Goal: Task Accomplishment & Management: Manage account settings

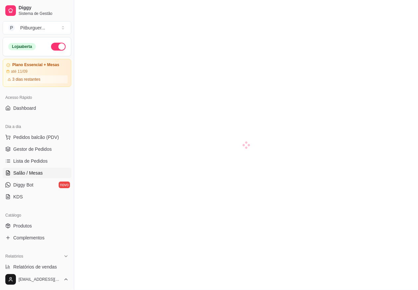
scroll to position [74, 0]
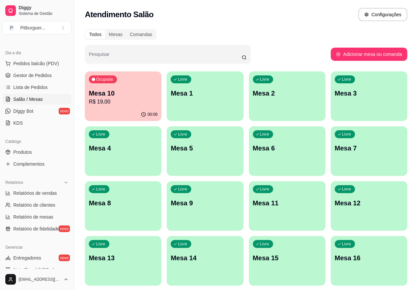
click at [378, 28] on div "Todos Mesas Comandas Pesquisar Adicionar mesa ou comanda Ocupada Mesa 10 R$ 19,…" at bounding box center [245, 187] width 343 height 324
click at [350, 13] on div "Atendimento Salão Configurações" at bounding box center [246, 14] width 322 height 13
drag, startPoint x: 343, startPoint y: 0, endPoint x: 147, endPoint y: 69, distance: 207.0
click at [147, 69] on div "Todos Mesas Comandas Pesquisar Adicionar mesa ou comanda Ocupada Mesa 10 R$ 19,…" at bounding box center [245, 187] width 343 height 324
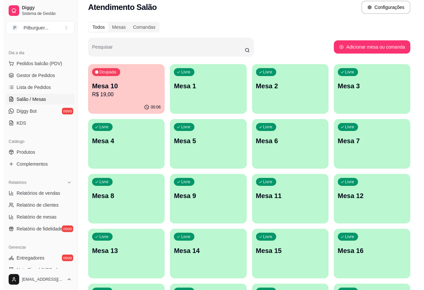
scroll to position [0, 0]
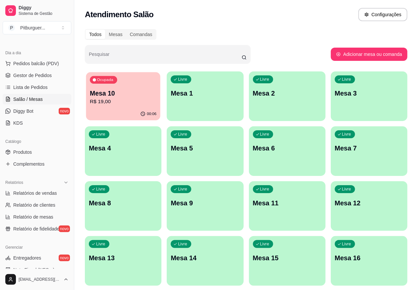
click at [123, 100] on p "R$ 19,00" at bounding box center [123, 102] width 67 height 8
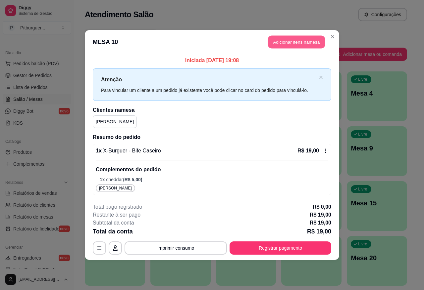
click at [294, 45] on button "Adicionar itens na mesa" at bounding box center [296, 42] width 57 height 13
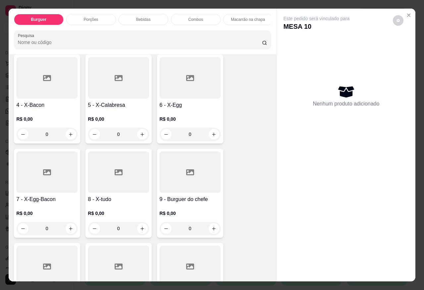
scroll to position [116, 0]
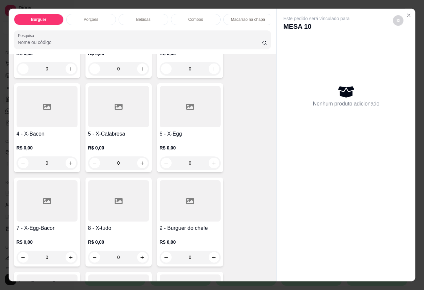
click at [50, 115] on div at bounding box center [47, 106] width 61 height 41
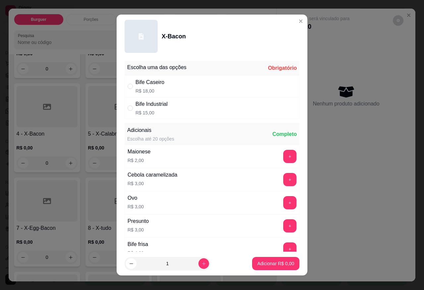
click at [127, 112] on div "Bife Industrial R$ 15,00" at bounding box center [212, 108] width 175 height 22
radio input "true"
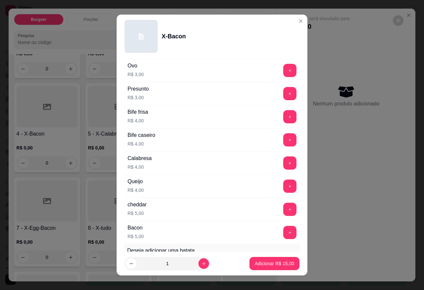
scroll to position [148, 0]
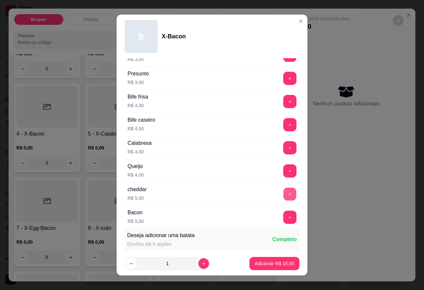
click at [283, 195] on button "+" at bounding box center [289, 194] width 13 height 13
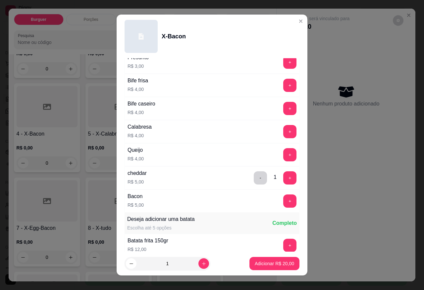
scroll to position [221, 0]
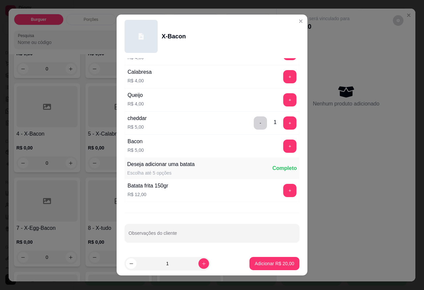
click at [204, 250] on div "Escolha uma das opções Completo Bife Caseiro R$ 18,00 Bife Industrial R$ 15,00 …" at bounding box center [212, 155] width 191 height 194
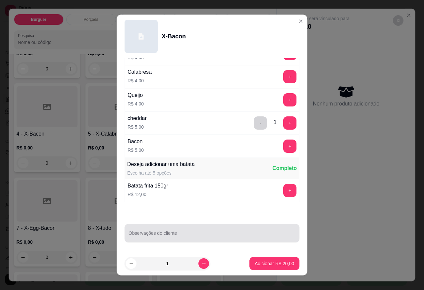
click at [203, 242] on div "Observações do cliente" at bounding box center [212, 233] width 175 height 19
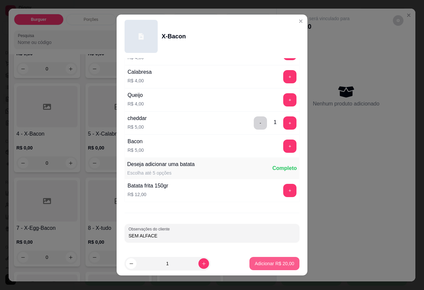
type input "SEM ALFACE"
click at [279, 264] on p "Adicionar R$ 20,00" at bounding box center [274, 264] width 39 height 7
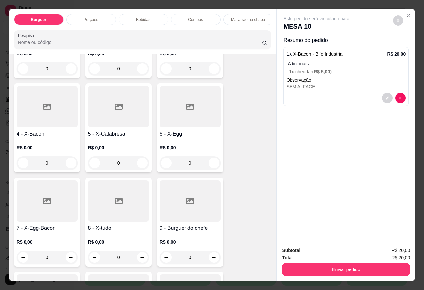
click at [267, 88] on div "Item avulso Burguer 1 - Hamburguer R$ 0,00 0 2 - X-Burguer R$ 0,00 0 3 - X-Sala…" at bounding box center [143, 167] width 268 height 227
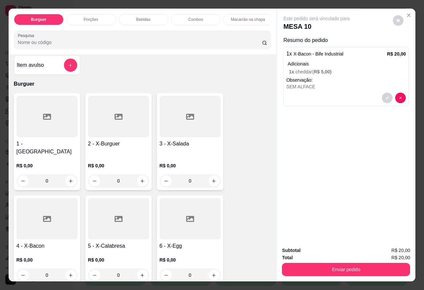
scroll to position [0, 0]
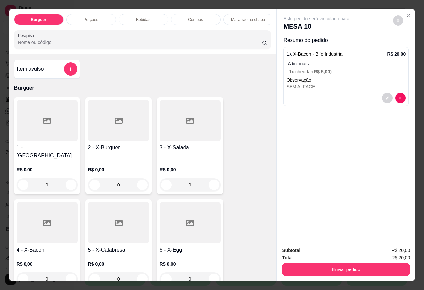
click at [124, 141] on div at bounding box center [118, 120] width 61 height 41
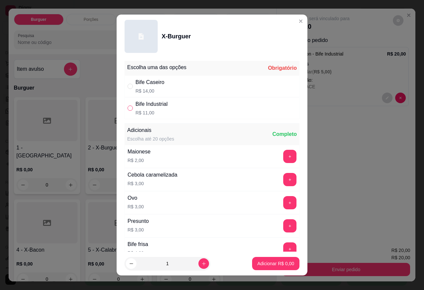
click at [127, 110] on input "" at bounding box center [129, 108] width 5 height 5
radio input "true"
click at [274, 265] on p "Adicionar R$ 11,00" at bounding box center [274, 264] width 39 height 7
type input "1"
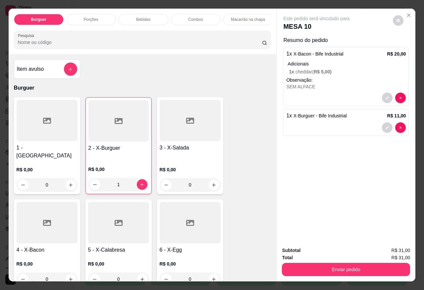
click at [115, 137] on div at bounding box center [118, 120] width 60 height 41
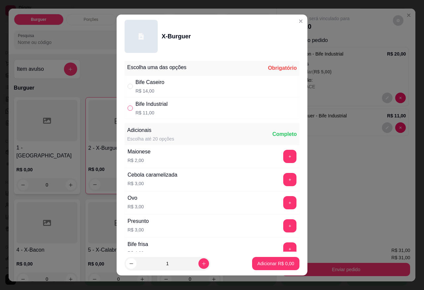
click at [128, 108] on input "" at bounding box center [129, 108] width 5 height 5
radio input "true"
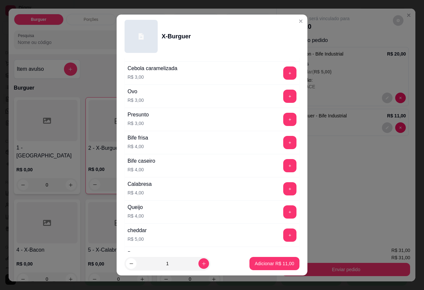
scroll to position [221, 0]
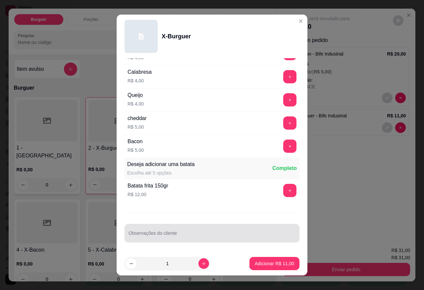
click at [251, 238] on input "Observações do cliente" at bounding box center [211, 236] width 167 height 7
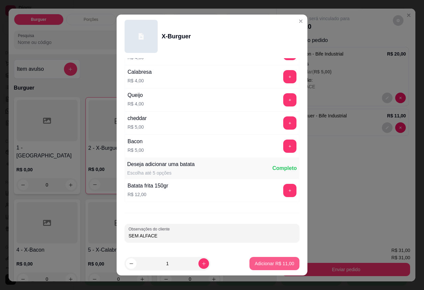
type input "SEM ALFACE"
click at [259, 265] on p "Adicionar R$ 11,00" at bounding box center [274, 264] width 39 height 7
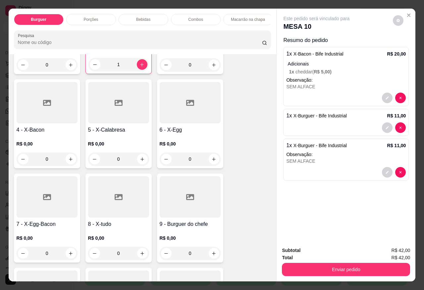
scroll to position [124, 0]
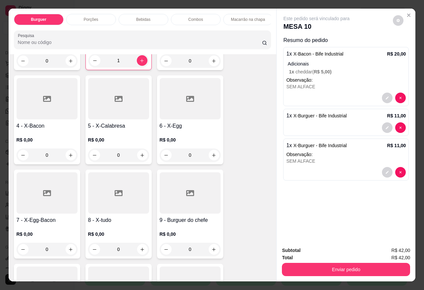
click at [43, 95] on icon at bounding box center [47, 99] width 8 height 8
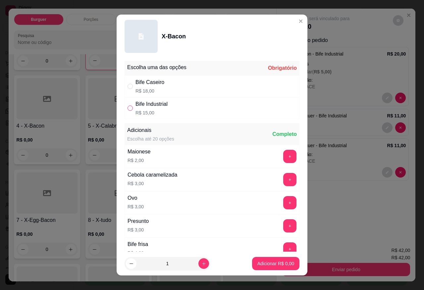
click at [128, 107] on input "" at bounding box center [129, 108] width 5 height 5
radio input "true"
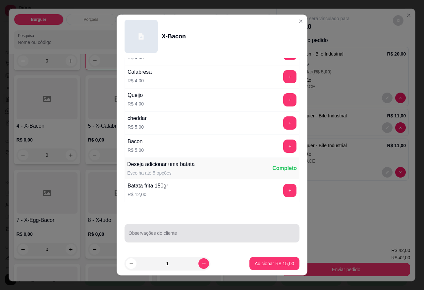
click at [191, 229] on div at bounding box center [211, 233] width 167 height 13
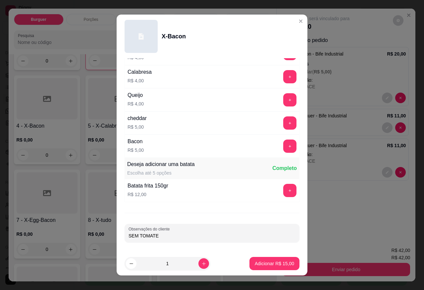
type input "SEM TOMATE"
click at [268, 270] on button "Adicionar R$ 15,00" at bounding box center [274, 264] width 49 height 13
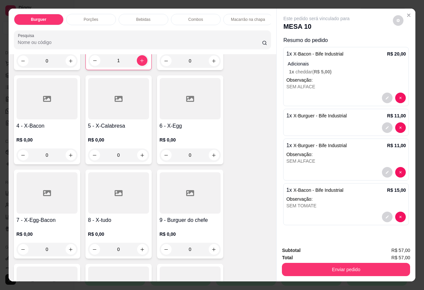
click at [48, 124] on h4 "4 - X-Bacon" at bounding box center [47, 126] width 61 height 8
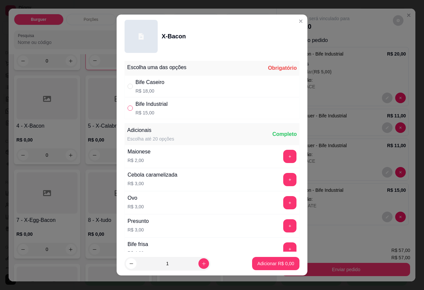
click at [127, 108] on input "" at bounding box center [129, 108] width 5 height 5
radio input "true"
click at [282, 261] on p "Adicionar R$ 15,00" at bounding box center [274, 264] width 39 height 7
type input "1"
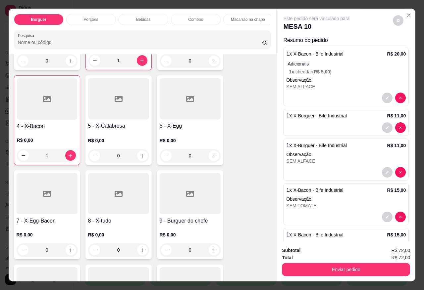
click at [152, 14] on div "Bebidas" at bounding box center [144, 19] width 50 height 11
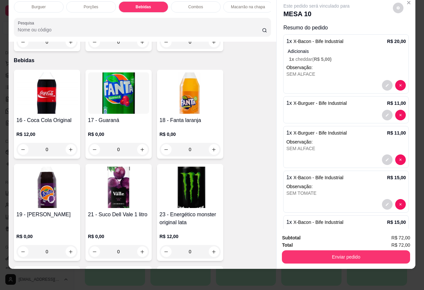
click at [21, 98] on img at bounding box center [47, 93] width 61 height 41
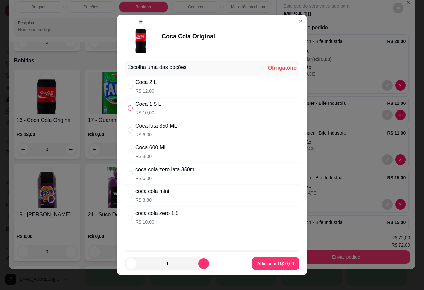
click at [128, 107] on input "" at bounding box center [129, 108] width 5 height 5
radio input "true"
click at [274, 264] on p "Adicionar R$ 10,00" at bounding box center [274, 264] width 38 height 6
type input "1"
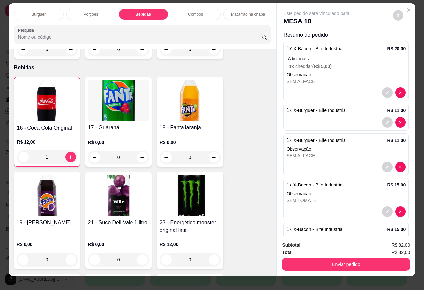
scroll to position [0, 0]
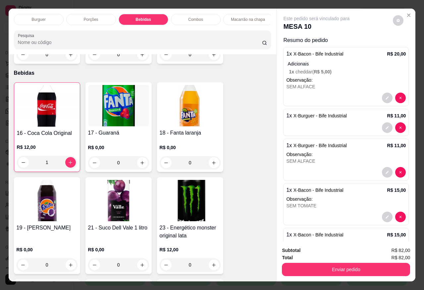
click at [84, 19] on p "Porções" at bounding box center [91, 19] width 15 height 5
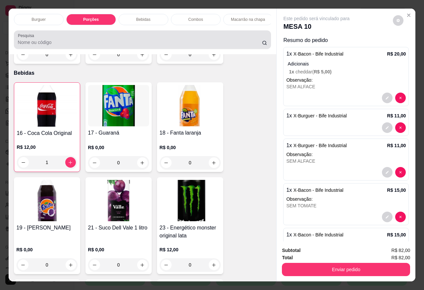
scroll to position [16, 0]
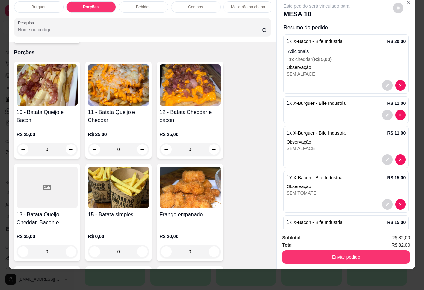
click at [133, 113] on h4 "11 - Batata Queijo e Cheddar" at bounding box center [118, 117] width 61 height 16
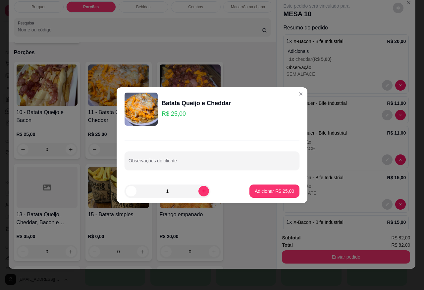
click at [277, 193] on p "Adicionar R$ 25,00" at bounding box center [274, 191] width 39 height 7
type input "1"
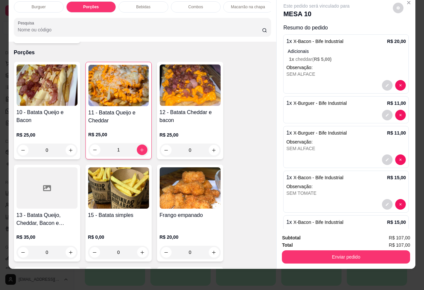
click at [244, 205] on div "10 - Batata Queijo e Bacon R$ 25,00 0 11 - Batata Queijo e Cheddar R$ 25,00 1 1…" at bounding box center [142, 264] width 257 height 405
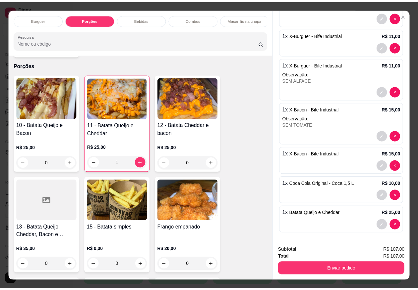
scroll to position [83, 0]
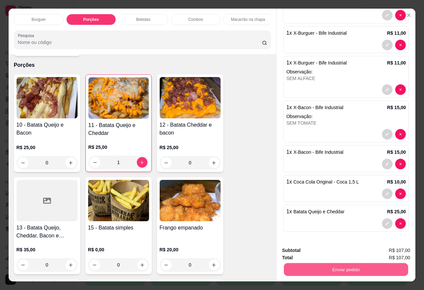
click at [351, 266] on button "Enviar pedido" at bounding box center [346, 269] width 124 height 13
click at [393, 247] on button "Sim, quero registrar" at bounding box center [387, 250] width 48 height 12
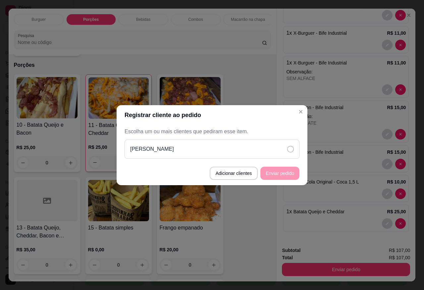
click at [294, 146] on div "[PERSON_NAME]" at bounding box center [212, 149] width 175 height 19
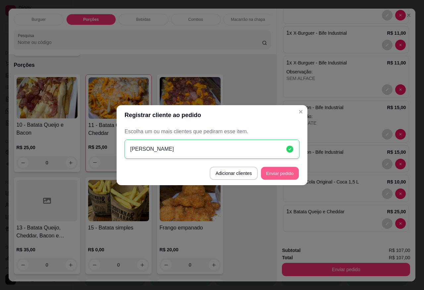
click at [281, 173] on button "Enviar pedido" at bounding box center [280, 173] width 38 height 13
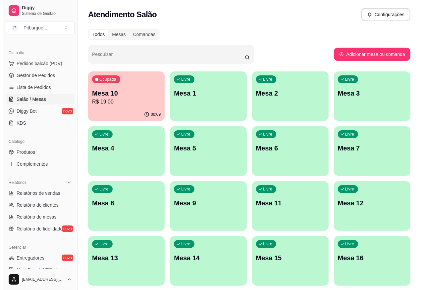
scroll to position [22, 0]
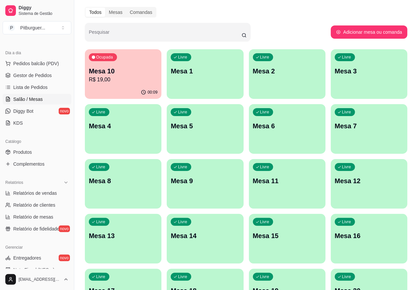
click at [157, 122] on p "Mesa 4" at bounding box center [123, 126] width 69 height 9
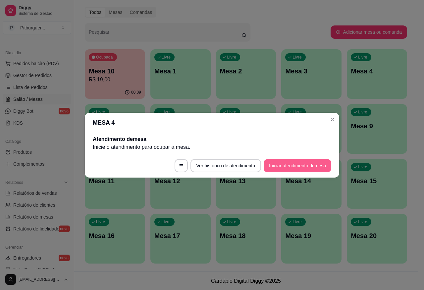
click at [295, 168] on button "Iniciar atendimento de mesa" at bounding box center [298, 165] width 68 height 13
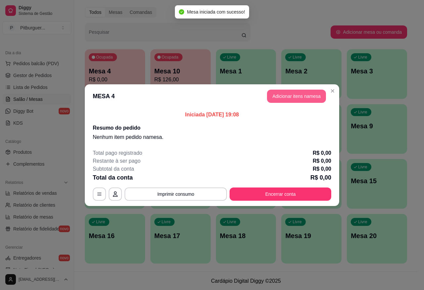
click at [302, 99] on button "Adicionar itens na mesa" at bounding box center [296, 96] width 59 height 13
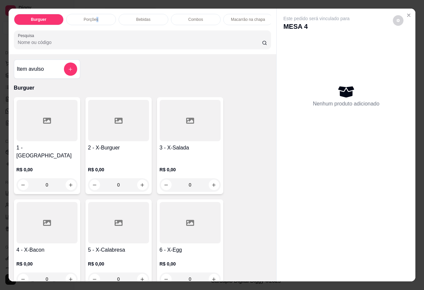
click at [94, 21] on div "Porções" at bounding box center [91, 19] width 50 height 11
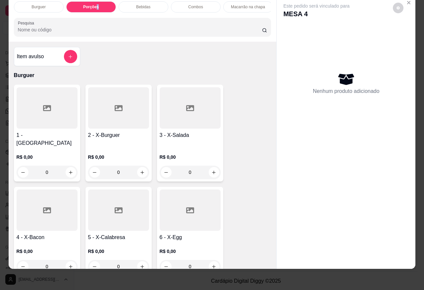
scroll to position [0, 106]
click at [232, 4] on p "Pizzas Tradicionais" at bounding box center [246, 6] width 34 height 5
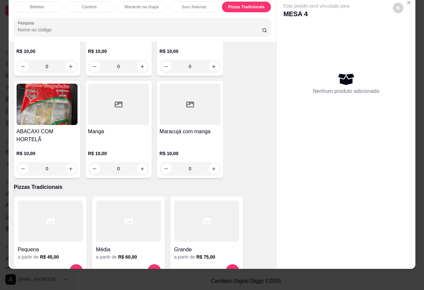
click at [208, 208] on div at bounding box center [206, 221] width 65 height 41
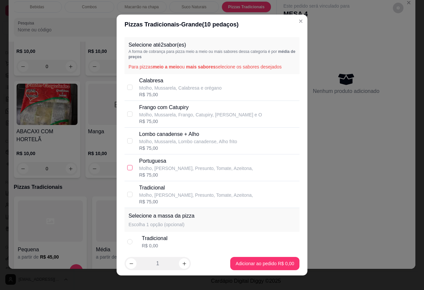
click at [127, 171] on input "checkbox" at bounding box center [129, 167] width 5 height 5
checkbox input "true"
drag, startPoint x: 125, startPoint y: 87, endPoint x: 149, endPoint y: 122, distance: 42.3
click at [127, 88] on input "checkbox" at bounding box center [129, 87] width 5 height 5
checkbox input "true"
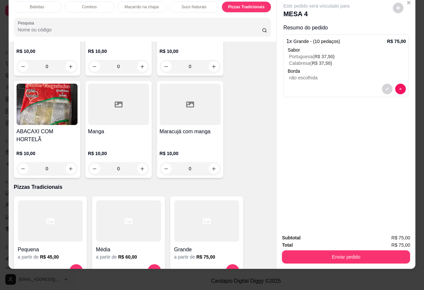
click at [352, 117] on div "Este pedido será vinculado para MESA 4 Resumo do pedido 1 x Grande - (10 pedaço…" at bounding box center [346, 112] width 139 height 233
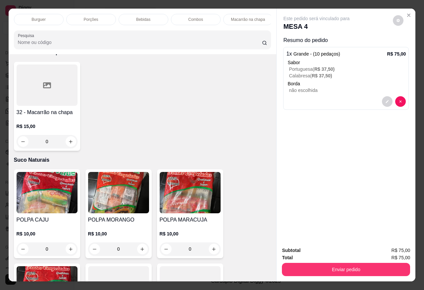
scroll to position [1670, 0]
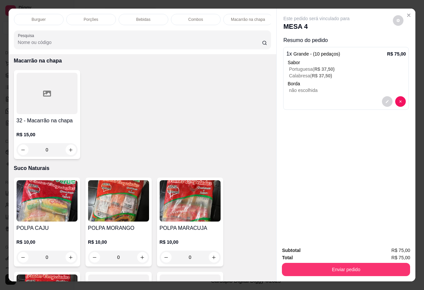
click at [170, 211] on div "POLPA MARACUJA R$ 10,00 0" at bounding box center [190, 222] width 66 height 89
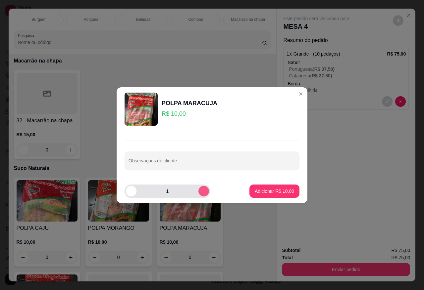
click at [198, 194] on button "increase-product-quantity" at bounding box center [203, 191] width 11 height 11
type input "2"
click at [273, 190] on p "Adicionar R$ 20,00" at bounding box center [274, 191] width 39 height 7
type input "2"
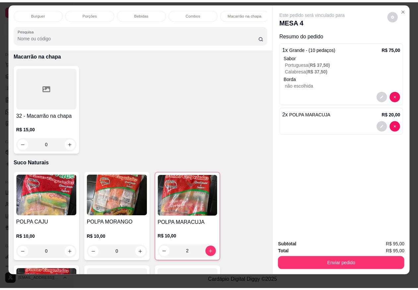
scroll to position [0, 0]
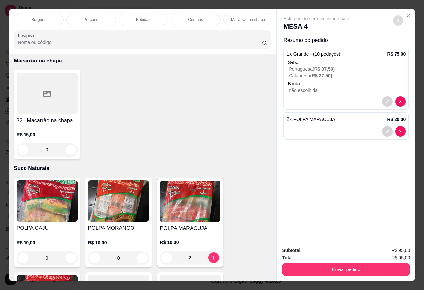
click at [396, 19] on icon "decrease-product-quantity" at bounding box center [398, 21] width 4 height 4
click at [350, 209] on div "Este pedido será vinculado para MESA 4 Resumo do pedido 1 x Grande - (10 pedaço…" at bounding box center [346, 125] width 139 height 233
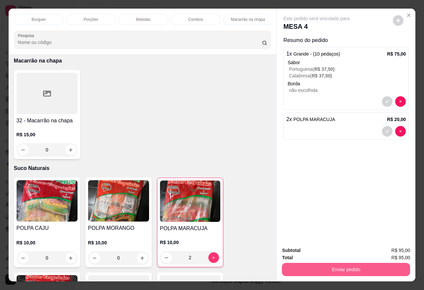
click at [335, 265] on button "Enviar pedido" at bounding box center [346, 269] width 128 height 13
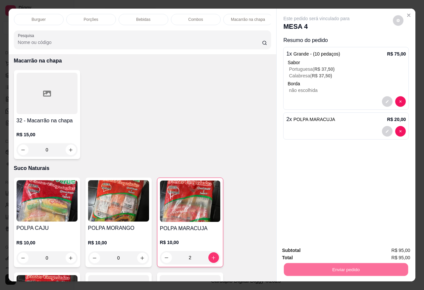
click at [378, 250] on button "Sim, quero registrar" at bounding box center [386, 250] width 49 height 13
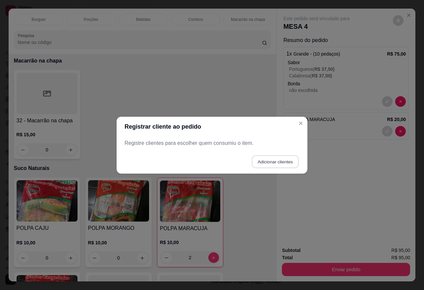
click at [271, 161] on button "Adicionar clientes" at bounding box center [275, 161] width 47 height 13
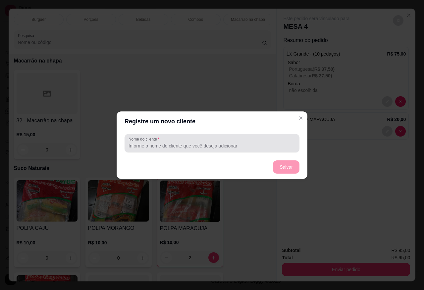
click at [220, 146] on input "Nome do cliente" at bounding box center [211, 146] width 167 height 7
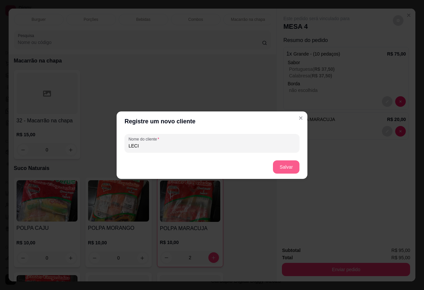
type input "LECI"
click at [292, 171] on button "Salvar" at bounding box center [286, 167] width 26 height 13
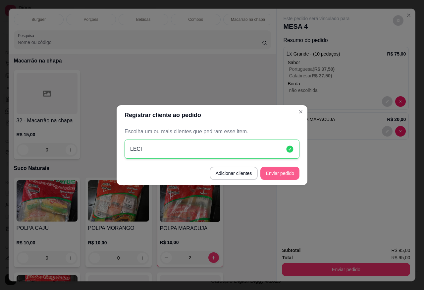
click at [279, 170] on button "Enviar pedido" at bounding box center [279, 173] width 39 height 13
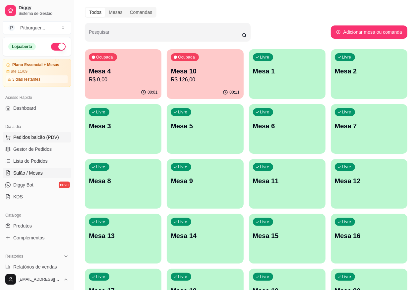
click at [26, 134] on span "Pedidos balcão (PDV)" at bounding box center [36, 137] width 46 height 7
click at [30, 153] on link "Gestor de Pedidos" at bounding box center [37, 149] width 69 height 11
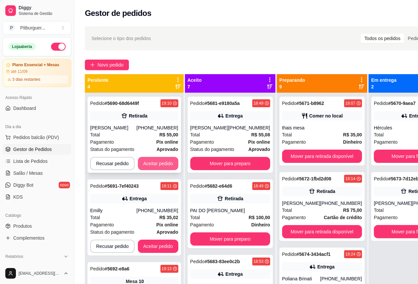
click at [161, 168] on button "Aceitar pedido" at bounding box center [158, 163] width 40 height 13
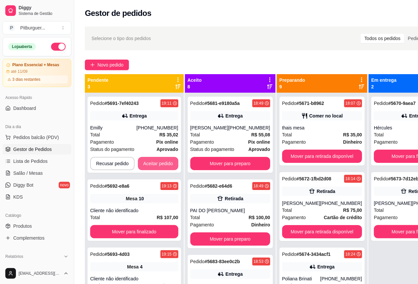
click at [161, 168] on button "Aceitar pedido" at bounding box center [158, 163] width 40 height 13
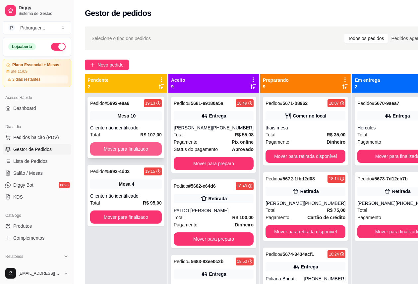
click at [137, 151] on button "Mover para finalizado" at bounding box center [126, 148] width 72 height 13
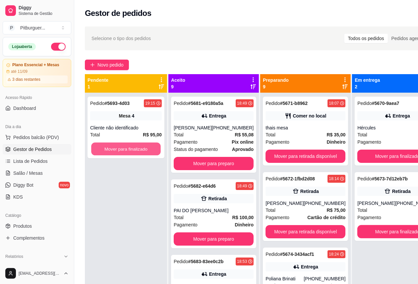
click at [137, 151] on button "Mover para finalizado" at bounding box center [126, 149] width 70 height 13
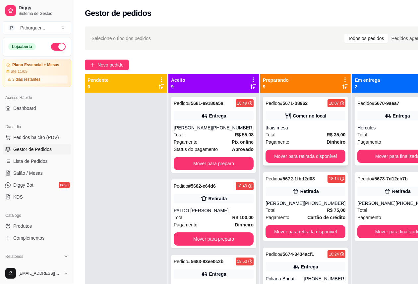
click at [280, 136] on div "Total R$ 35,00" at bounding box center [305, 134] width 80 height 7
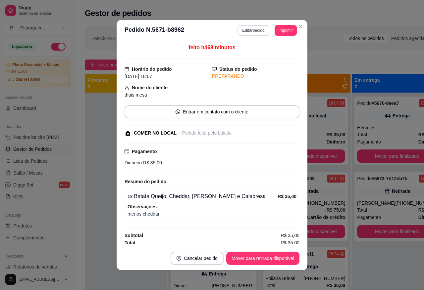
click at [242, 28] on button "Editar pedido" at bounding box center [252, 30] width 31 height 11
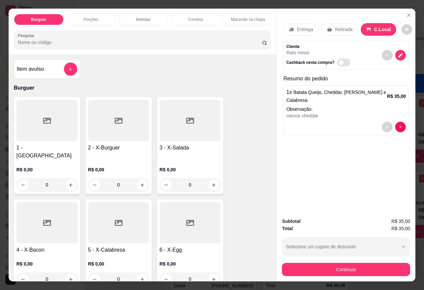
click at [148, 15] on div "Bebidas" at bounding box center [144, 19] width 50 height 11
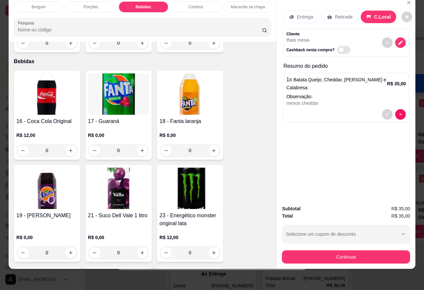
click at [51, 126] on div "R$ 12,00 0" at bounding box center [47, 142] width 61 height 32
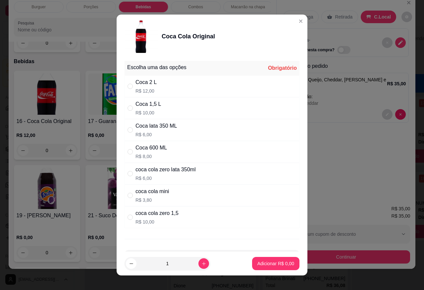
click at [161, 138] on p "R$ 6,00" at bounding box center [155, 134] width 41 height 7
radio input "true"
click at [259, 266] on p "Adicionar R$ 6,00" at bounding box center [275, 264] width 37 height 7
type input "1"
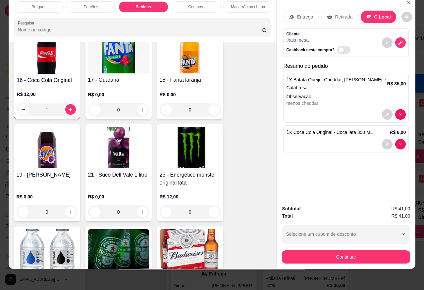
scroll to position [1219, 0]
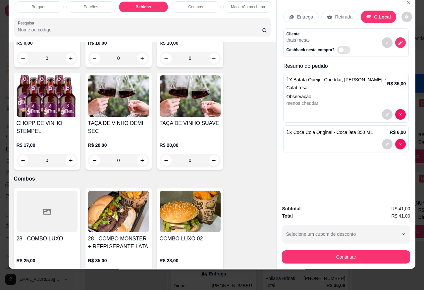
click at [48, 120] on h4 "CHOPP DE VINHO STEMPEL" at bounding box center [47, 128] width 61 height 16
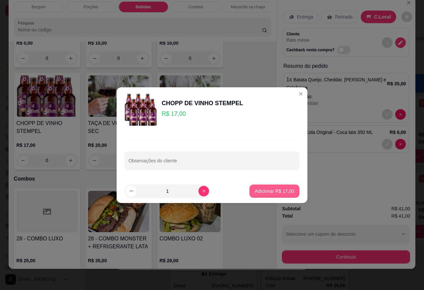
click at [278, 191] on p "Adicionar R$ 17,00" at bounding box center [274, 191] width 39 height 7
type input "1"
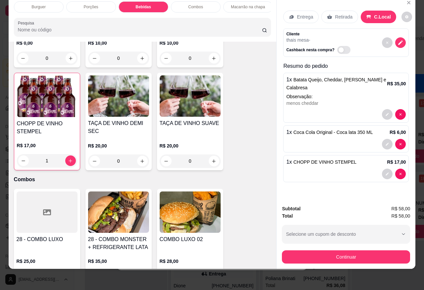
click at [93, 4] on p "Porções" at bounding box center [91, 6] width 15 height 5
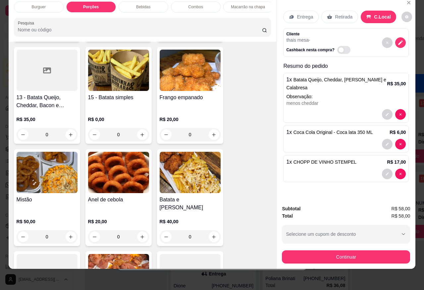
scroll to position [639, 0]
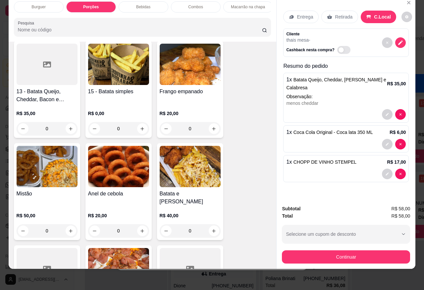
click at [53, 61] on div at bounding box center [47, 64] width 61 height 41
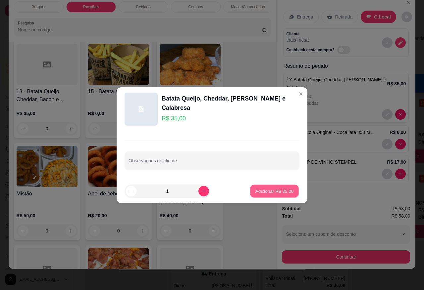
click at [280, 188] on p "Adicionar R$ 35,00" at bounding box center [274, 191] width 38 height 6
type input "1"
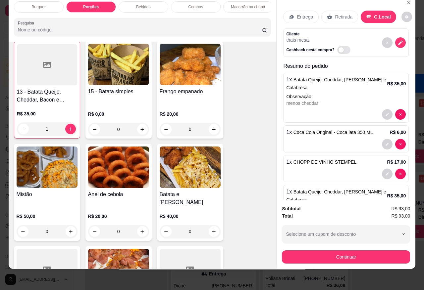
scroll to position [639, 0]
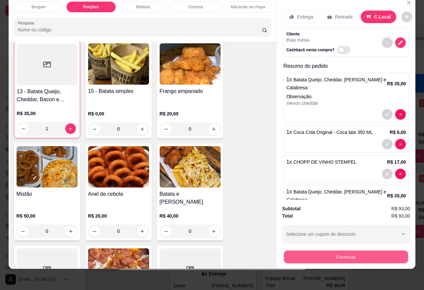
click at [327, 254] on button "Continuar" at bounding box center [346, 257] width 124 height 13
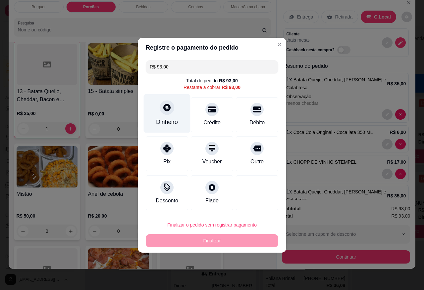
click at [165, 112] on icon at bounding box center [167, 107] width 9 height 9
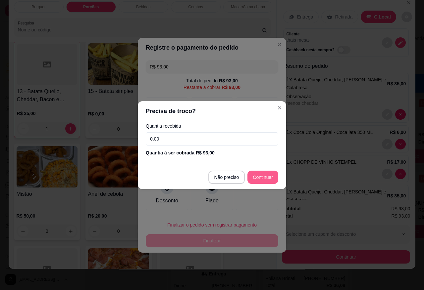
type input "R$ 0,00"
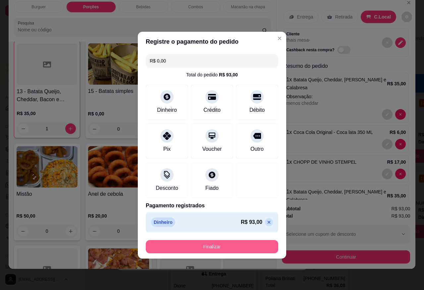
click at [212, 249] on button "Finalizar" at bounding box center [212, 246] width 132 height 13
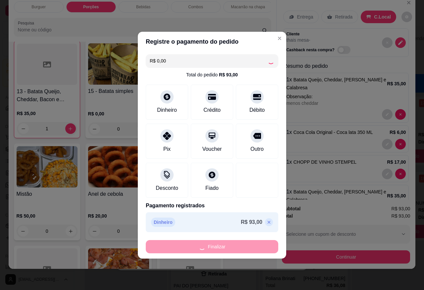
type input "0"
type input "-R$ 93,00"
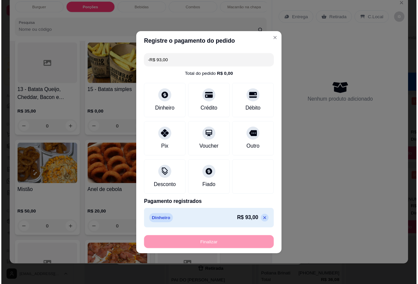
scroll to position [639, 0]
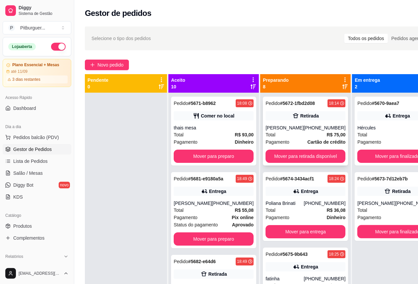
click at [265, 126] on div "[PERSON_NAME]" at bounding box center [284, 128] width 38 height 7
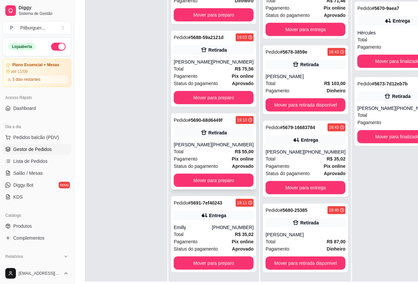
scroll to position [107, 0]
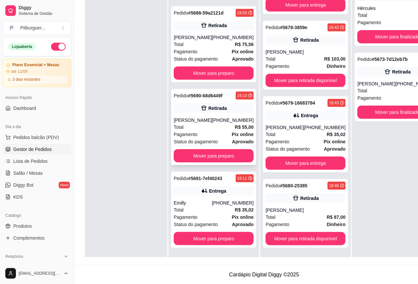
click at [196, 124] on div "Total R$ 55,00" at bounding box center [214, 127] width 80 height 7
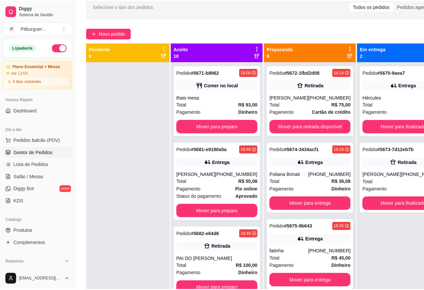
scroll to position [0, 0]
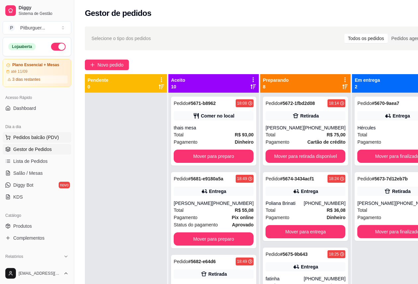
click at [22, 140] on span "Pedidos balcão (PDV)" at bounding box center [36, 137] width 46 height 7
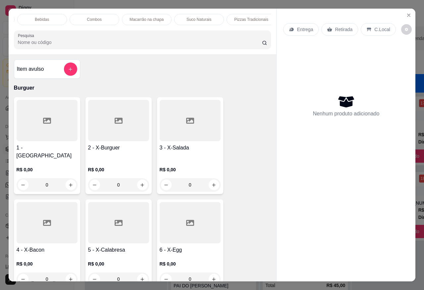
scroll to position [0, 106]
click at [252, 17] on p "Pizzas Tradicionais" at bounding box center [246, 19] width 34 height 5
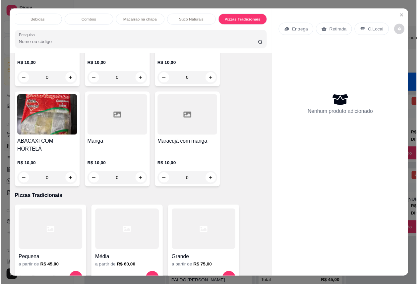
scroll to position [16, 0]
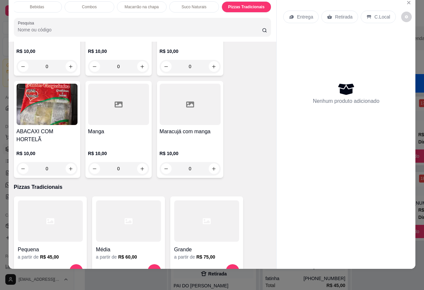
click at [108, 242] on div "Média" at bounding box center [128, 248] width 65 height 12
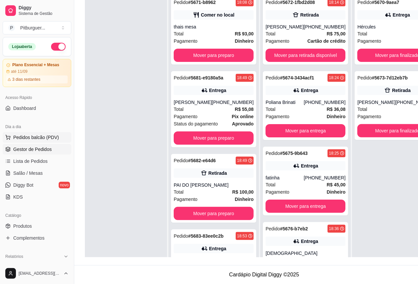
click at [39, 142] on button "Pedidos balcão (PDV)" at bounding box center [37, 137] width 69 height 11
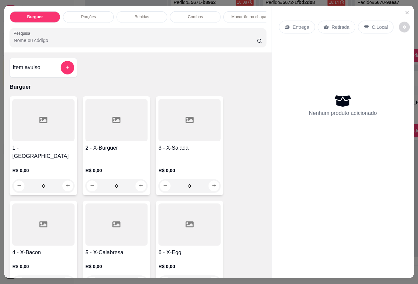
scroll to position [101, 0]
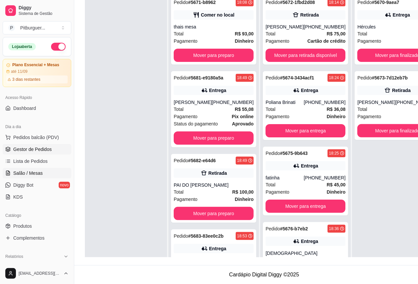
click at [38, 171] on span "Salão / Mesas" at bounding box center [27, 173] width 29 height 7
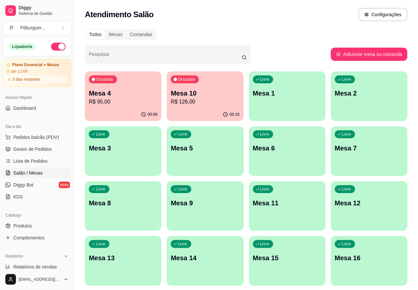
click at [116, 100] on p "R$ 95,00" at bounding box center [123, 102] width 69 height 8
click at [20, 163] on span "Lista de Pedidos" at bounding box center [30, 161] width 34 height 7
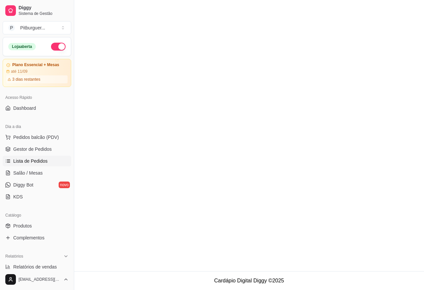
click at [40, 131] on div "Dia a dia" at bounding box center [37, 127] width 69 height 11
click at [41, 133] on button "Pedidos balcão (PDV)" at bounding box center [37, 137] width 69 height 11
click at [57, 149] on link "Gestor de Pedidos" at bounding box center [37, 149] width 69 height 11
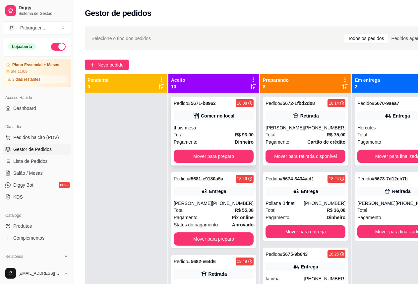
click at [214, 114] on div "Comer no local" at bounding box center [217, 116] width 33 height 7
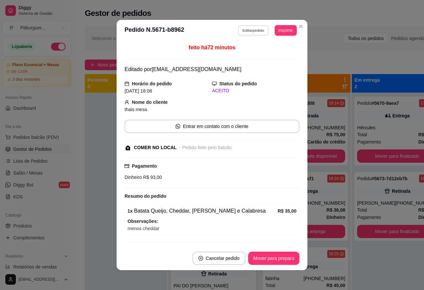
click at [242, 27] on button "Editar pedido" at bounding box center [253, 30] width 31 height 10
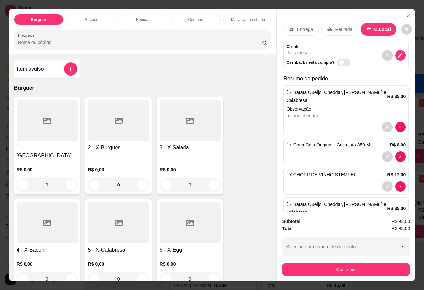
click at [148, 20] on div "Bebidas" at bounding box center [144, 19] width 50 height 11
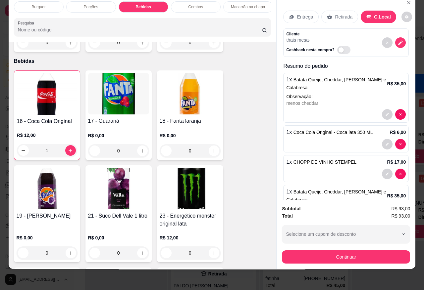
scroll to position [1137, 0]
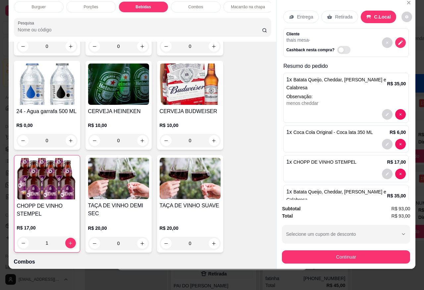
click at [180, 64] on img at bounding box center [190, 84] width 61 height 41
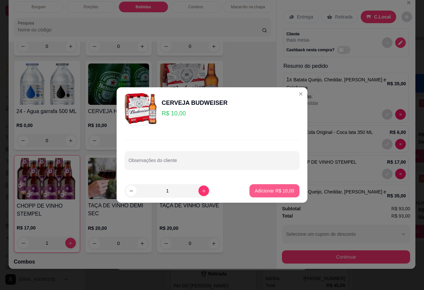
click at [272, 193] on p "Adicionar R$ 10,00" at bounding box center [274, 191] width 39 height 7
type input "1"
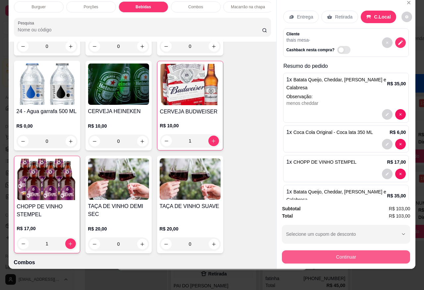
click at [312, 251] on button "Continuar" at bounding box center [346, 257] width 128 height 13
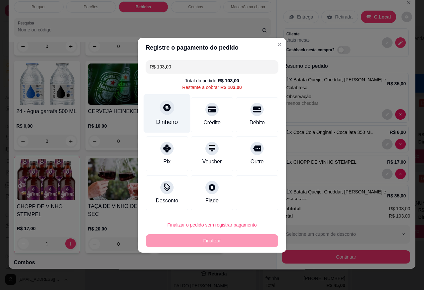
click at [161, 106] on div at bounding box center [167, 107] width 15 height 15
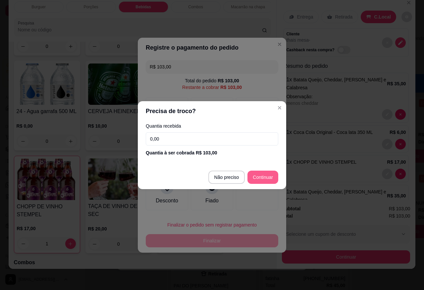
type input "R$ 0,00"
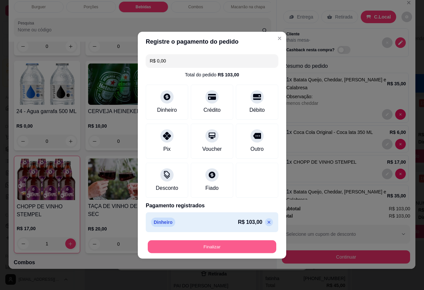
click at [236, 244] on button "Finalizar" at bounding box center [212, 246] width 128 height 13
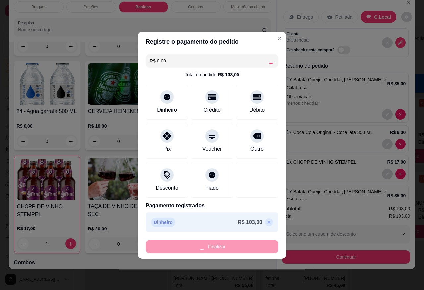
type input "0"
type input "-R$ 103,00"
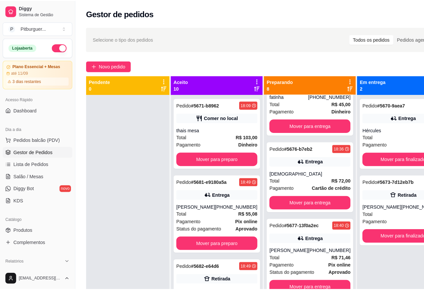
scroll to position [0, 0]
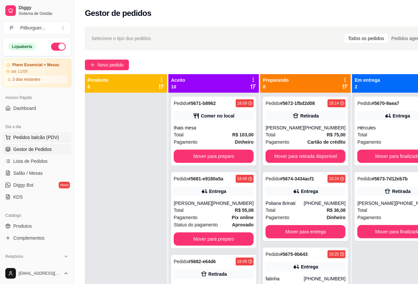
click at [32, 139] on span "Pedidos balcão (PDV)" at bounding box center [36, 137] width 46 height 7
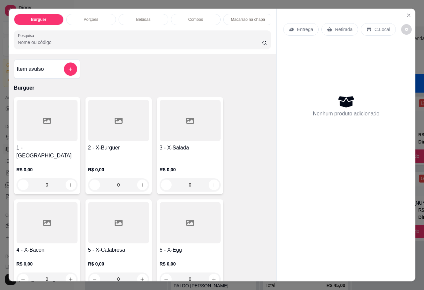
click at [40, 232] on div at bounding box center [47, 222] width 61 height 41
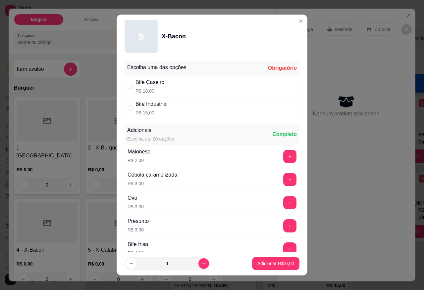
click at [138, 86] on div "Bife Caseiro R$ 18,00" at bounding box center [149, 86] width 29 height 16
radio input "true"
click at [201, 262] on icon "increase-product-quantity" at bounding box center [203, 264] width 5 height 5
type input "2"
click at [269, 263] on p "Adicionar R$ 36,00" at bounding box center [274, 264] width 38 height 6
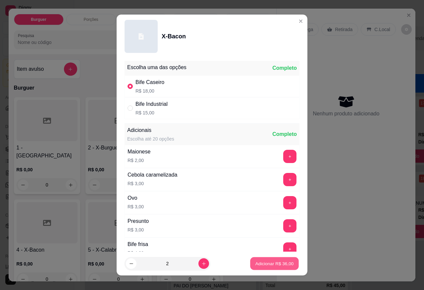
type input "2"
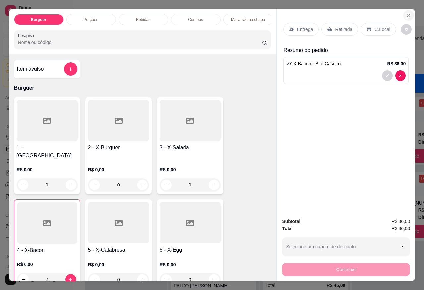
click at [407, 15] on button "Close" at bounding box center [408, 15] width 11 height 11
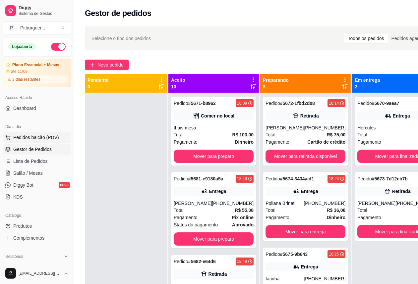
click at [39, 141] on button "Pedidos balcão (PDV)" at bounding box center [37, 137] width 69 height 11
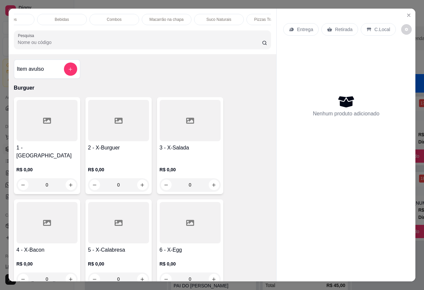
scroll to position [0, 99]
click at [252, 14] on div "Pizzas Tradicionais" at bounding box center [253, 19] width 50 height 11
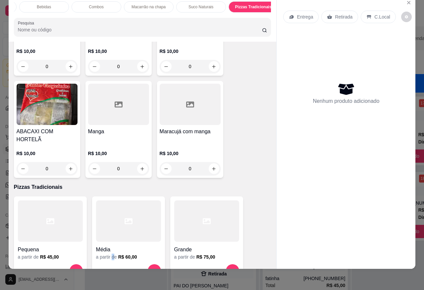
click at [110, 254] on div "a partir de R$ 60,00" at bounding box center [128, 257] width 65 height 7
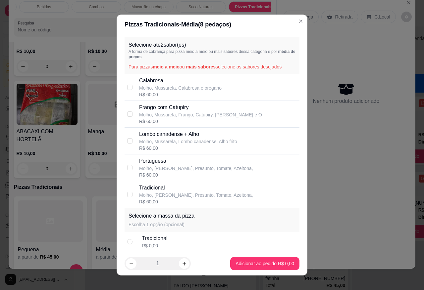
click at [146, 175] on div "R$ 60,00" at bounding box center [196, 175] width 114 height 7
checkbox input "true"
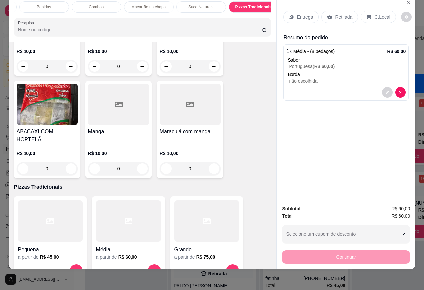
click at [45, 4] on p "Bebidas" at bounding box center [44, 6] width 14 height 5
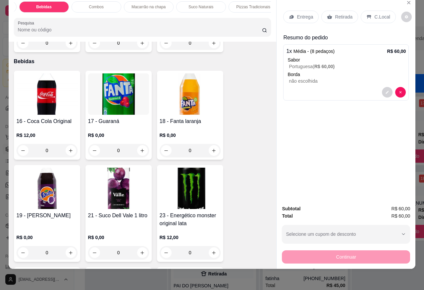
click at [55, 98] on img at bounding box center [47, 94] width 61 height 41
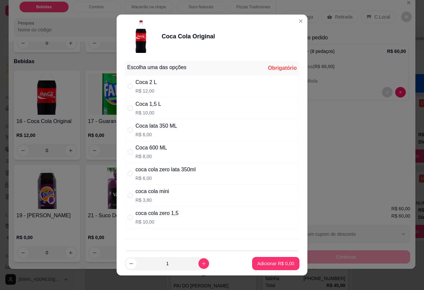
click at [154, 108] on div "Coca 1,5 L" at bounding box center [147, 104] width 25 height 8
radio input "true"
click at [269, 259] on button "Adicionar R$ 10,00" at bounding box center [274, 264] width 49 height 13
type input "1"
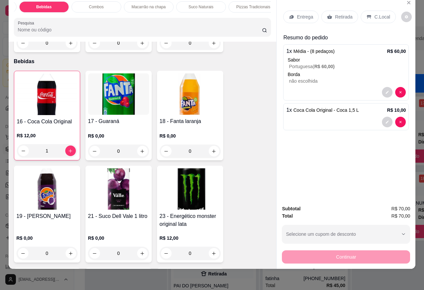
click at [290, 14] on div "Entrega" at bounding box center [300, 17] width 35 height 13
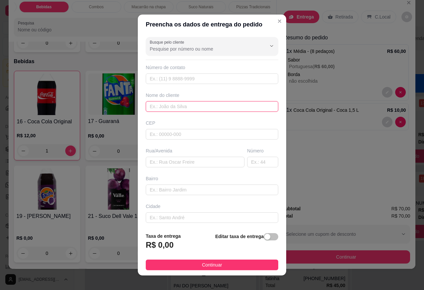
click at [163, 107] on input "text" at bounding box center [212, 106] width 132 height 11
type input "m"
type input "[PERSON_NAME]"
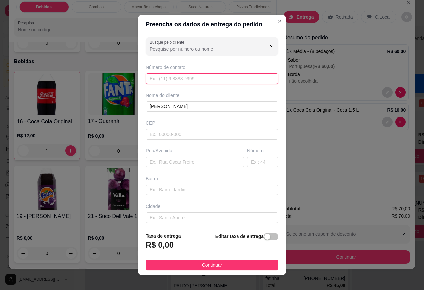
click at [173, 80] on input "text" at bounding box center [212, 79] width 132 height 11
type input "[PHONE_NUMBER]"
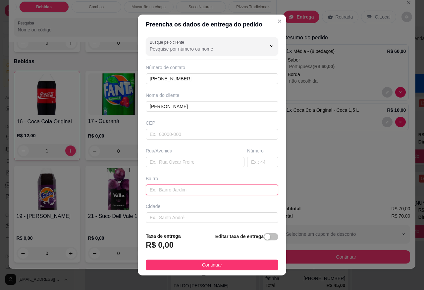
click at [168, 191] on input "text" at bounding box center [212, 190] width 132 height 11
type input "MUNDO NOVO"
click at [264, 240] on div "button" at bounding box center [267, 237] width 6 height 6
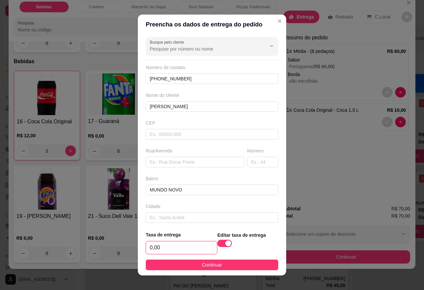
drag, startPoint x: 151, startPoint y: 249, endPoint x: 148, endPoint y: 249, distance: 3.6
click at [148, 249] on input "0,00" at bounding box center [181, 248] width 71 height 13
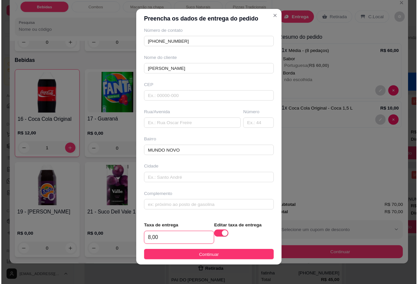
scroll to position [7, 0]
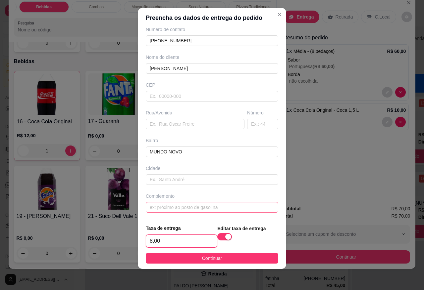
type input "8,00"
click at [185, 211] on input "text" at bounding box center [212, 207] width 132 height 11
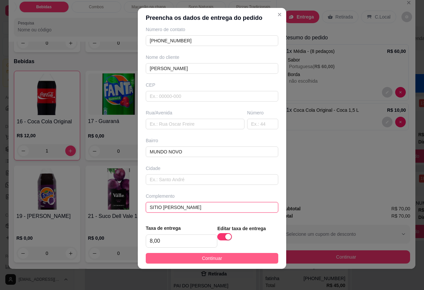
type input "SITIO [PERSON_NAME]"
click at [202, 255] on span "Continuar" at bounding box center [212, 258] width 20 height 7
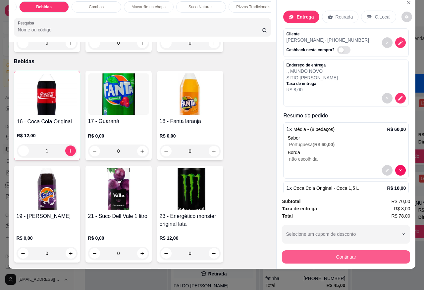
click at [338, 252] on button "Continuar" at bounding box center [346, 257] width 128 height 13
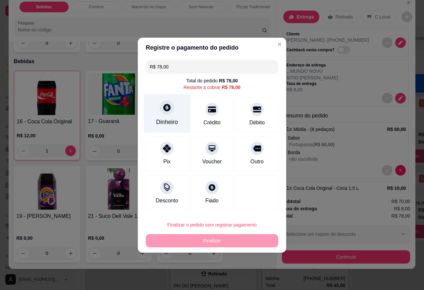
click at [166, 105] on icon at bounding box center [167, 107] width 9 height 9
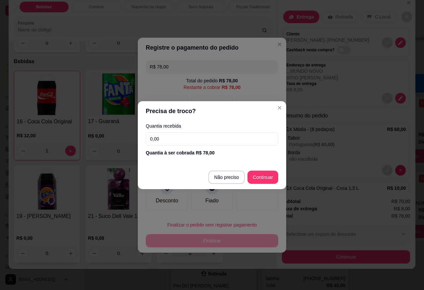
drag, startPoint x: 179, startPoint y: 141, endPoint x: 136, endPoint y: 153, distance: 44.8
click at [136, 153] on div "Precisa de troco? Quantia recebida 0,00 Quantia à ser cobrada R$ 78,00 Não prec…" at bounding box center [212, 145] width 424 height 290
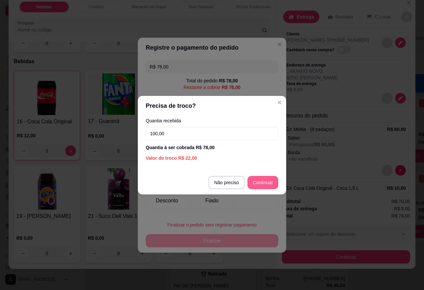
type input "100,00"
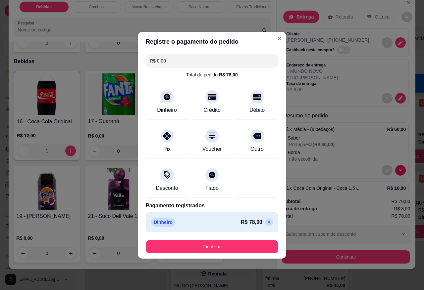
type input "R$ 0,00"
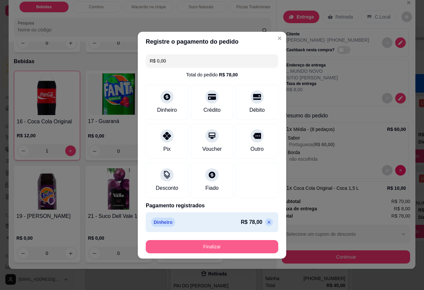
click at [231, 247] on button "Finalizar" at bounding box center [212, 246] width 132 height 13
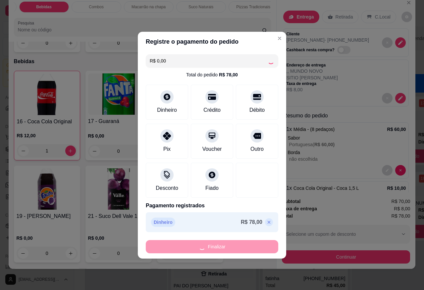
type input "0"
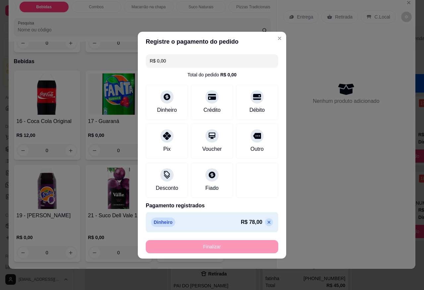
type input "-R$ 78,00"
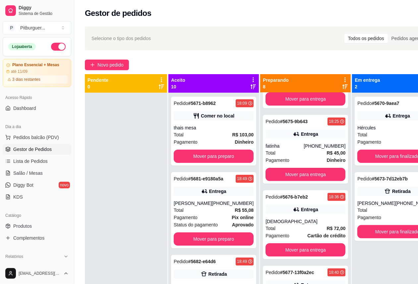
scroll to position [124, 0]
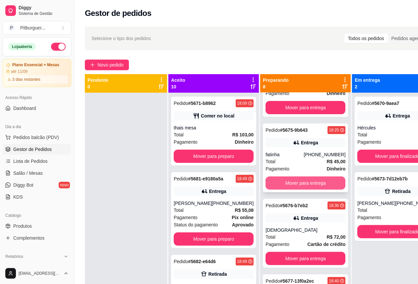
click at [305, 184] on button "Mover para entrega" at bounding box center [305, 182] width 80 height 13
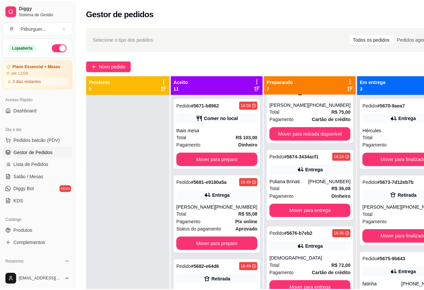
scroll to position [0, 0]
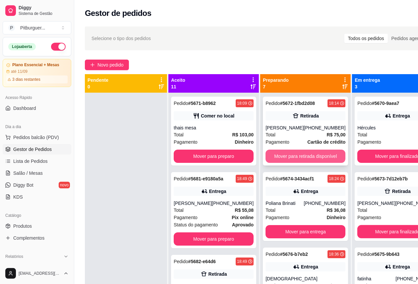
click at [282, 158] on button "Mover para retirada disponível" at bounding box center [305, 156] width 80 height 13
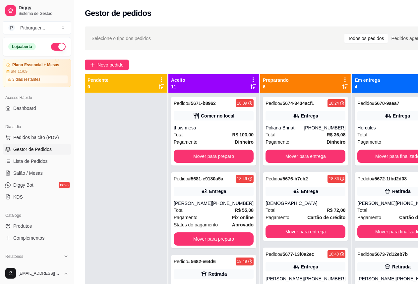
drag, startPoint x: 40, startPoint y: 132, endPoint x: 32, endPoint y: 128, distance: 9.0
click at [40, 132] on button "Pedidos balcão (PDV)" at bounding box center [37, 137] width 69 height 11
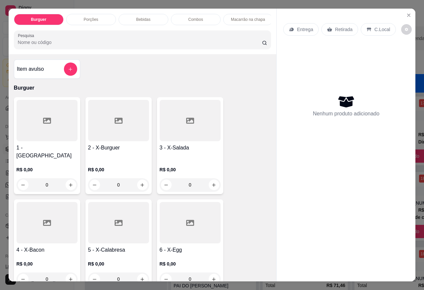
click at [43, 167] on p "R$ 0,00" at bounding box center [47, 170] width 61 height 7
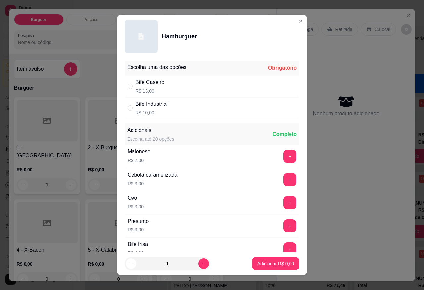
click at [158, 92] on p "R$ 13,00" at bounding box center [149, 91] width 29 height 7
click at [155, 107] on div "Bife Industrial" at bounding box center [151, 104] width 32 height 8
radio input "false"
radio input "true"
click at [256, 262] on p "Adicionar R$ 10,00" at bounding box center [274, 264] width 39 height 7
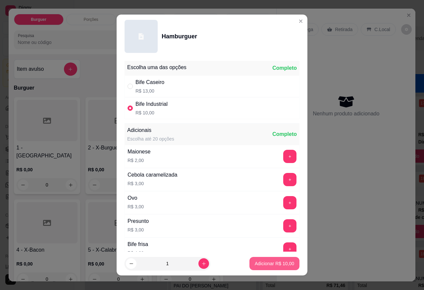
type input "1"
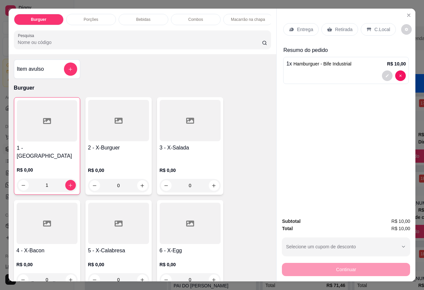
click at [106, 222] on div at bounding box center [118, 223] width 61 height 41
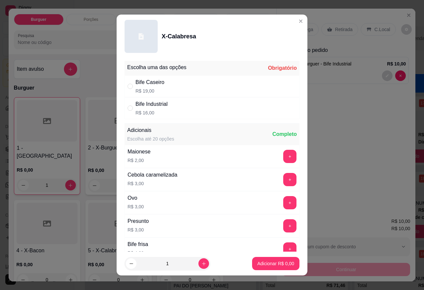
click at [155, 113] on p "R$ 16,00" at bounding box center [151, 113] width 32 height 7
radio input "true"
click at [165, 91] on div "Bife Caseiro R$ 19,00" at bounding box center [212, 87] width 175 height 22
radio input "true"
radio input "false"
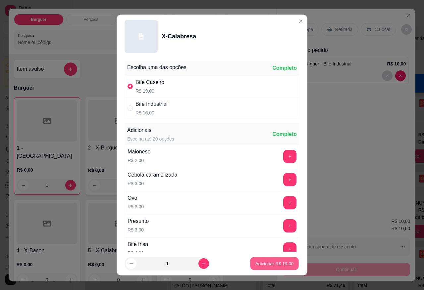
click at [264, 262] on p "Adicionar R$ 19,00" at bounding box center [274, 264] width 38 height 6
type input "1"
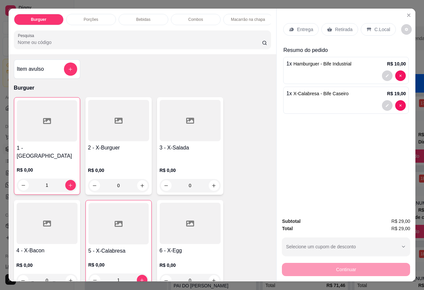
scroll to position [290, 0]
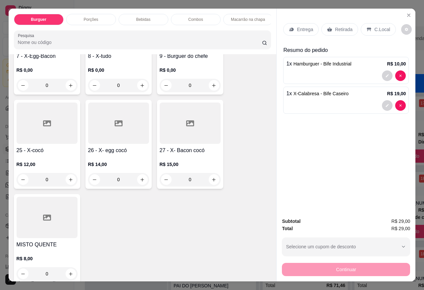
click at [99, 61] on div "R$ 0,00 0" at bounding box center [118, 76] width 61 height 32
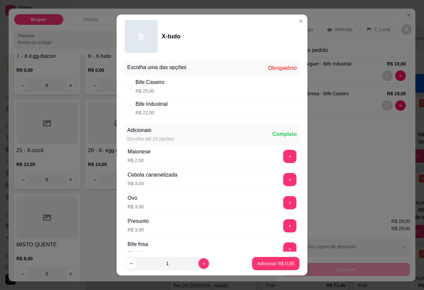
click at [155, 91] on p "R$ 25,00" at bounding box center [149, 91] width 29 height 7
radio input "true"
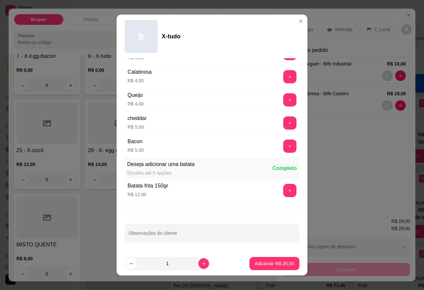
click at [189, 238] on input "Observações do cliente" at bounding box center [211, 236] width 167 height 7
type input "sem salada"
click at [249, 257] on button "Adicionar R$ 25,00" at bounding box center [274, 263] width 50 height 13
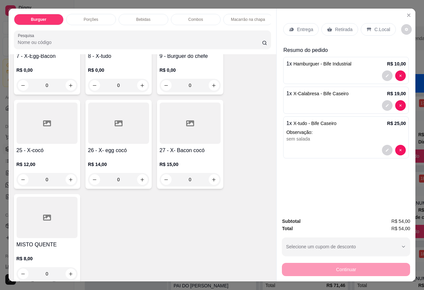
drag, startPoint x: 139, startPoint y: 19, endPoint x: 135, endPoint y: 22, distance: 5.4
click at [139, 19] on p "Bebidas" at bounding box center [143, 19] width 14 height 5
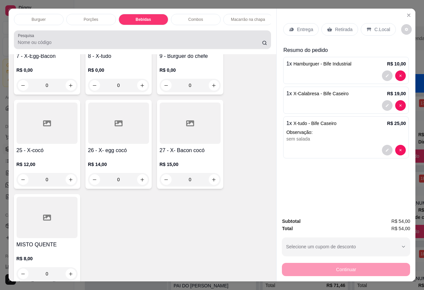
scroll to position [16, 0]
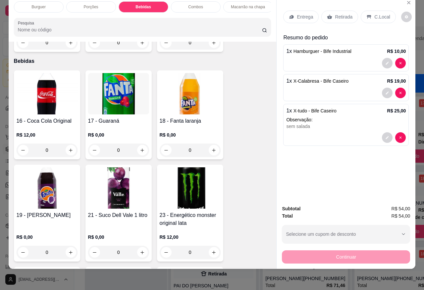
click at [29, 90] on img at bounding box center [47, 93] width 61 height 41
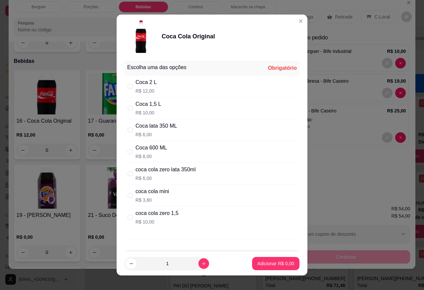
click at [143, 105] on div "Coca 1,5 L" at bounding box center [147, 104] width 25 height 8
radio input "true"
click at [263, 264] on p "Adicionar R$ 10,00" at bounding box center [274, 264] width 38 height 6
type input "1"
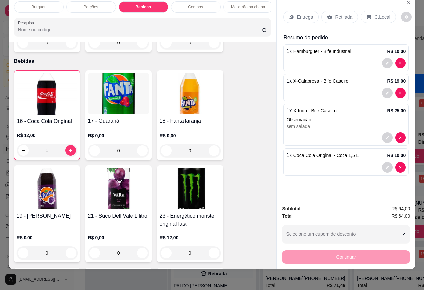
click at [91, 4] on p "Porções" at bounding box center [91, 6] width 15 height 5
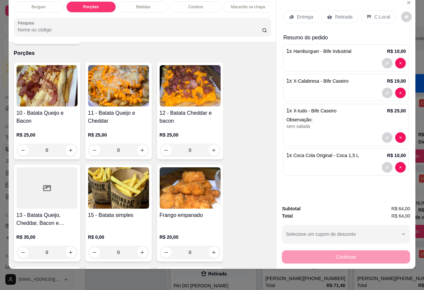
click at [54, 197] on div at bounding box center [47, 188] width 61 height 41
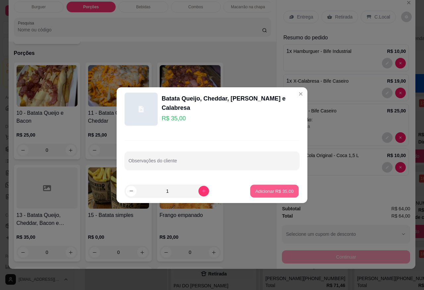
click at [270, 194] on p "Adicionar R$ 35,00" at bounding box center [274, 191] width 38 height 6
type input "1"
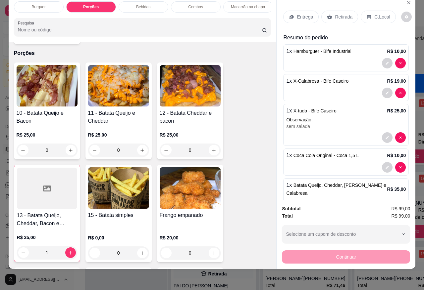
click at [370, 11] on div "C.Local" at bounding box center [378, 17] width 35 height 13
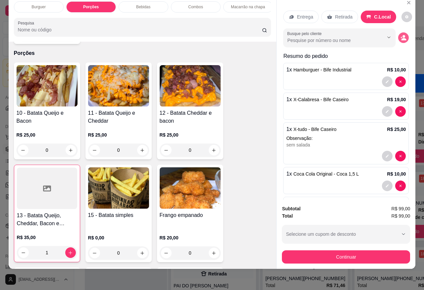
click at [398, 32] on button "decrease-product-quantity" at bounding box center [403, 37] width 11 height 11
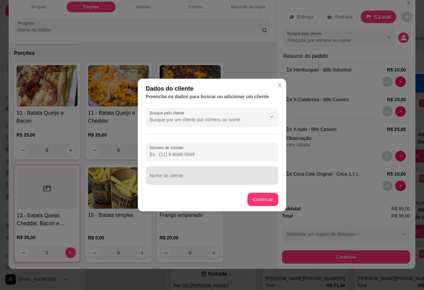
click at [158, 178] on input "Nome do cliente" at bounding box center [212, 178] width 125 height 7
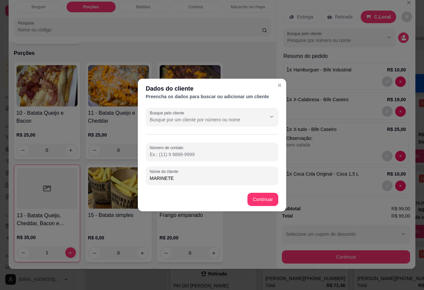
type input "MARINETE"
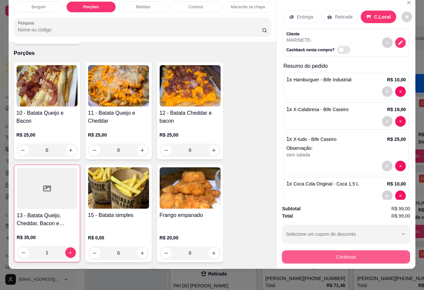
click at [315, 251] on button "Continuar" at bounding box center [346, 257] width 128 height 13
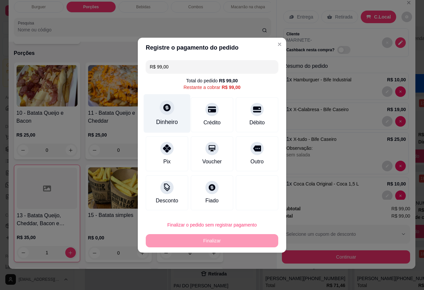
click at [161, 110] on div at bounding box center [167, 107] width 15 height 15
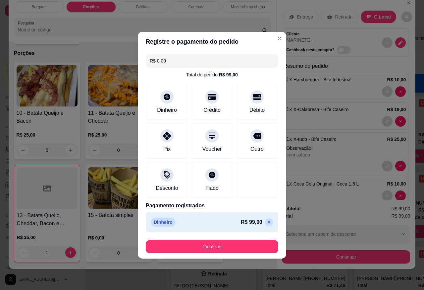
type input "R$ 0,00"
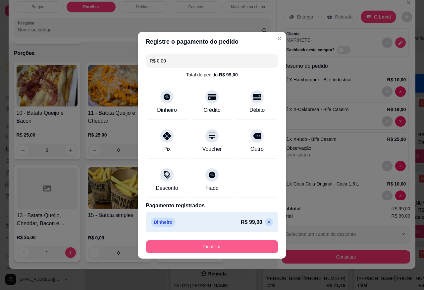
click at [221, 245] on button "Finalizar" at bounding box center [212, 246] width 132 height 13
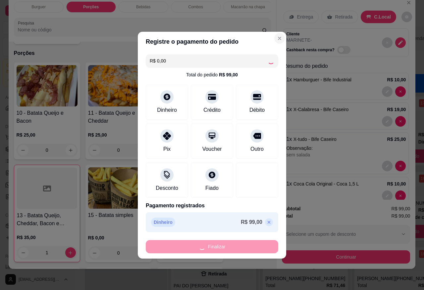
type input "0"
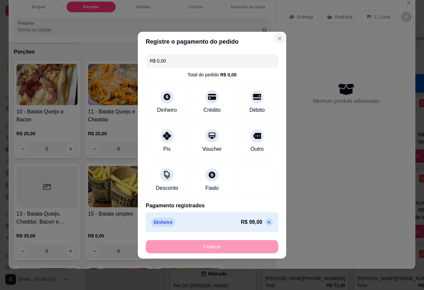
type input "-R$ 99,00"
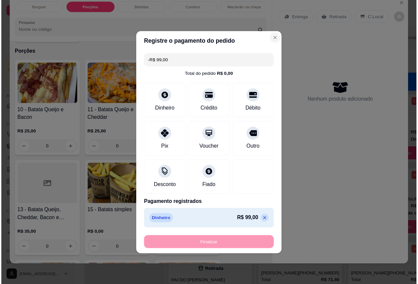
scroll to position [515, 0]
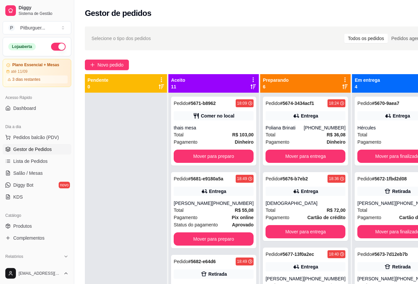
click at [274, 40] on div "Selecione o tipo dos pedidos Todos os pedidos Pedidos agendados" at bounding box center [263, 38] width 345 height 11
click at [301, 239] on div "Pedido # 5676-b7eb2 18:36 Entrega MESSIAS Total R$ 72,00 Pagamento Cartão de cr…" at bounding box center [305, 206] width 85 height 69
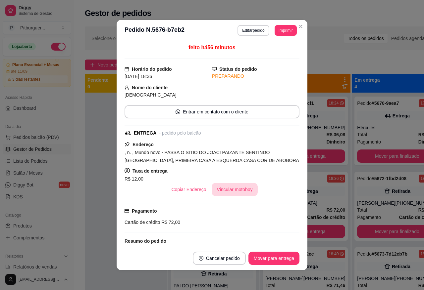
click at [222, 196] on button "Vincular motoboy" at bounding box center [235, 189] width 46 height 13
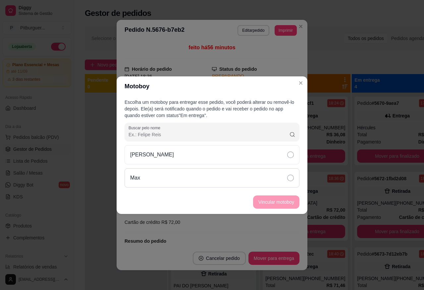
click at [294, 176] on div "Max" at bounding box center [212, 178] width 175 height 19
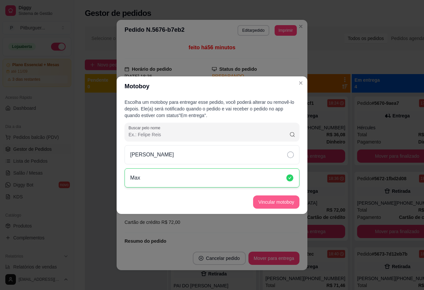
click at [289, 206] on button "Vincular motoboy" at bounding box center [276, 202] width 46 height 13
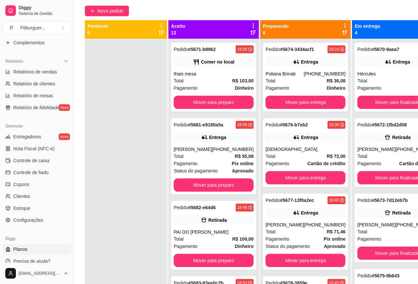
scroll to position [107, 0]
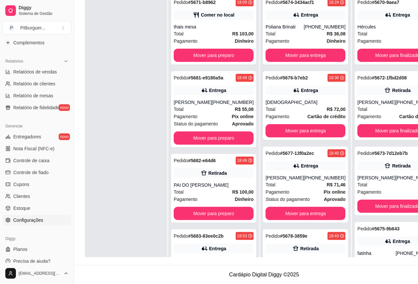
click at [38, 224] on span "Configurações" at bounding box center [28, 220] width 30 height 7
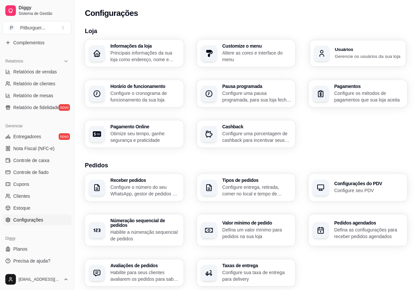
click at [335, 52] on h3 "Usuários" at bounding box center [367, 49] width 67 height 5
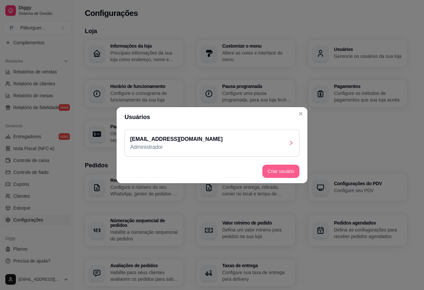
click at [291, 175] on button "Criar usuário" at bounding box center [280, 171] width 37 height 13
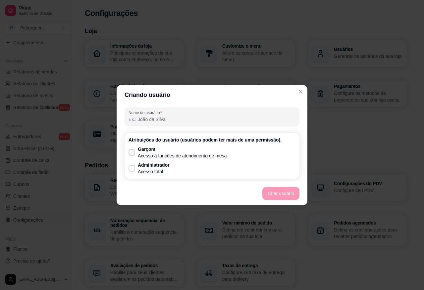
click at [132, 151] on icon at bounding box center [131, 153] width 5 height 4
click at [132, 154] on input "Garçom Acesso à funções de atendimento de mesa" at bounding box center [130, 156] width 4 height 4
checkbox input "true"
click at [146, 130] on div "Nome do usurário Atribuições do usuário (usuários podem ter mais de uma permiss…" at bounding box center [212, 144] width 175 height 72
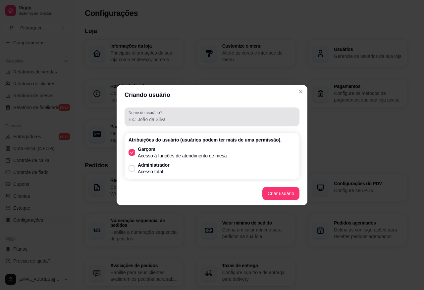
click at [149, 121] on input "Nome do usurário" at bounding box center [211, 119] width 167 height 7
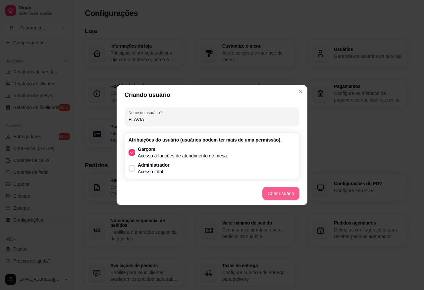
type input "FLAVIA"
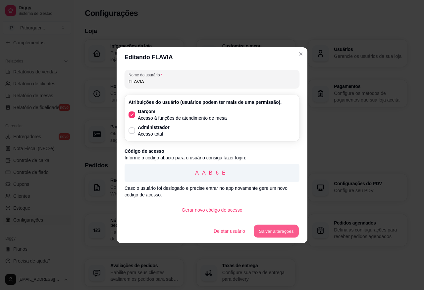
click at [280, 229] on button "Salvar alterações" at bounding box center [276, 231] width 45 height 13
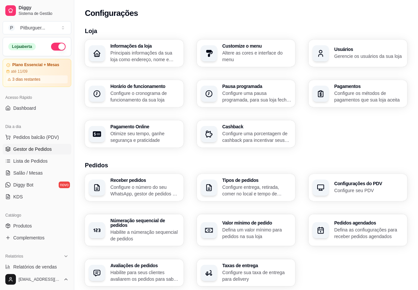
click at [26, 144] on link "Gestor de Pedidos" at bounding box center [37, 149] width 69 height 11
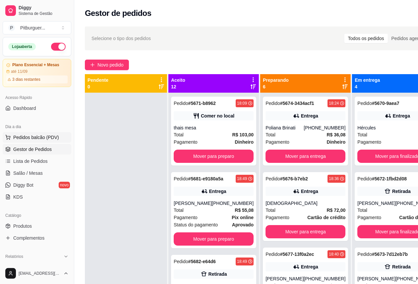
click at [22, 138] on span "Pedidos balcão (PDV)" at bounding box center [36, 137] width 46 height 7
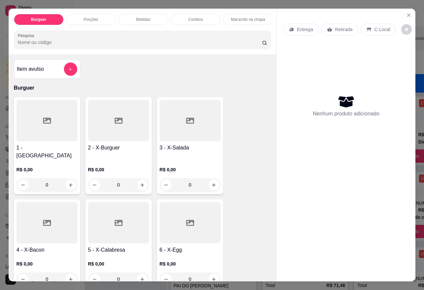
click at [39, 127] on div at bounding box center [47, 120] width 61 height 41
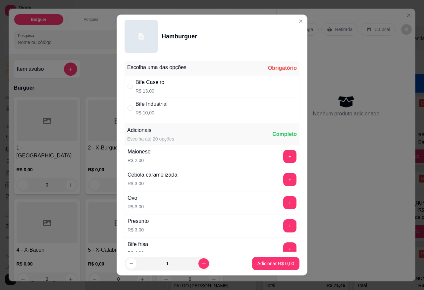
click at [153, 106] on div "Bife Industrial" at bounding box center [151, 104] width 32 height 8
radio input "true"
click at [255, 266] on p "Adicionar R$ 10,00" at bounding box center [274, 264] width 38 height 6
type input "1"
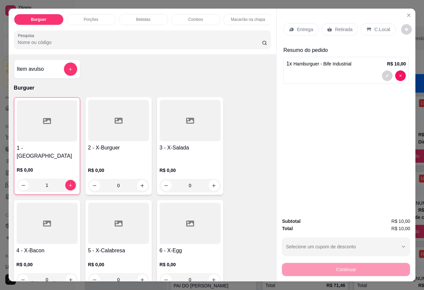
click at [36, 223] on div at bounding box center [47, 223] width 61 height 41
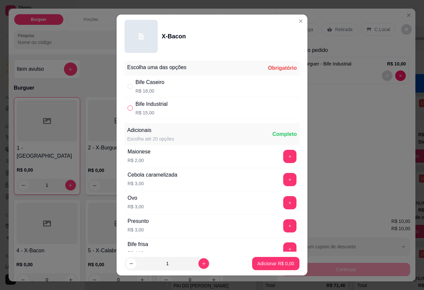
click at [127, 110] on input "" at bounding box center [129, 108] width 5 height 5
radio input "true"
click at [201, 266] on icon "increase-product-quantity" at bounding box center [203, 264] width 5 height 5
type input "2"
click at [255, 262] on p "Adicionar R$ 30,00" at bounding box center [274, 264] width 39 height 7
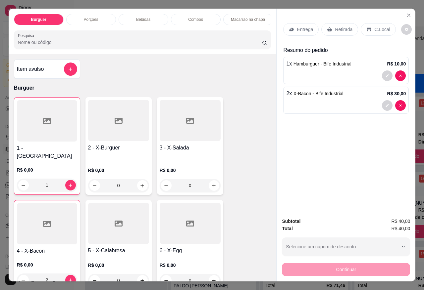
type input "2"
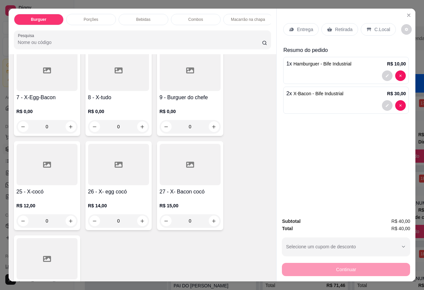
click at [174, 82] on div at bounding box center [190, 70] width 61 height 41
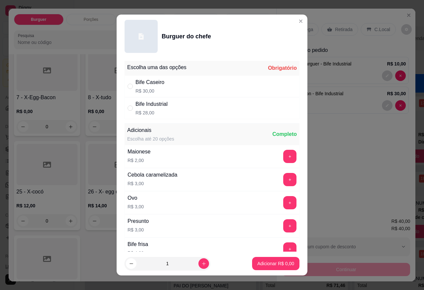
click at [160, 114] on p "R$ 28,00" at bounding box center [151, 113] width 32 height 7
radio input "true"
click at [191, 272] on footer "1 Adicionar R$ 28,00" at bounding box center [212, 264] width 191 height 24
click at [192, 273] on footer "1 Adicionar R$ 28,00" at bounding box center [212, 264] width 191 height 24
click at [201, 266] on icon "increase-product-quantity" at bounding box center [203, 264] width 5 height 5
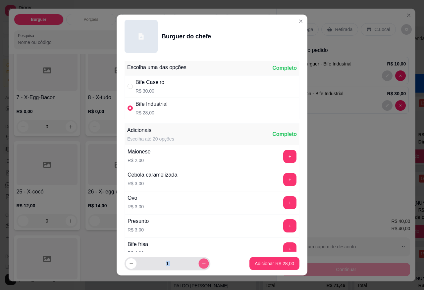
type input "2"
click at [262, 265] on p "Adicionar R$ 56,00" at bounding box center [274, 264] width 39 height 7
type input "2"
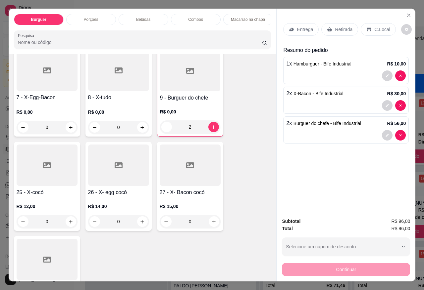
click at [297, 26] on p "Entrega" at bounding box center [305, 29] width 16 height 7
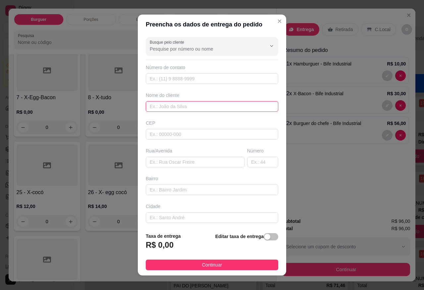
click at [150, 104] on input "text" at bounding box center [212, 106] width 132 height 11
type input "r"
type input "RUAN"
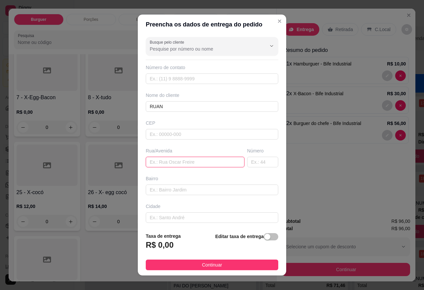
click at [186, 165] on input "text" at bounding box center [195, 162] width 99 height 11
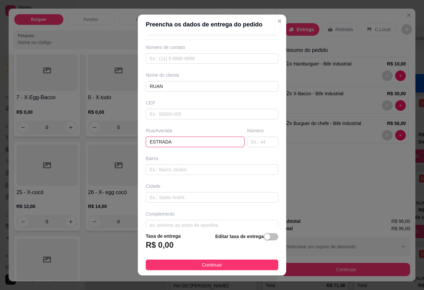
scroll to position [31, 0]
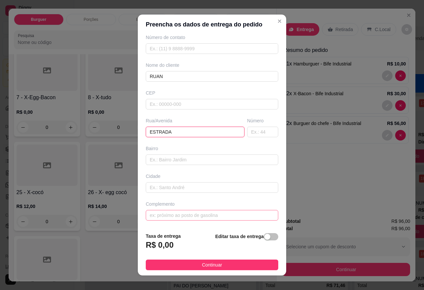
type input "ESTRADA"
click at [182, 212] on input "text" at bounding box center [212, 215] width 132 height 11
type input "CASA DA RAIANE SITIO DO CLERIN"
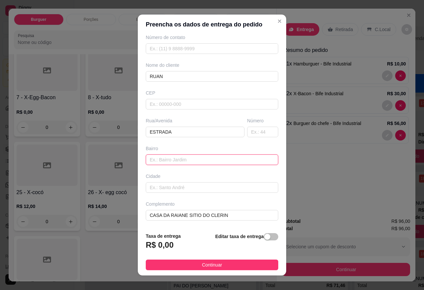
click at [188, 163] on input "text" at bounding box center [212, 160] width 132 height 11
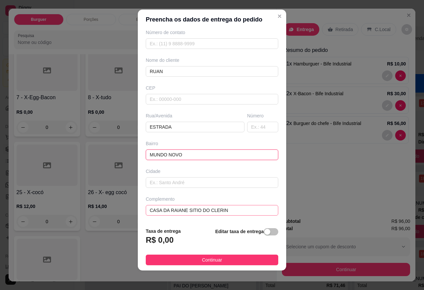
scroll to position [7, 0]
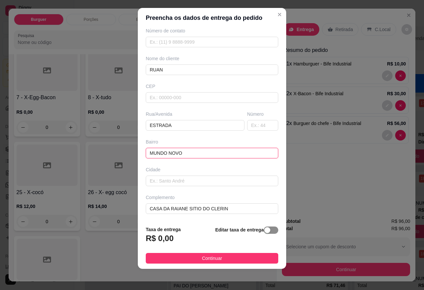
type input "MUNDO NOVO"
click at [264, 228] on span "button" at bounding box center [271, 230] width 15 height 7
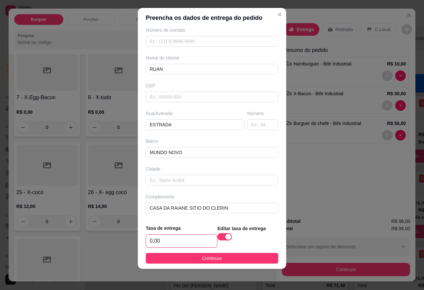
click at [146, 241] on input "0,00" at bounding box center [181, 241] width 71 height 13
type input "12,00"
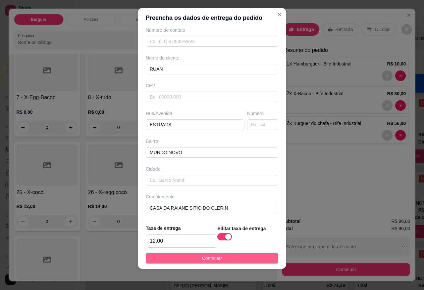
click at [206, 258] on span "Continuar" at bounding box center [212, 258] width 20 height 7
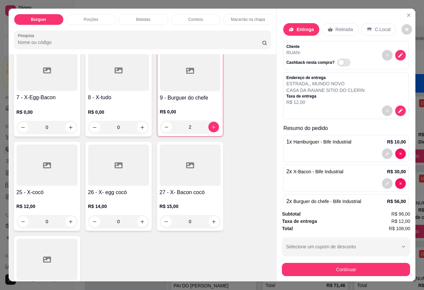
click at [123, 14] on div "Bebidas" at bounding box center [144, 19] width 50 height 11
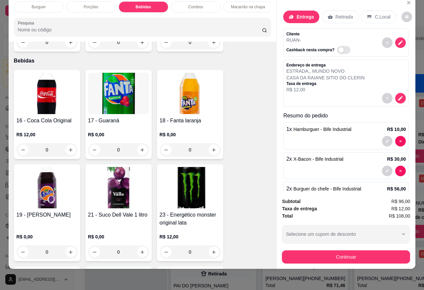
click at [42, 98] on img at bounding box center [47, 93] width 61 height 41
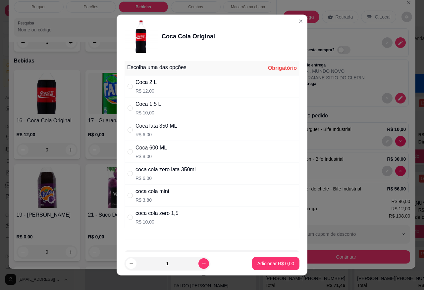
click at [160, 102] on div "Coca 1,5 L R$ 10,00" at bounding box center [212, 108] width 175 height 22
radio input "true"
click at [256, 262] on p "Adicionar R$ 10,00" at bounding box center [274, 264] width 39 height 7
type input "1"
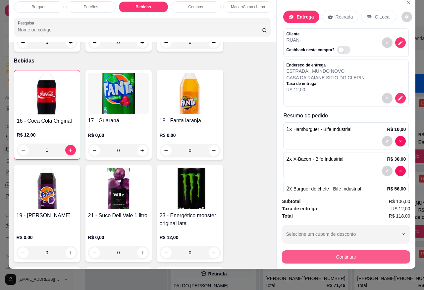
click at [315, 251] on button "Continuar" at bounding box center [346, 257] width 128 height 13
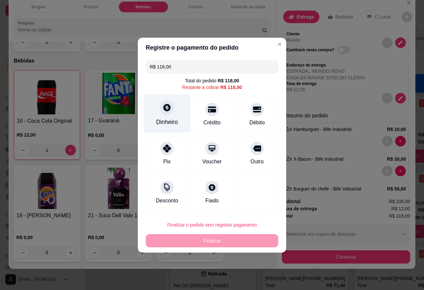
click at [173, 112] on div "Dinheiro" at bounding box center [167, 113] width 47 height 39
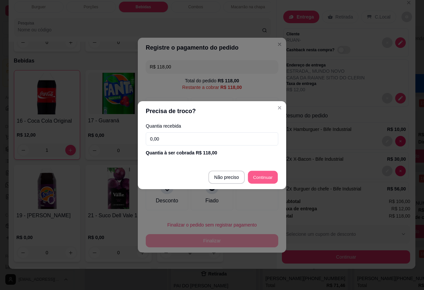
type input "R$ 0,00"
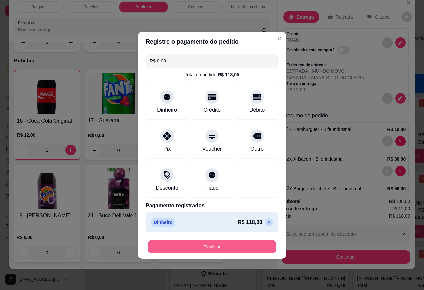
click at [232, 244] on button "Finalizar" at bounding box center [212, 246] width 128 height 13
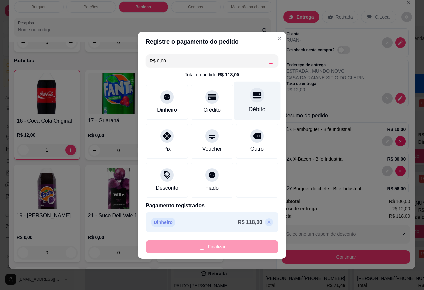
type input "0"
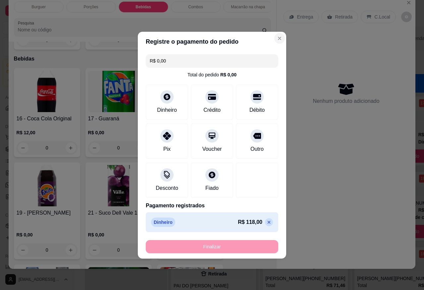
type input "-R$ 118,00"
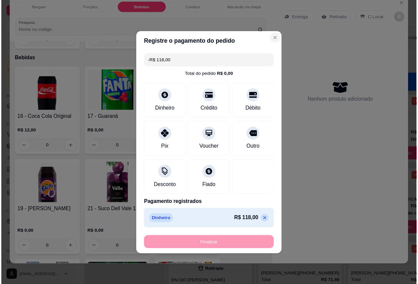
scroll to position [930, 0]
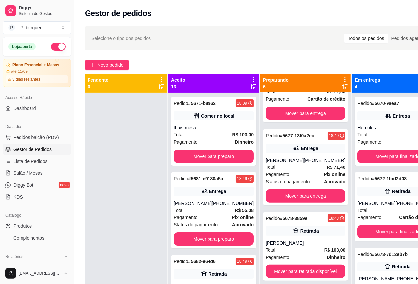
scroll to position [107, 0]
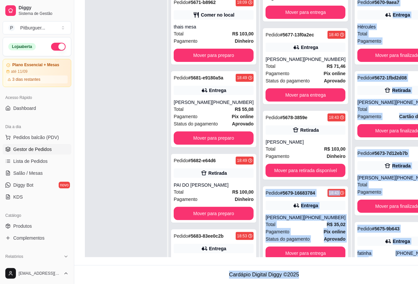
drag, startPoint x: 341, startPoint y: 276, endPoint x: 341, endPoint y: 307, distance: 31.1
click at [341, 183] on html "Diggy Sistema de Gestão P Pitburguer ... Loja aberta Plano Essencial + Mesas at…" at bounding box center [209, 41] width 418 height 284
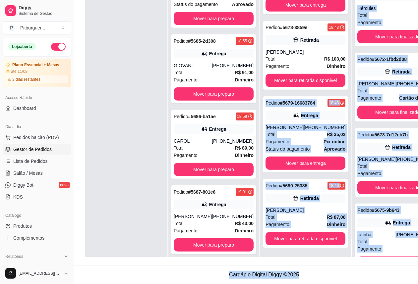
scroll to position [258, 0]
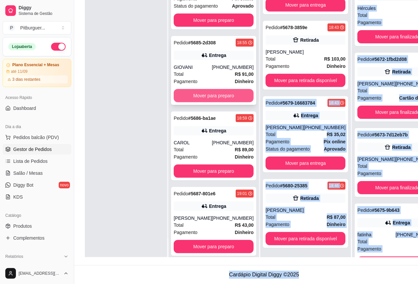
click at [224, 102] on button "Mover para preparo" at bounding box center [214, 95] width 80 height 13
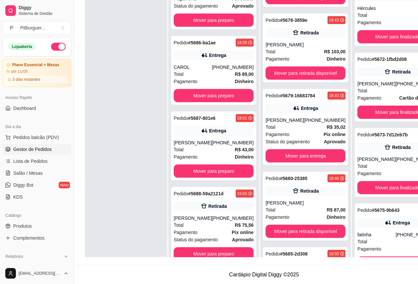
click at [136, 141] on div at bounding box center [126, 115] width 82 height 284
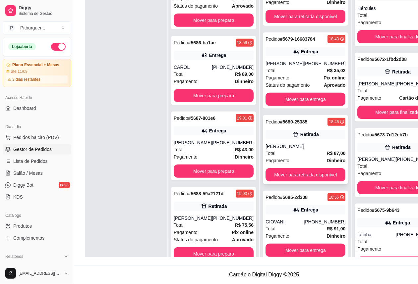
scroll to position [273, 0]
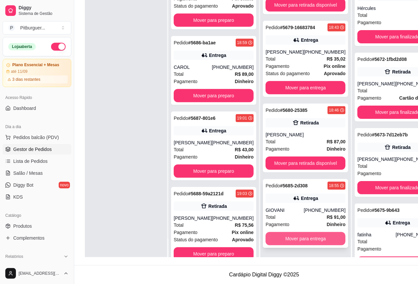
click at [304, 235] on button "Mover para entrega" at bounding box center [305, 238] width 80 height 13
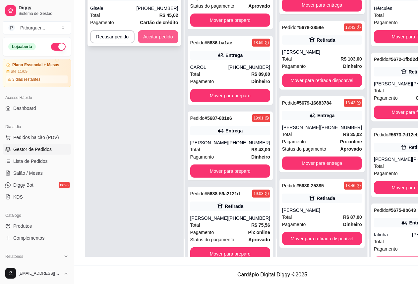
click at [162, 33] on button "Aceitar pedido" at bounding box center [158, 36] width 40 height 13
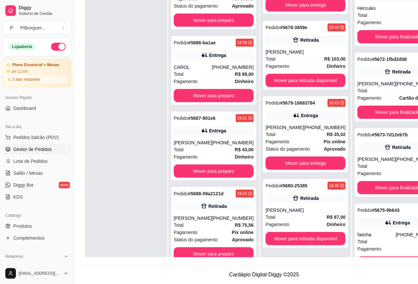
scroll to position [804, 0]
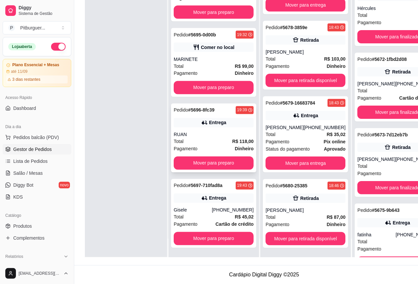
click at [196, 131] on div "RUAN" at bounding box center [214, 134] width 80 height 7
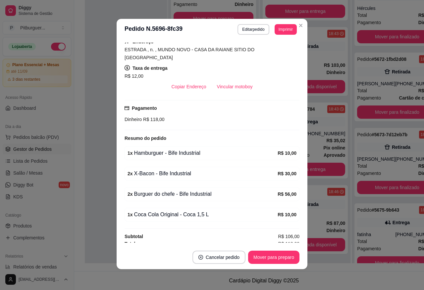
scroll to position [0, 0]
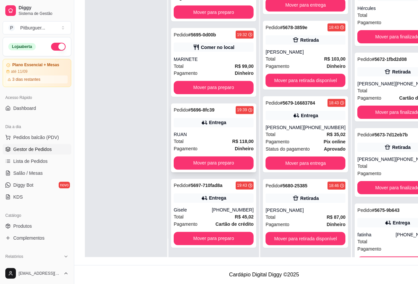
click at [203, 138] on div "Total R$ 118,00" at bounding box center [214, 141] width 80 height 7
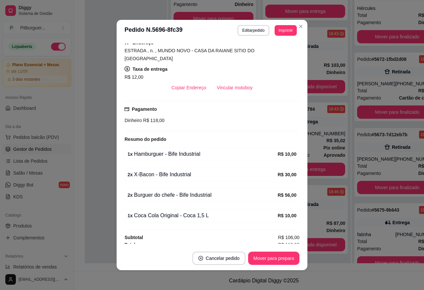
scroll to position [1, 0]
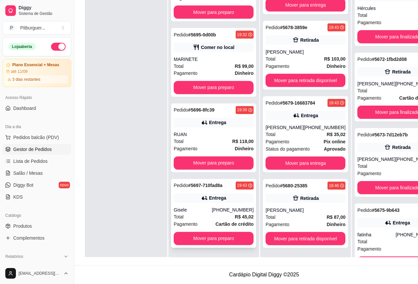
click at [212, 214] on div "[PHONE_NUMBER]" at bounding box center [233, 210] width 42 height 7
click at [202, 133] on div "RUAN" at bounding box center [214, 134] width 80 height 7
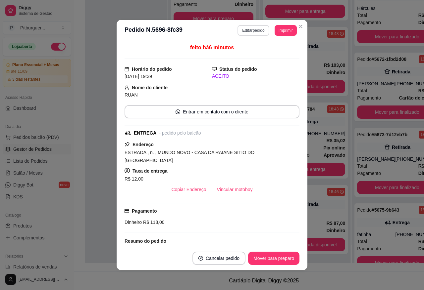
click at [254, 32] on button "Editar pedido" at bounding box center [252, 30] width 31 height 11
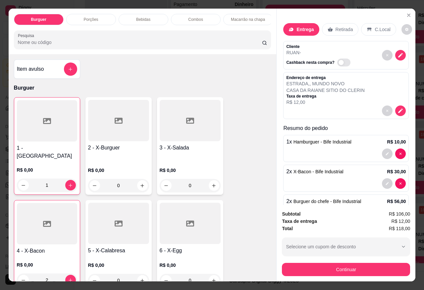
click at [95, 14] on div "Porções" at bounding box center [91, 19] width 50 height 11
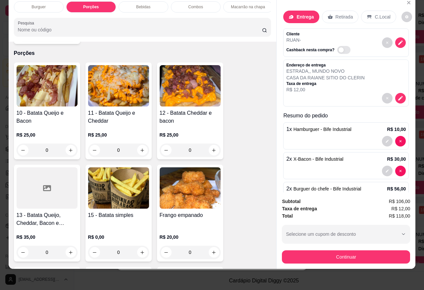
click at [119, 79] on img at bounding box center [118, 85] width 61 height 41
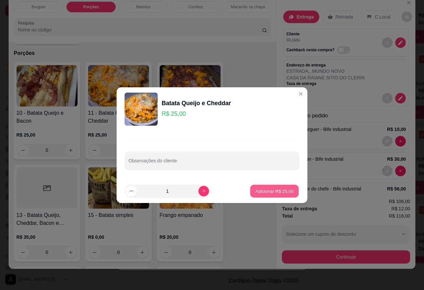
click at [270, 189] on p "Adicionar R$ 25,00" at bounding box center [274, 191] width 38 height 6
type input "1"
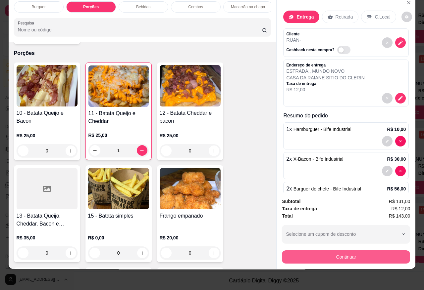
click at [360, 251] on button "Continuar" at bounding box center [346, 257] width 128 height 13
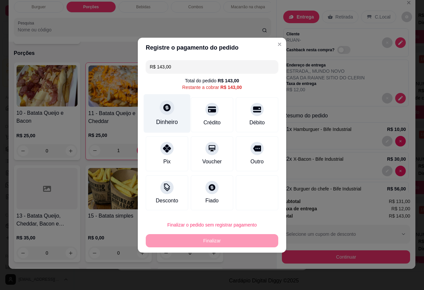
click at [168, 117] on div "Dinheiro" at bounding box center [167, 113] width 47 height 39
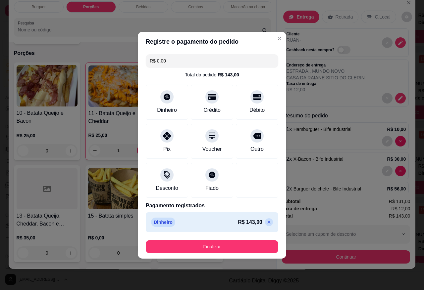
type input "R$ 0,00"
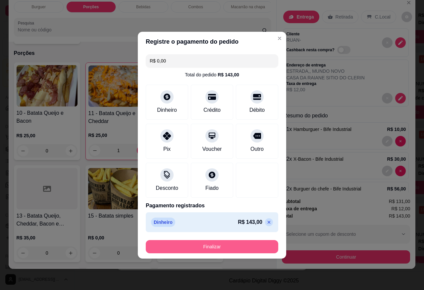
click at [207, 249] on button "Finalizar" at bounding box center [212, 246] width 132 height 13
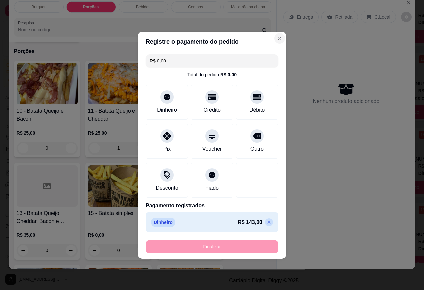
type input "0"
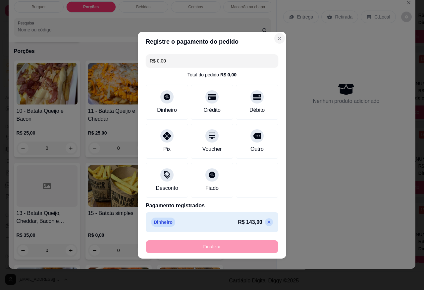
type input "-R$ 143,00"
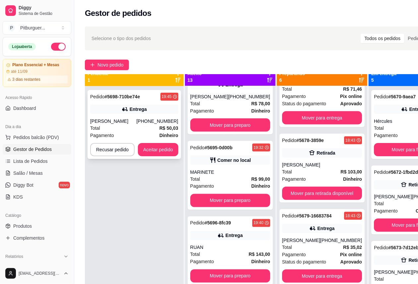
scroll to position [0, 0]
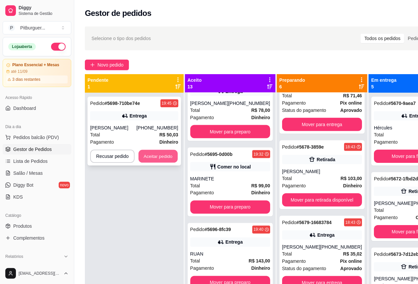
click at [152, 154] on button "Aceitar pedido" at bounding box center [157, 156] width 39 height 13
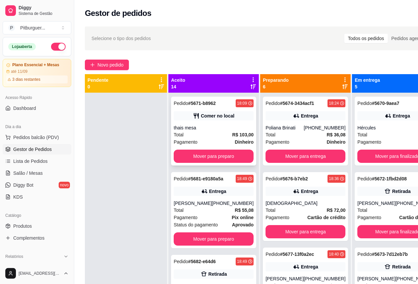
click at [194, 136] on div "Total R$ 103,00" at bounding box center [214, 134] width 80 height 7
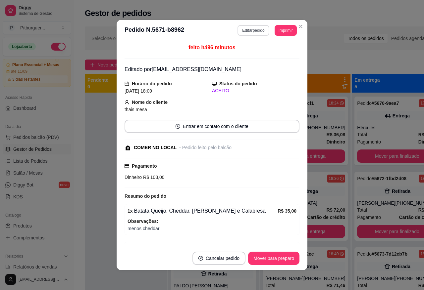
click at [244, 27] on button "Editar pedido" at bounding box center [252, 30] width 31 height 11
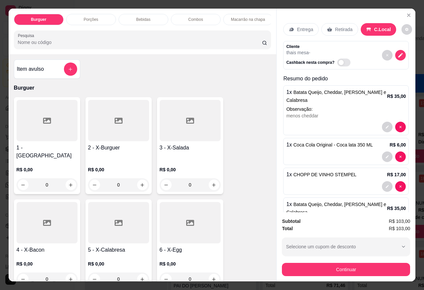
click at [151, 18] on div "Bebidas" at bounding box center [144, 19] width 50 height 11
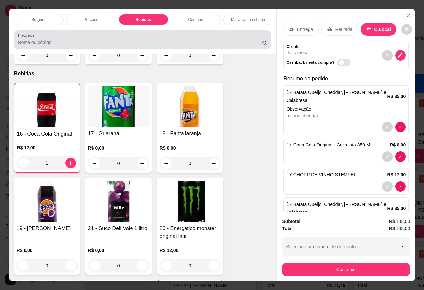
scroll to position [16, 0]
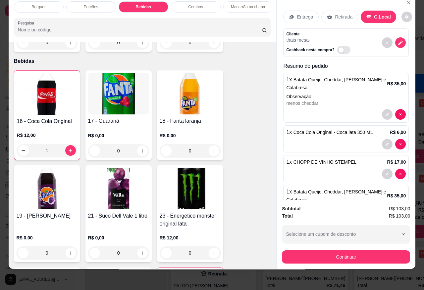
click at [112, 96] on img at bounding box center [118, 93] width 61 height 41
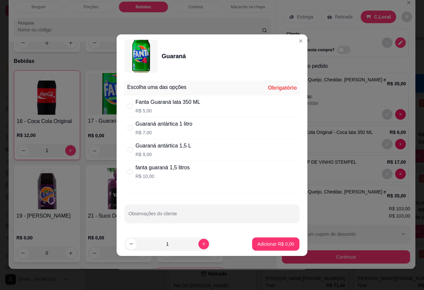
click at [150, 107] on div "Fanta Guaraná lata 350 ML R$ 5,00" at bounding box center [167, 106] width 65 height 16
radio input "true"
click at [259, 245] on p "Adicionar R$ 5,00" at bounding box center [275, 244] width 37 height 7
type input "1"
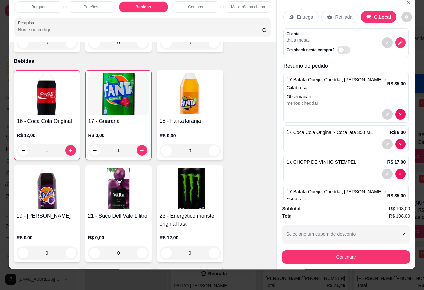
scroll to position [1137, 0]
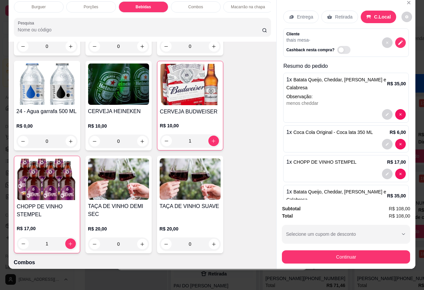
click at [208, 75] on img at bounding box center [190, 84] width 60 height 41
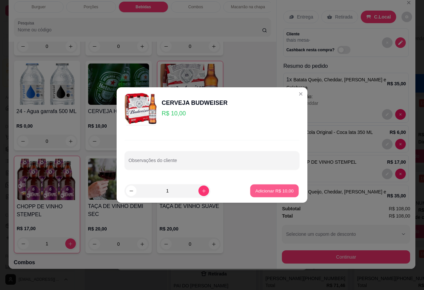
click at [265, 190] on p "Adicionar R$ 10,00" at bounding box center [274, 191] width 38 height 6
type input "2"
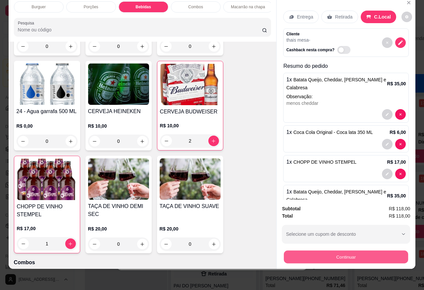
click at [320, 253] on button "Continuar" at bounding box center [346, 257] width 124 height 13
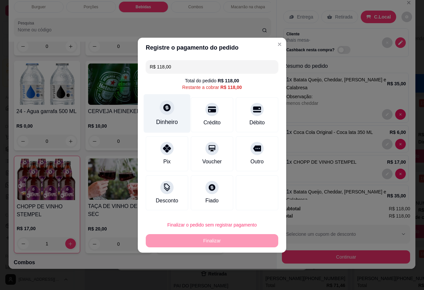
click at [182, 115] on div "Dinheiro" at bounding box center [167, 113] width 47 height 39
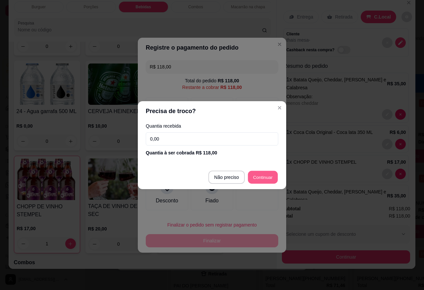
type input "R$ 0,00"
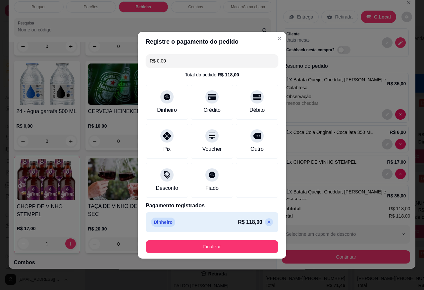
click at [235, 244] on button "Finalizar" at bounding box center [212, 246] width 132 height 13
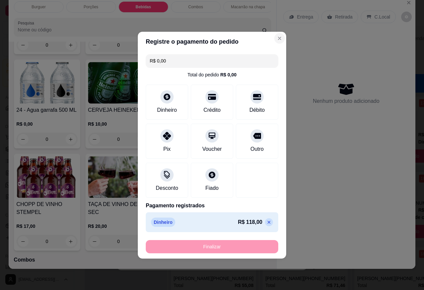
type input "0"
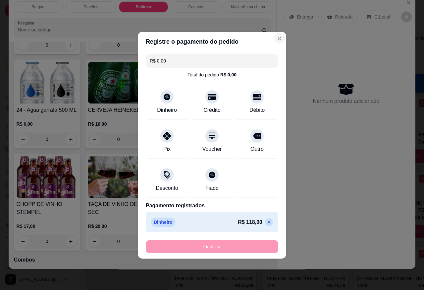
type input "-R$ 118,00"
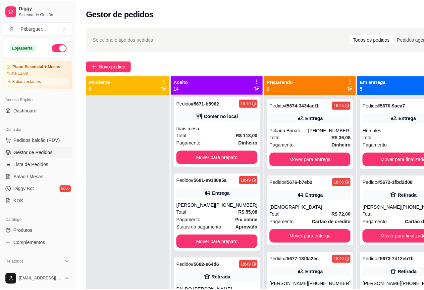
scroll to position [0, 0]
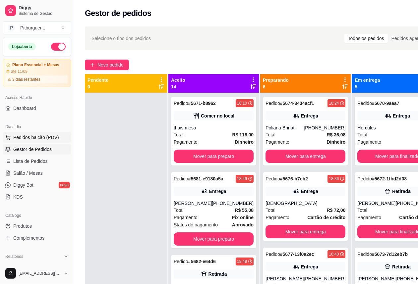
click at [31, 138] on span "Pedidos balcão (PDV)" at bounding box center [36, 137] width 46 height 7
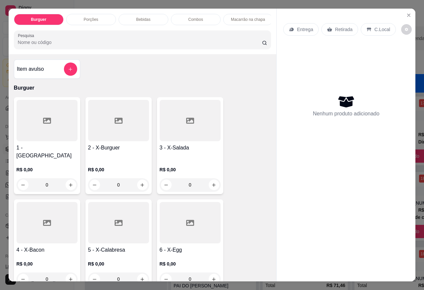
click at [61, 122] on div at bounding box center [47, 120] width 61 height 41
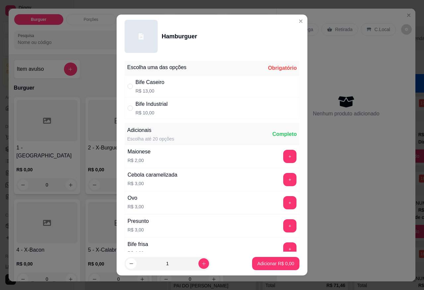
click at [147, 113] on p "R$ 10,00" at bounding box center [151, 113] width 32 height 7
radio input "true"
click at [201, 264] on icon "increase-product-quantity" at bounding box center [203, 264] width 5 height 5
type input "2"
click at [266, 267] on button "Adicionar R$ 20,00" at bounding box center [274, 263] width 50 height 13
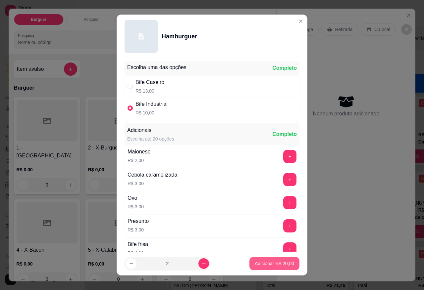
type input "2"
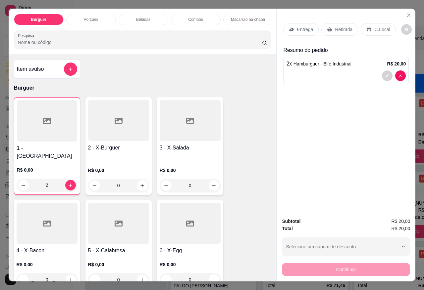
click at [97, 19] on div "Porções" at bounding box center [91, 19] width 50 height 11
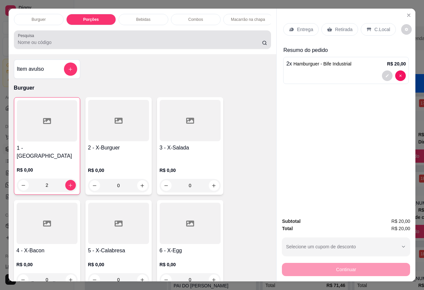
scroll to position [16, 0]
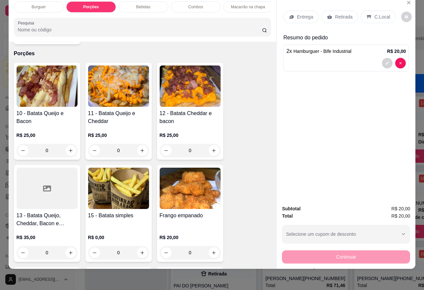
click at [154, 4] on div "Bebidas" at bounding box center [144, 6] width 50 height 11
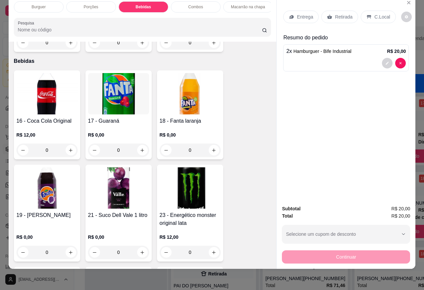
click at [24, 87] on img at bounding box center [47, 93] width 61 height 41
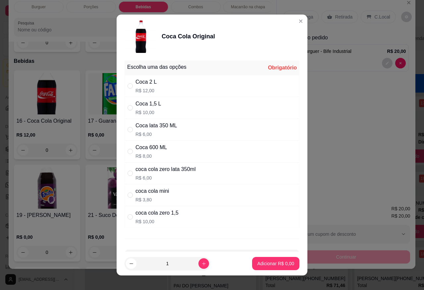
scroll to position [0, 0]
click at [153, 150] on div "Coca 600 ML" at bounding box center [150, 148] width 31 height 8
radio input "true"
click at [259, 265] on p "Adicionar R$ 8,00" at bounding box center [275, 264] width 37 height 7
type input "1"
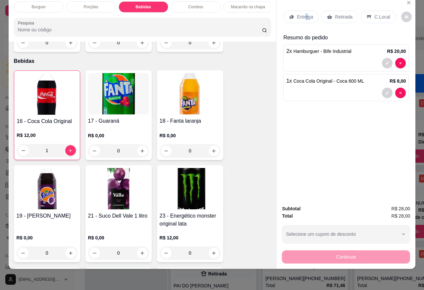
drag, startPoint x: 302, startPoint y: 13, endPoint x: 380, endPoint y: 26, distance: 79.3
click at [378, 26] on div "Entrega Retirada C.Local Resumo do pedido 2 x Hamburguer - Bife Industrial R$ 2…" at bounding box center [346, 54] width 126 height 99
click at [380, 14] on p "C.Local" at bounding box center [382, 17] width 16 height 7
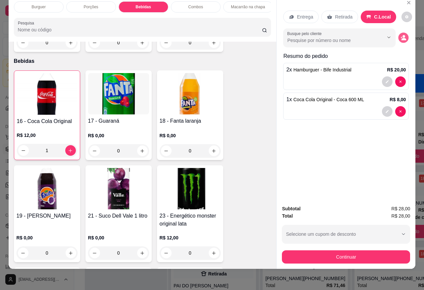
click at [401, 35] on icon "decrease-product-quantity" at bounding box center [404, 38] width 6 height 6
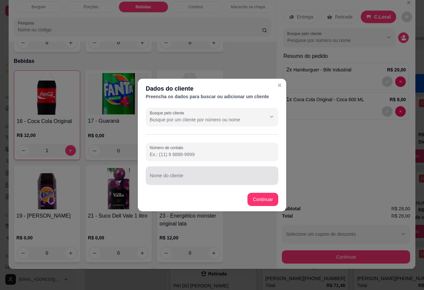
click at [218, 176] on input "Nome do cliente" at bounding box center [212, 178] width 125 height 7
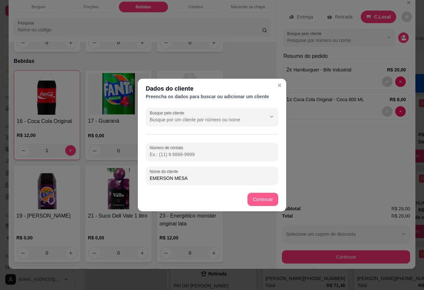
type input "EMERSON MESA"
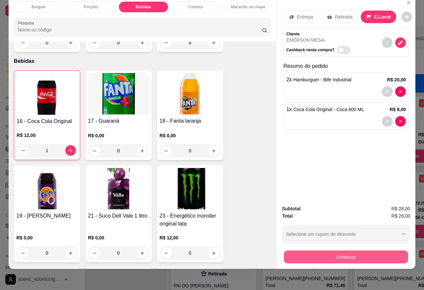
click at [300, 251] on button "Continuar" at bounding box center [346, 257] width 124 height 13
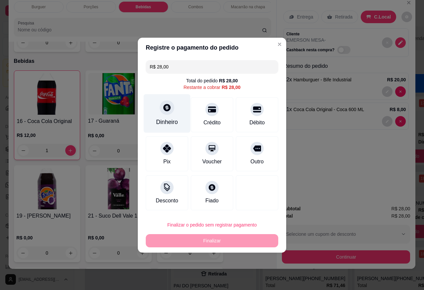
click at [172, 118] on div "Dinheiro" at bounding box center [167, 122] width 22 height 9
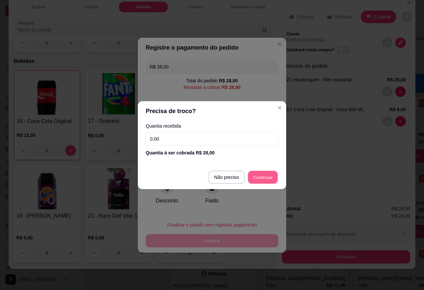
type input "R$ 0,00"
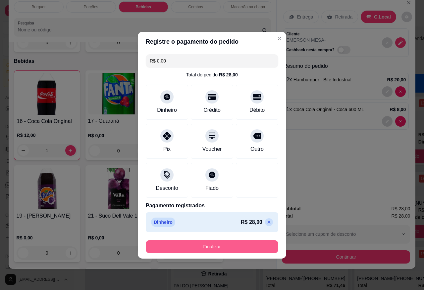
click at [218, 248] on button "Finalizar" at bounding box center [212, 246] width 132 height 13
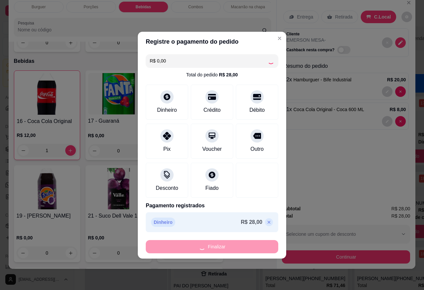
type input "0"
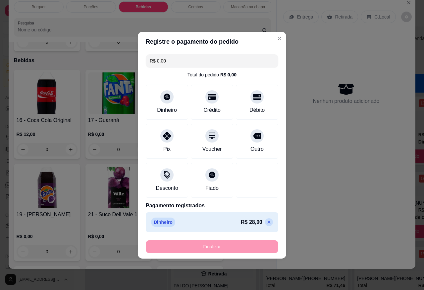
type input "-R$ 28,00"
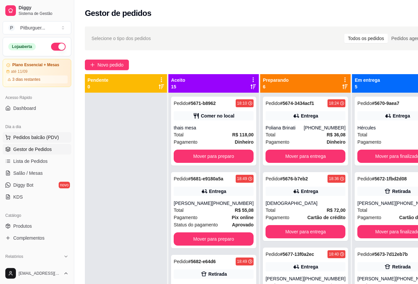
click at [25, 139] on span "Pedidos balcão (PDV)" at bounding box center [36, 137] width 46 height 7
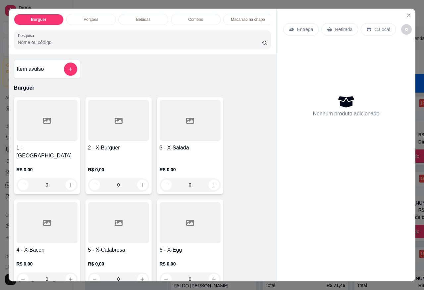
click at [109, 232] on div at bounding box center [118, 222] width 61 height 41
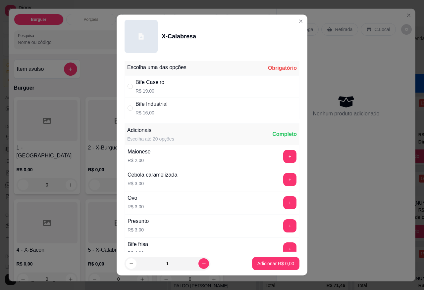
click at [181, 110] on div "Bife Industrial R$ 16,00" at bounding box center [212, 108] width 175 height 22
radio input "true"
click at [254, 267] on button "Adicionar R$ 16,00" at bounding box center [274, 264] width 49 height 13
type input "1"
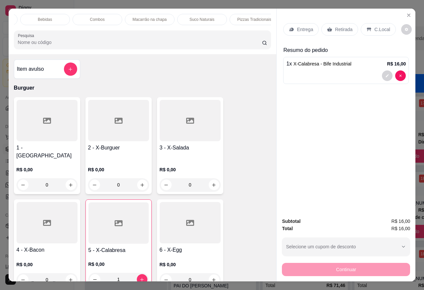
scroll to position [0, 99]
click at [259, 17] on p "Pizzas Tradicionais" at bounding box center [253, 19] width 34 height 5
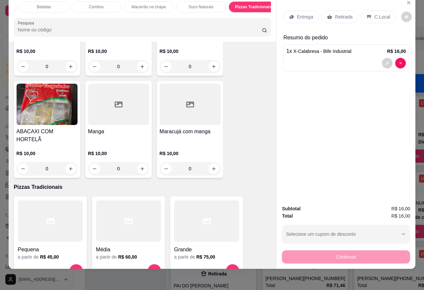
click at [36, 208] on div at bounding box center [50, 221] width 65 height 41
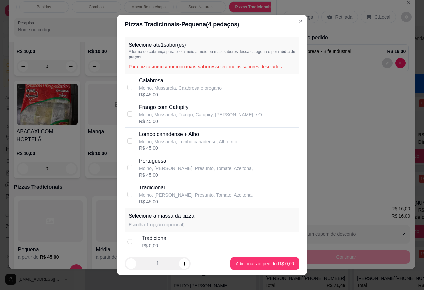
click at [171, 123] on div "R$ 45,00" at bounding box center [200, 121] width 123 height 7
checkbox input "true"
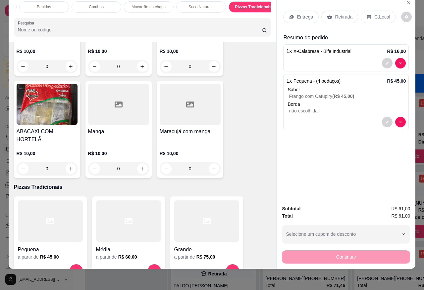
click at [345, 14] on p "Retirada" at bounding box center [344, 17] width 18 height 7
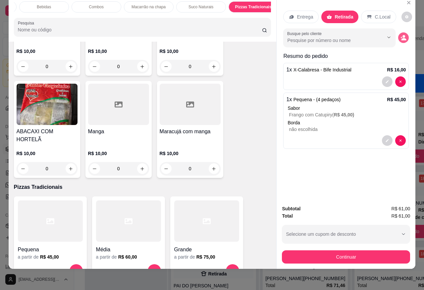
click at [401, 38] on icon "decrease-product-quantity" at bounding box center [403, 39] width 5 height 2
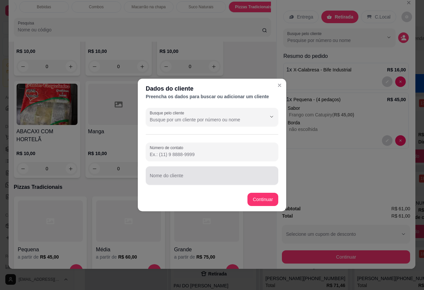
click at [189, 173] on div at bounding box center [212, 175] width 125 height 13
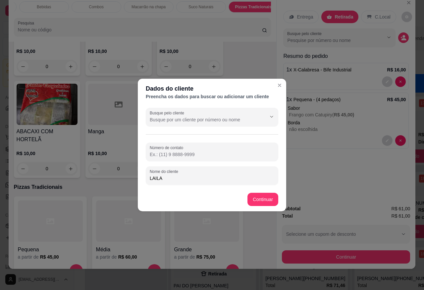
type input "LAILA"
click at [264, 192] on footer "Continuar" at bounding box center [212, 200] width 148 height 24
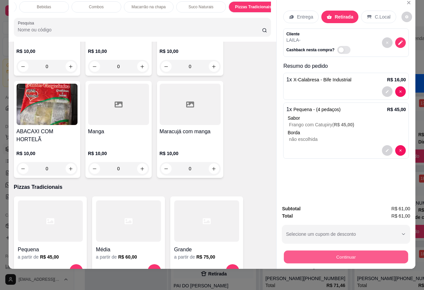
click at [309, 251] on button "Continuar" at bounding box center [346, 257] width 124 height 13
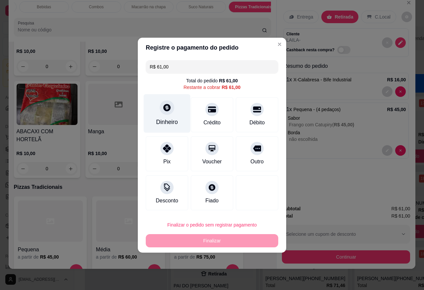
click at [169, 114] on div at bounding box center [167, 107] width 15 height 15
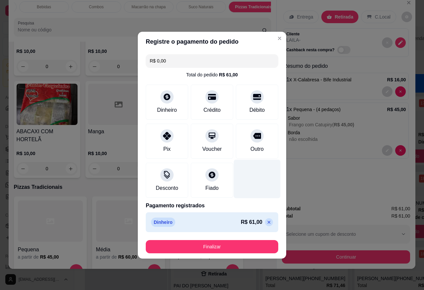
type input "R$ 0,00"
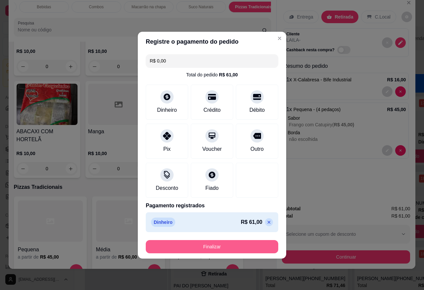
click at [243, 246] on button "Finalizar" at bounding box center [212, 246] width 132 height 13
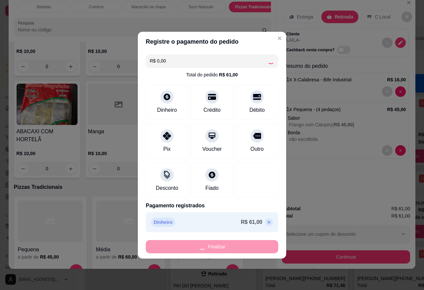
type input "0"
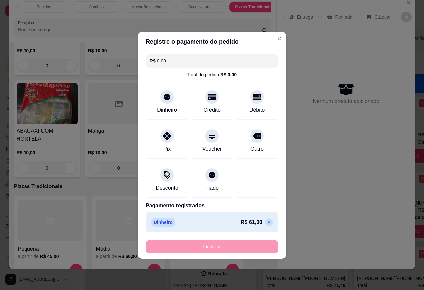
type input "-R$ 61,00"
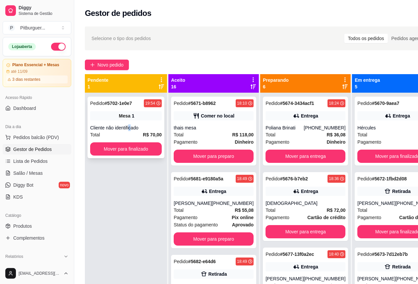
click at [130, 129] on div "Cliente não identificado" at bounding box center [126, 128] width 72 height 7
click at [128, 131] on div "Cliente não identificado" at bounding box center [126, 128] width 72 height 7
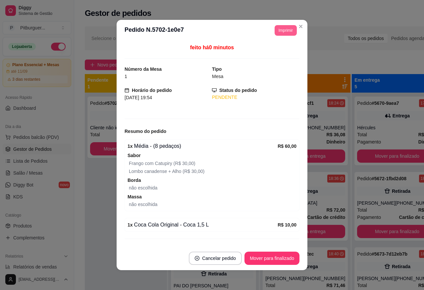
click at [280, 25] on button "Imprimir" at bounding box center [286, 30] width 22 height 11
click at [282, 31] on button "Imprimir" at bounding box center [286, 30] width 22 height 11
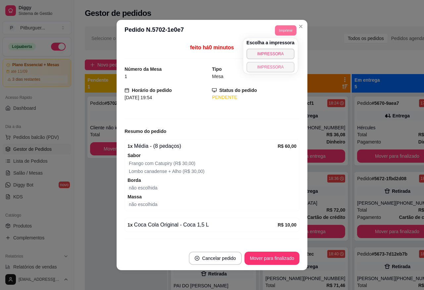
click at [273, 64] on button "IMPRESSORA" at bounding box center [270, 67] width 48 height 11
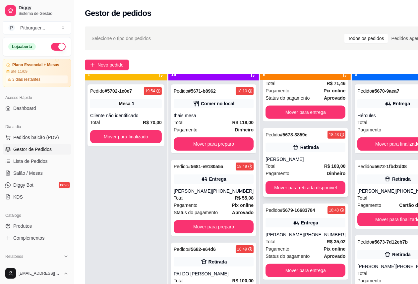
scroll to position [19, 0]
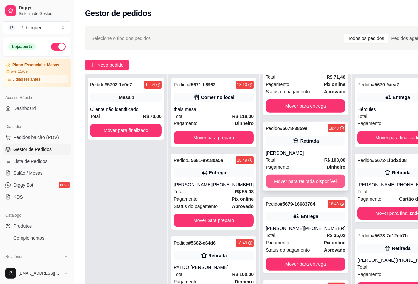
click at [294, 180] on button "Mover para retirada disponível" at bounding box center [305, 181] width 80 height 13
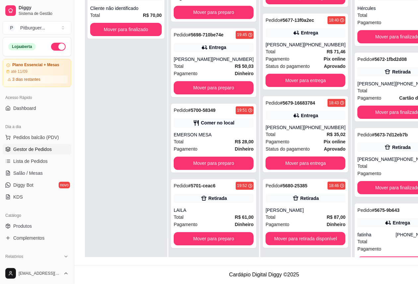
scroll to position [1039, 0]
click at [296, 237] on button "Mover para retirada disponível" at bounding box center [305, 238] width 77 height 13
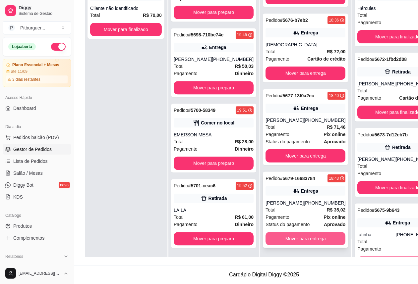
scroll to position [71, 0]
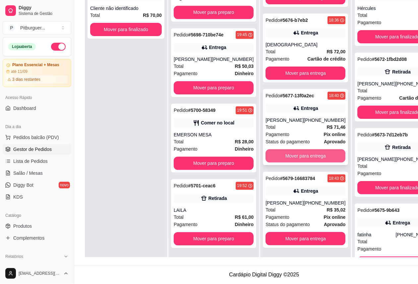
click at [300, 149] on button "Mover para entrega" at bounding box center [305, 155] width 80 height 13
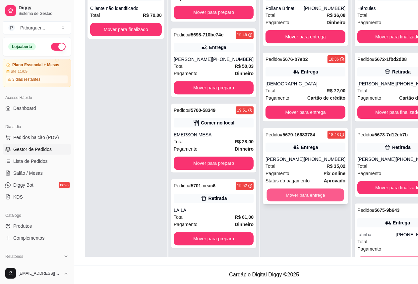
click at [277, 193] on button "Mover para entrega" at bounding box center [305, 195] width 77 height 13
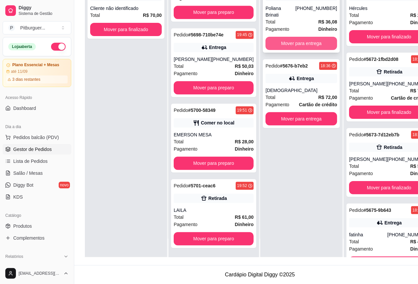
click at [285, 37] on button "Mover para entrega" at bounding box center [301, 43] width 72 height 13
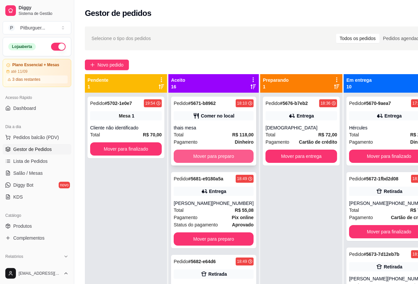
click at [199, 155] on button "Mover para preparo" at bounding box center [214, 156] width 80 height 13
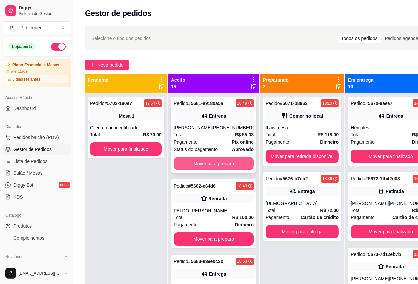
click at [206, 170] on button "Mover para preparo" at bounding box center [214, 163] width 80 height 13
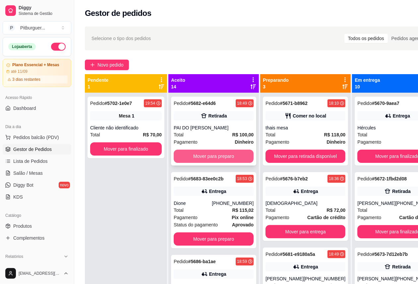
click at [207, 154] on button "Mover para preparo" at bounding box center [214, 156] width 80 height 13
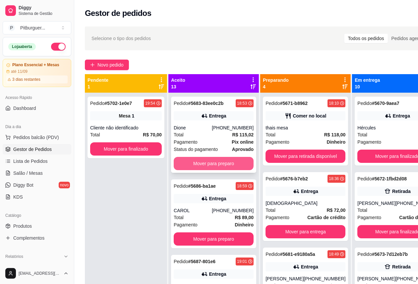
click at [210, 166] on button "Mover para preparo" at bounding box center [214, 163] width 80 height 13
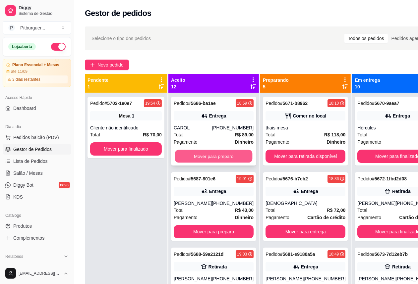
click at [209, 155] on button "Mover para preparo" at bounding box center [213, 156] width 77 height 13
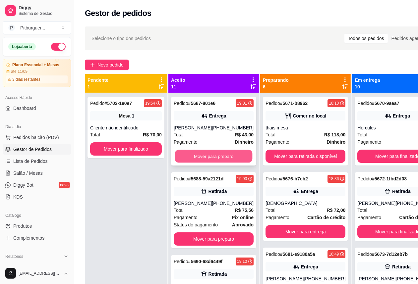
click at [211, 161] on button "Mover para preparo" at bounding box center [213, 156] width 77 height 13
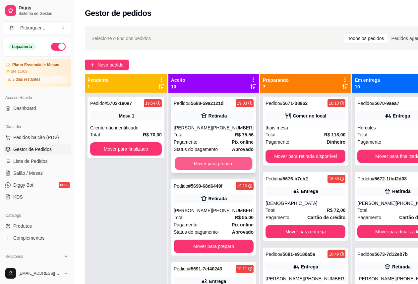
click at [206, 170] on button "Mover para preparo" at bounding box center [213, 163] width 77 height 13
click at [205, 170] on button "Mover para preparo" at bounding box center [214, 163] width 80 height 13
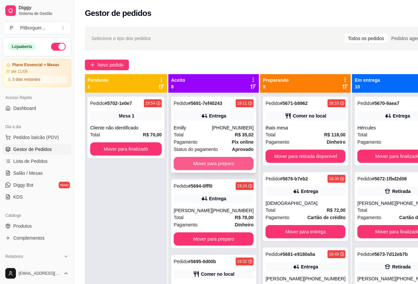
click at [204, 168] on button "Mover para preparo" at bounding box center [214, 163] width 80 height 13
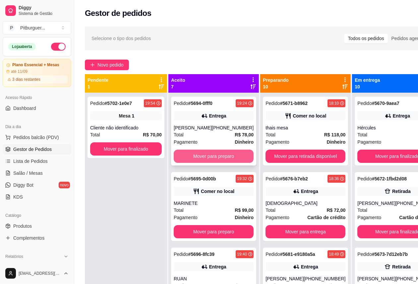
click at [202, 162] on button "Mover para preparo" at bounding box center [214, 156] width 80 height 13
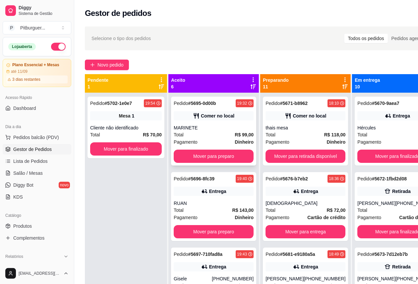
click at [196, 131] on div "MARINETE" at bounding box center [214, 128] width 80 height 7
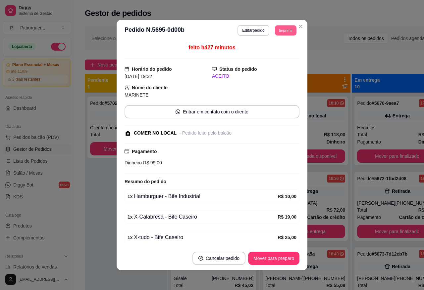
click at [291, 29] on button "Imprimir" at bounding box center [286, 30] width 22 height 10
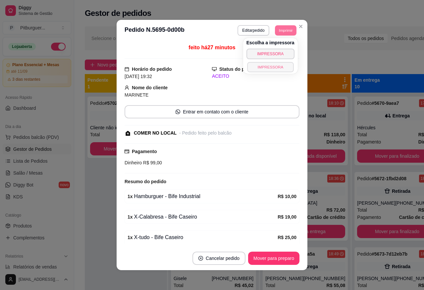
click at [272, 65] on button "IMPRESSORA" at bounding box center [270, 67] width 46 height 10
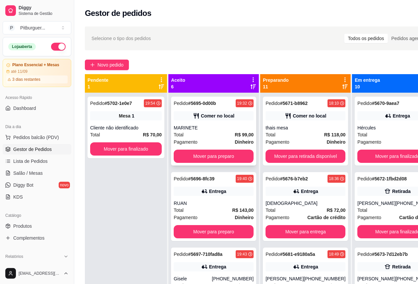
click at [201, 127] on div "MARINETE" at bounding box center [214, 128] width 80 height 7
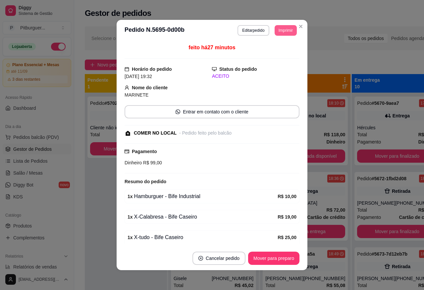
click at [282, 34] on button "Imprimir" at bounding box center [286, 30] width 22 height 11
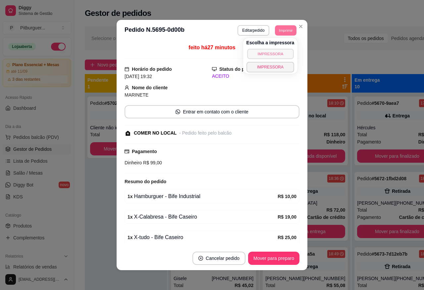
click at [277, 55] on button "IMPRESSORA" at bounding box center [270, 54] width 46 height 10
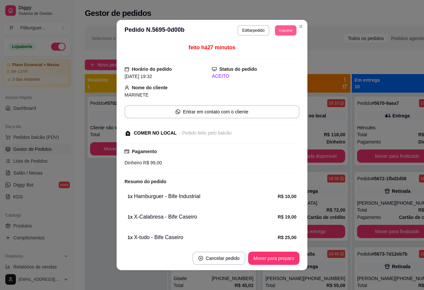
click at [282, 30] on button "Imprimir" at bounding box center [286, 30] width 22 height 10
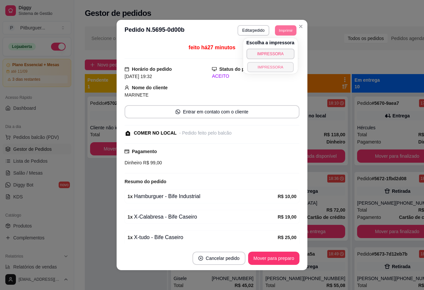
click at [277, 66] on button "IMPRESSORA" at bounding box center [270, 67] width 46 height 10
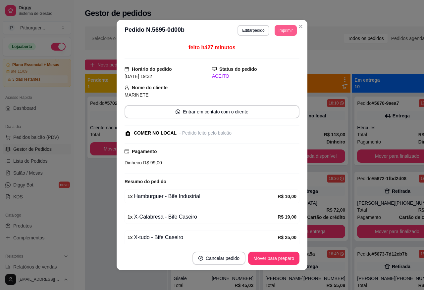
click at [287, 29] on button "Imprimir" at bounding box center [286, 30] width 22 height 11
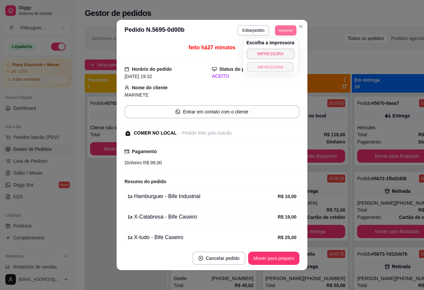
click at [277, 66] on button "IMPRESSORA" at bounding box center [270, 67] width 46 height 10
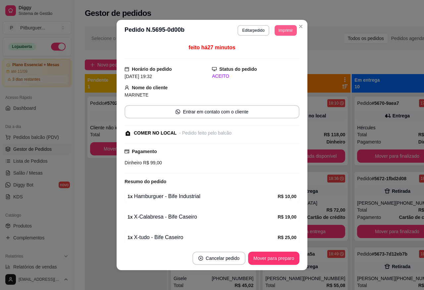
click at [279, 35] on button "Imprimir" at bounding box center [286, 30] width 22 height 11
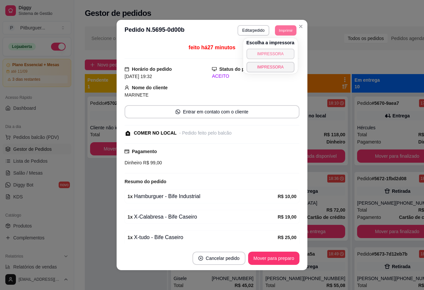
click at [273, 56] on button "IMPRESSORA" at bounding box center [270, 54] width 48 height 11
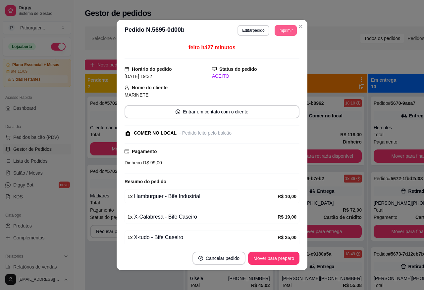
click at [281, 30] on button "Imprimir" at bounding box center [286, 30] width 22 height 11
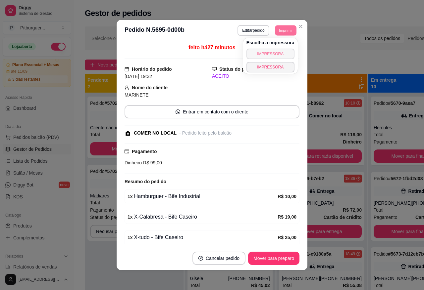
click at [274, 53] on button "IMPRESSORA" at bounding box center [270, 54] width 48 height 11
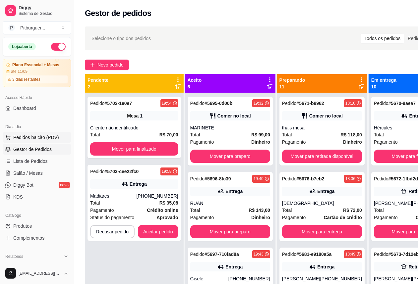
click at [30, 138] on span "Pedidos balcão (PDV)" at bounding box center [36, 137] width 46 height 7
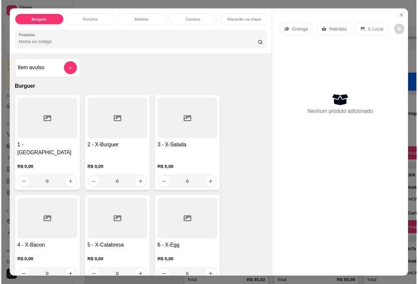
scroll to position [248, 0]
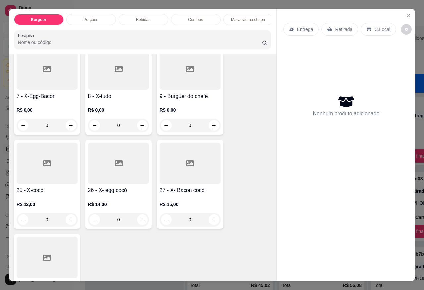
click at [101, 86] on div "8 - X-tudo R$ 0,00 0" at bounding box center [118, 90] width 66 height 89
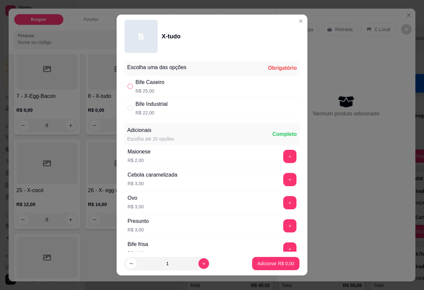
click at [127, 88] on input "" at bounding box center [129, 86] width 5 height 5
radio input "true"
click at [201, 263] on icon "increase-product-quantity" at bounding box center [203, 264] width 5 height 5
type input "2"
click at [263, 260] on button "Adicionar R$ 50,00" at bounding box center [274, 263] width 50 height 13
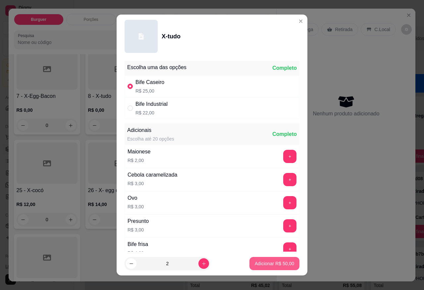
type input "2"
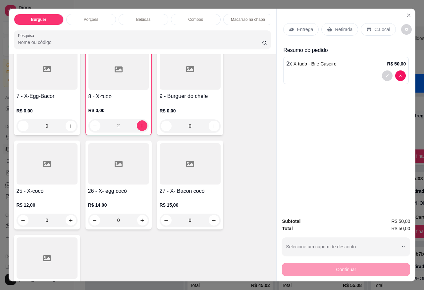
click at [338, 30] on p "Retirada" at bounding box center [344, 29] width 18 height 7
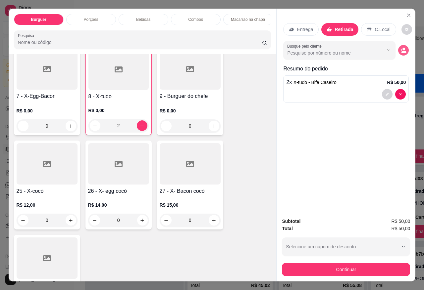
click at [400, 47] on icon "decrease-product-quantity" at bounding box center [403, 50] width 6 height 6
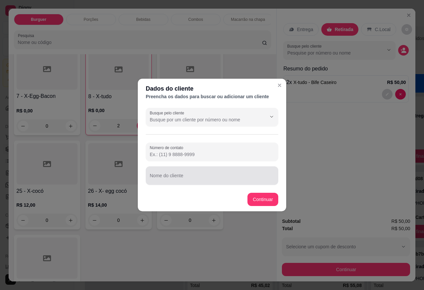
click at [192, 171] on div at bounding box center [212, 175] width 125 height 13
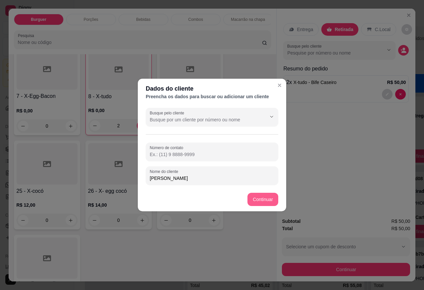
type input "[PERSON_NAME]"
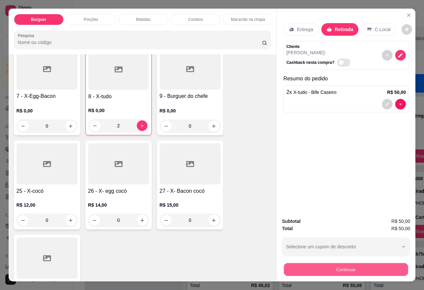
click at [334, 267] on button "Continuar" at bounding box center [346, 269] width 124 height 13
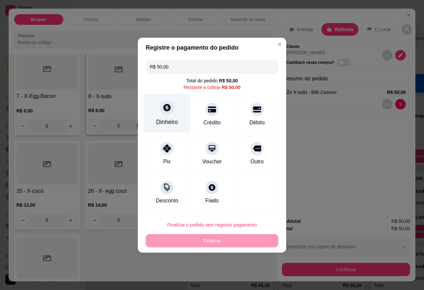
click at [168, 118] on div "Dinheiro" at bounding box center [167, 122] width 22 height 9
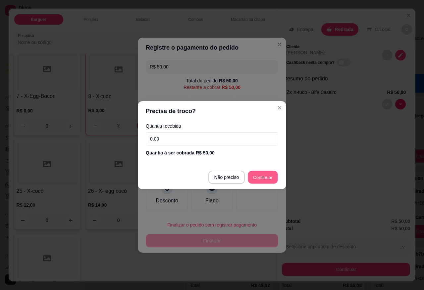
type input "R$ 0,00"
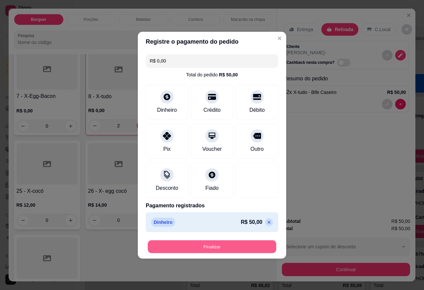
click at [209, 247] on button "Finalizar" at bounding box center [212, 246] width 128 height 13
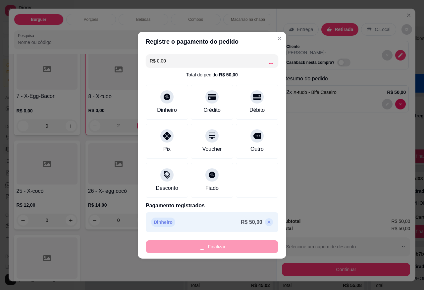
type input "0"
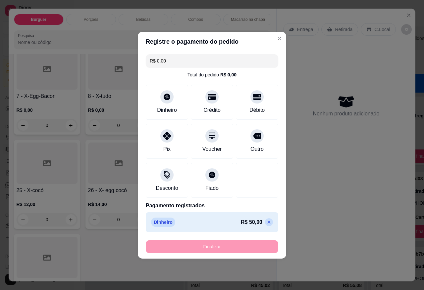
type input "-R$ 50,00"
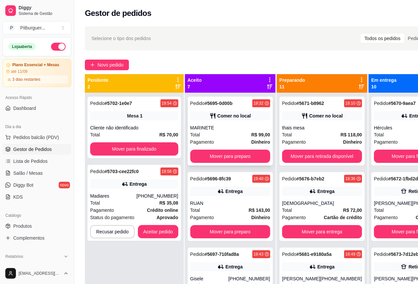
scroll to position [107, 0]
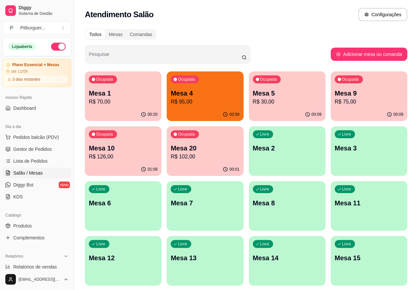
click at [171, 157] on p "R$ 102,00" at bounding box center [205, 157] width 69 height 8
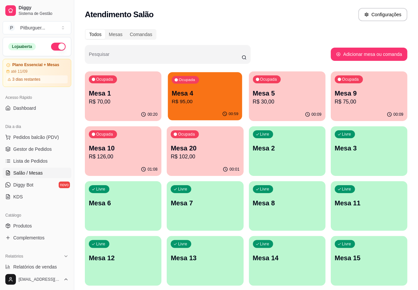
click at [176, 108] on div "Ocupada Mesa 4 R$ 95,00" at bounding box center [205, 90] width 74 height 36
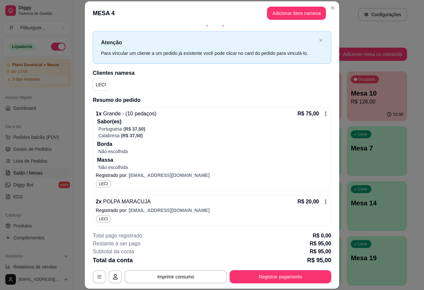
scroll to position [11, 0]
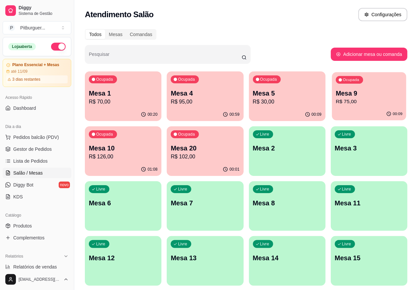
click at [331, 107] on div "Ocupada Mesa 9 R$ 75,00" at bounding box center [368, 90] width 74 height 36
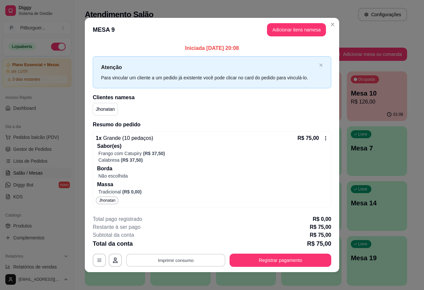
click at [194, 260] on button "Imprimir consumo" at bounding box center [175, 260] width 99 height 13
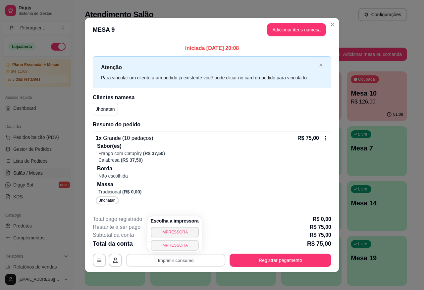
click at [182, 248] on button "IMPRESSORA" at bounding box center [175, 245] width 48 height 11
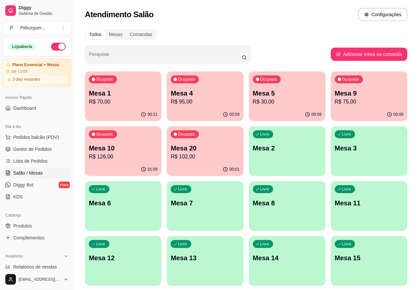
click at [157, 144] on p "Mesa 10" at bounding box center [123, 148] width 69 height 9
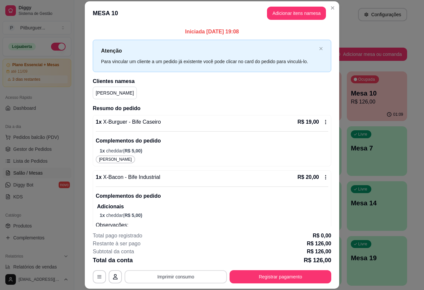
click at [158, 280] on button "Imprimir consumo" at bounding box center [176, 277] width 102 height 13
click at [174, 264] on button "IMPRESSORA" at bounding box center [175, 262] width 48 height 11
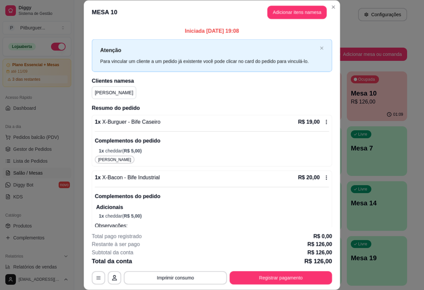
scroll to position [20, 0]
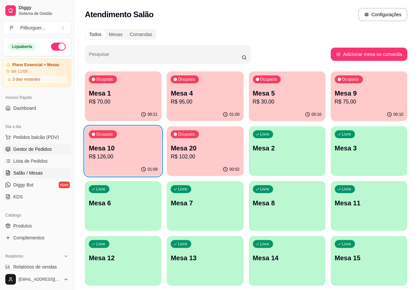
click at [23, 148] on span "Gestor de Pedidos" at bounding box center [32, 149] width 38 height 7
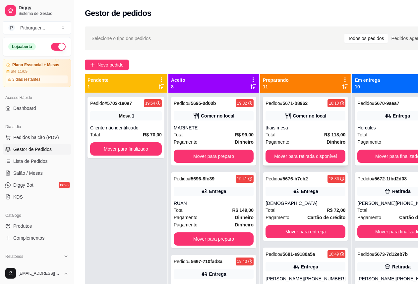
click at [277, 127] on div "thais mesa" at bounding box center [305, 128] width 80 height 7
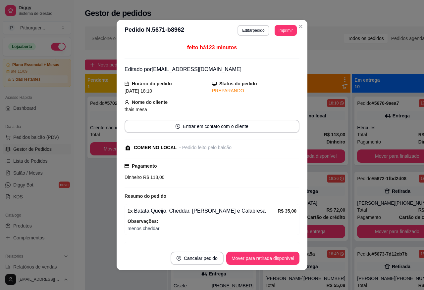
scroll to position [123, 0]
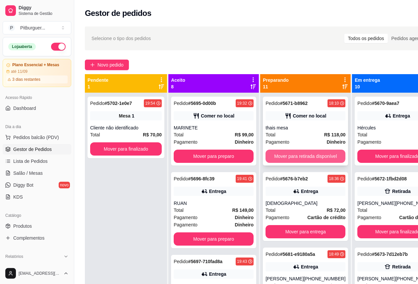
click at [295, 154] on button "Mover para retirada disponível" at bounding box center [305, 156] width 80 height 13
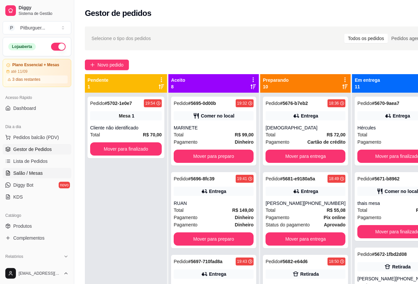
click at [40, 176] on link "Salão / Mesas" at bounding box center [37, 173] width 69 height 11
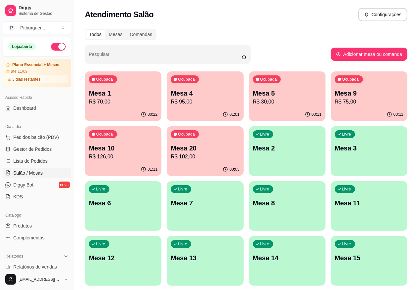
click at [330, 109] on div "00:11" at bounding box center [368, 114] width 76 height 13
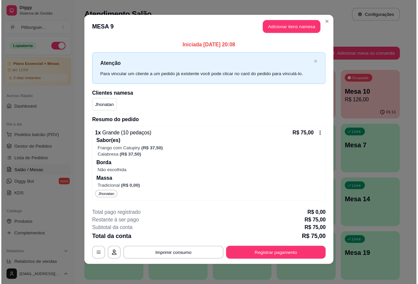
scroll to position [3, 0]
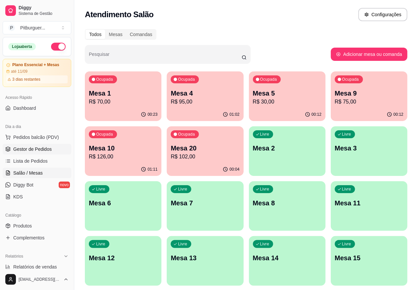
click at [33, 154] on link "Gestor de Pedidos" at bounding box center [37, 149] width 69 height 11
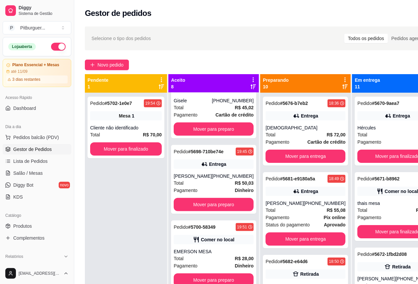
scroll to position [190, 0]
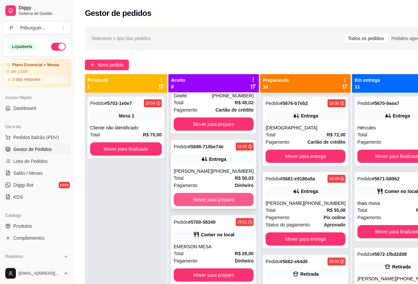
click at [192, 206] on button "Mover para preparo" at bounding box center [214, 199] width 80 height 13
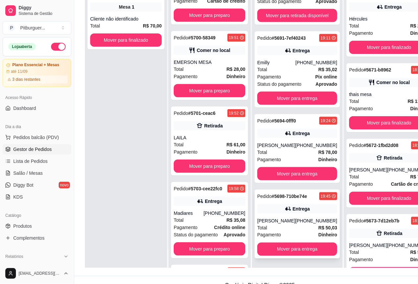
scroll to position [107, 0]
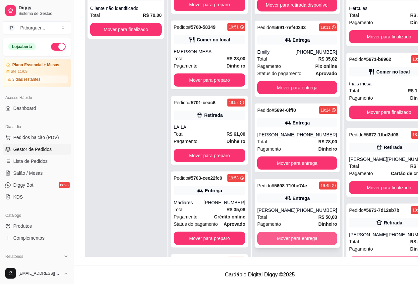
click at [295, 240] on button "Mover para entrega" at bounding box center [297, 238] width 80 height 13
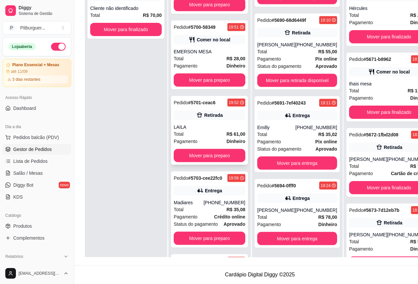
click at [206, 126] on div "LAILA" at bounding box center [210, 127] width 72 height 7
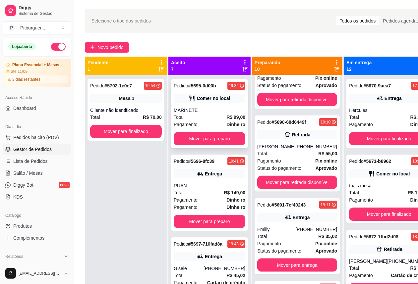
scroll to position [0, 0]
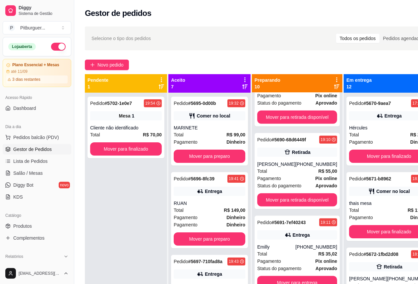
click at [136, 210] on div "Pedido # 5702-1e0e7 19:54 Mesa 1 Cliente não identificado Total R$ 70,00 Mover …" at bounding box center [126, 235] width 82 height 284
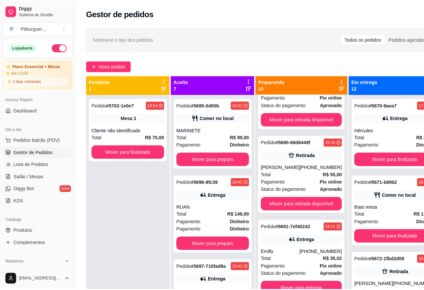
scroll to position [276, 0]
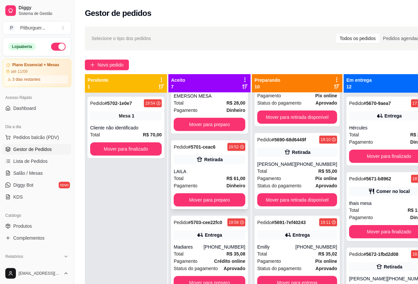
click at [204, 169] on div "LAILA" at bounding box center [210, 171] width 72 height 7
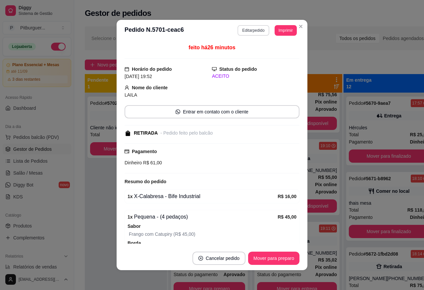
click at [240, 30] on button "Editar pedido" at bounding box center [252, 30] width 31 height 11
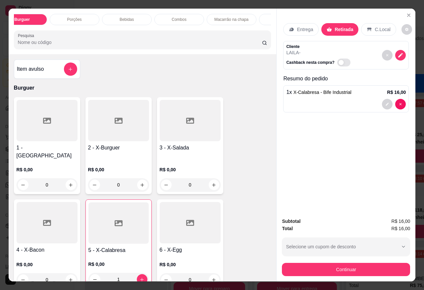
click at [267, 29] on div "Burguer Porções Bebidas Combos Macarrão na chapa Suco Naturais Pizzas Tradicion…" at bounding box center [143, 32] width 268 height 46
click at [257, 18] on p "Pizzas Tradicionais" at bounding box center [246, 19] width 34 height 5
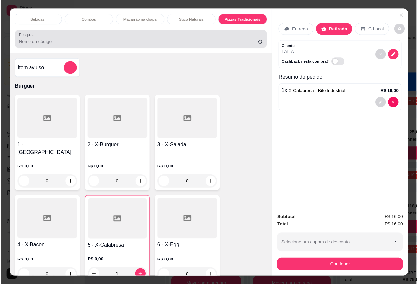
scroll to position [16, 0]
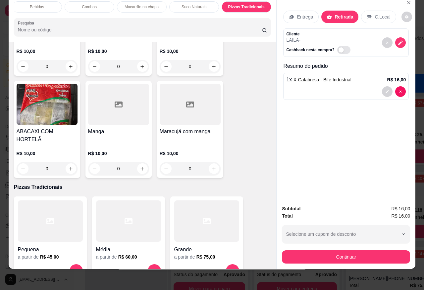
click at [30, 214] on div at bounding box center [50, 221] width 65 height 41
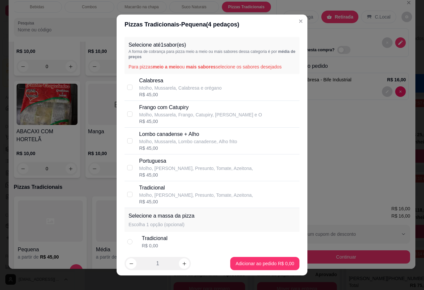
click at [166, 204] on div "R$ 45,00" at bounding box center [196, 202] width 114 height 7
checkbox input "true"
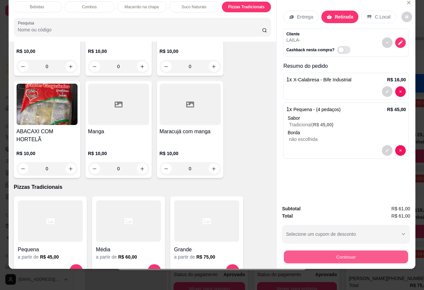
click at [292, 251] on button "Continuar" at bounding box center [346, 257] width 124 height 13
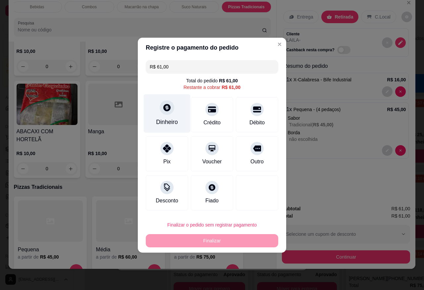
click at [160, 110] on div at bounding box center [167, 107] width 15 height 15
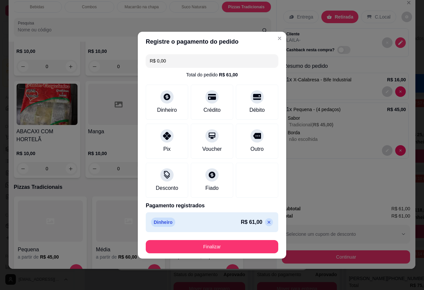
type input "R$ 0,00"
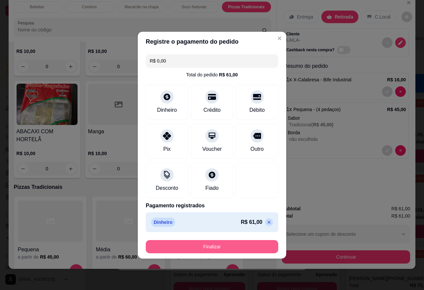
click at [216, 247] on button "Finalizar" at bounding box center [212, 246] width 132 height 13
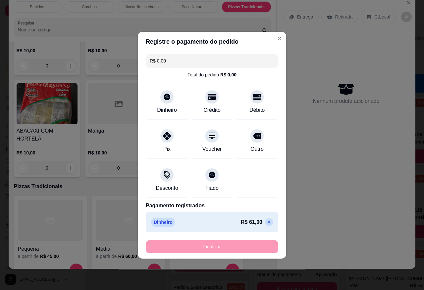
type input "0"
type input "-R$ 61,00"
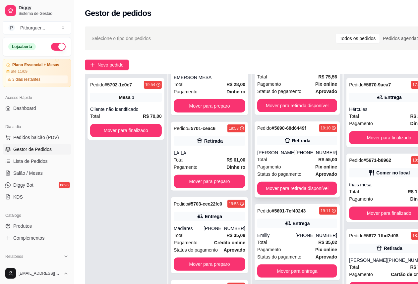
scroll to position [515, 0]
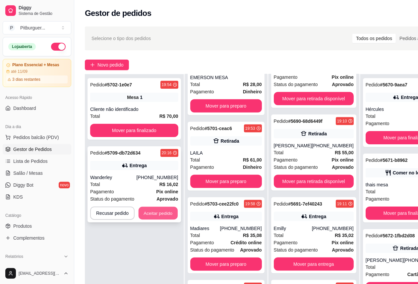
click at [147, 213] on button "Aceitar pedido" at bounding box center [157, 213] width 39 height 13
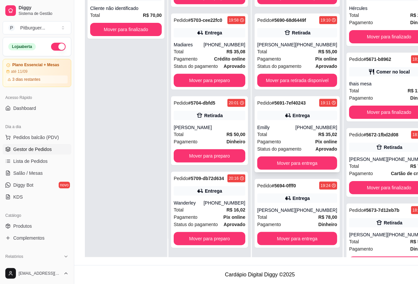
scroll to position [432, 0]
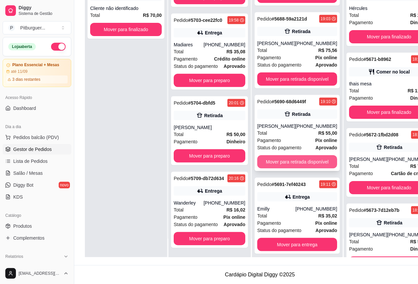
click at [284, 164] on button "Mover para retirada disponível" at bounding box center [297, 161] width 80 height 13
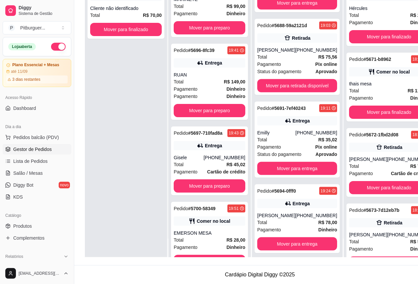
scroll to position [0, 0]
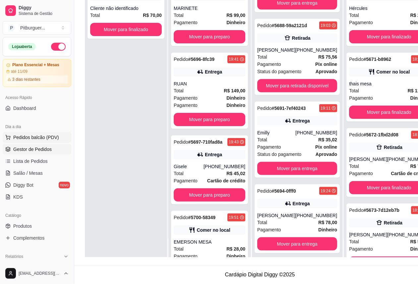
click at [28, 139] on span "Pedidos balcão (PDV)" at bounding box center [36, 137] width 46 height 7
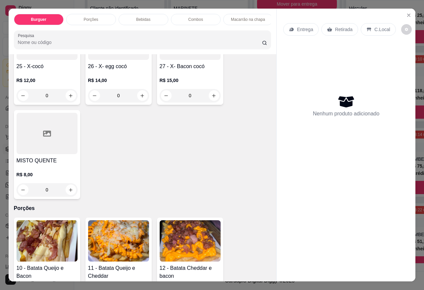
scroll to position [248, 0]
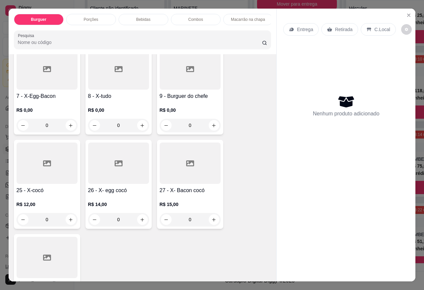
click at [189, 100] on div "R$ 0,00 0" at bounding box center [190, 116] width 61 height 32
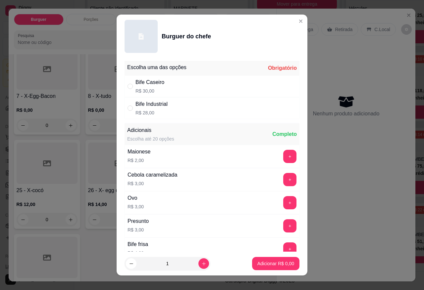
click at [162, 111] on p "R$ 28,00" at bounding box center [151, 113] width 32 height 7
radio input "true"
click at [198, 261] on button "increase-product-quantity" at bounding box center [203, 264] width 11 height 11
type input "2"
click at [277, 264] on p "Adicionar R$ 56,00" at bounding box center [274, 264] width 39 height 7
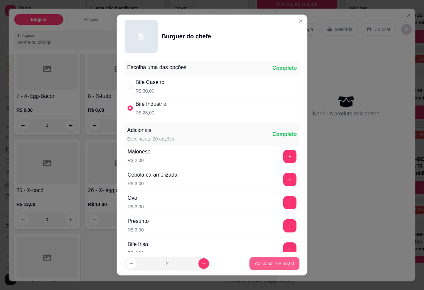
type input "2"
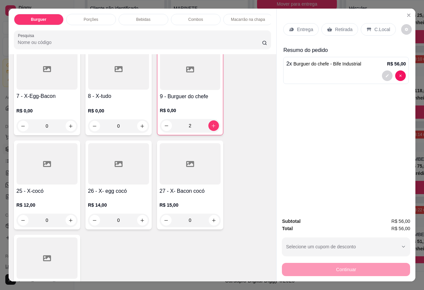
click at [291, 28] on div "Entrega" at bounding box center [300, 29] width 35 height 13
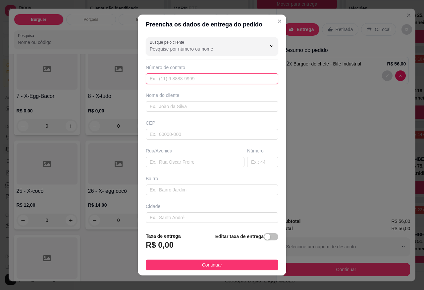
click at [174, 79] on input "text" at bounding box center [212, 79] width 132 height 11
type input "(28) 99991-8097"
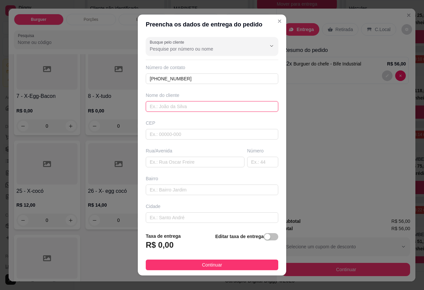
click at [180, 109] on input "text" at bounding box center [212, 106] width 132 height 11
type input "f"
type input "GRACINEIA"
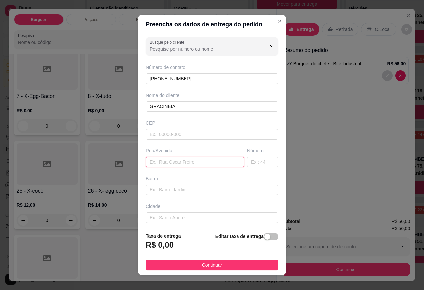
click at [189, 158] on input "text" at bounding box center [195, 162] width 99 height 11
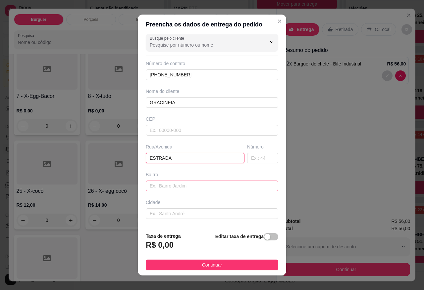
scroll to position [0, 0]
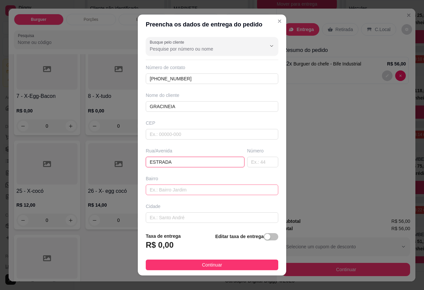
type input "ESTRADA"
click at [185, 187] on input "text" at bounding box center [212, 190] width 132 height 11
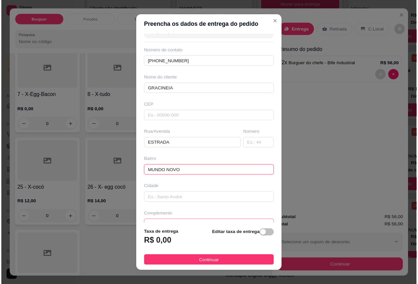
scroll to position [31, 0]
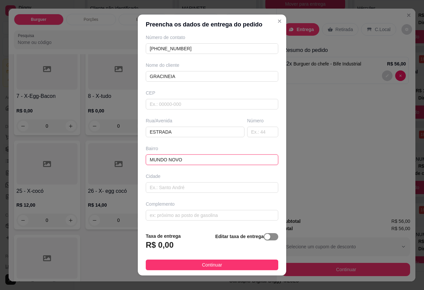
type input "MUNDO NOVO"
click at [264, 239] on div "button" at bounding box center [267, 237] width 6 height 6
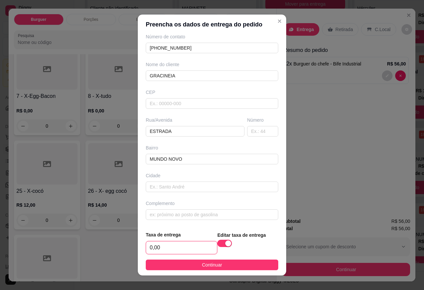
click at [146, 250] on input "0,00" at bounding box center [181, 248] width 71 height 13
type input "12,00"
click at [176, 211] on input "text" at bounding box center [212, 215] width 132 height 11
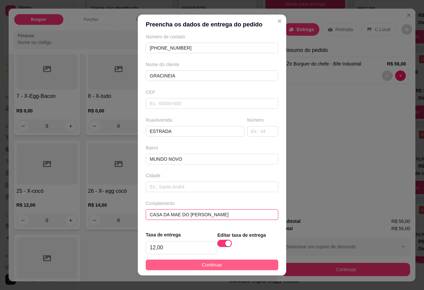
type input "CASA DA MAE DO GUILHERME AMARAL"
click at [193, 263] on button "Continuar" at bounding box center [212, 265] width 132 height 11
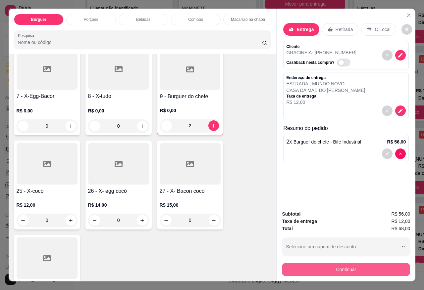
click at [322, 269] on button "Continuar" at bounding box center [346, 269] width 128 height 13
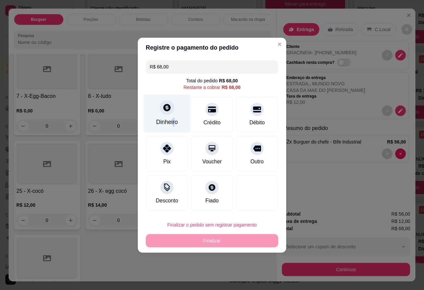
click at [173, 119] on div "Dinheiro" at bounding box center [167, 122] width 22 height 9
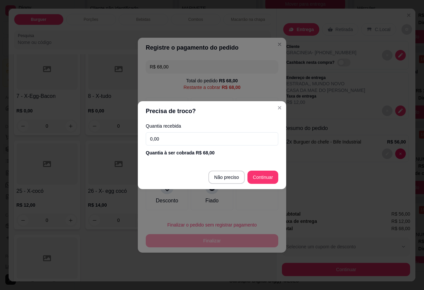
click at [169, 129] on div "Quantia recebida 0,00 Quantia à ser cobrada R$ 68,00" at bounding box center [212, 140] width 148 height 38
drag, startPoint x: 168, startPoint y: 136, endPoint x: 91, endPoint y: 157, distance: 79.4
click at [103, 147] on div "Precisa de troco? Quantia recebida 0,00 Quantia à ser cobrada R$ 68,00 Não prec…" at bounding box center [212, 145] width 424 height 290
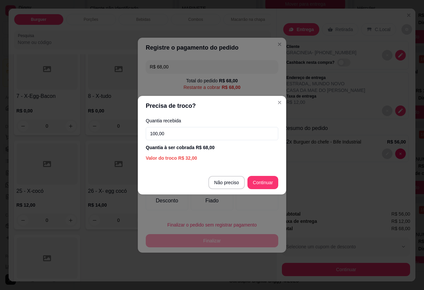
type input "100,00"
type input "R$ 0,00"
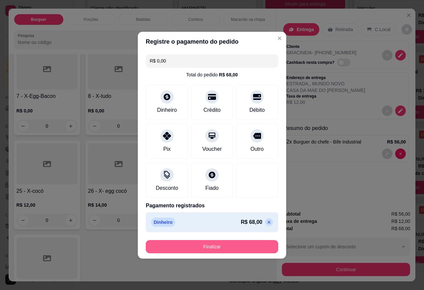
click at [227, 244] on button "Finalizar" at bounding box center [212, 246] width 132 height 13
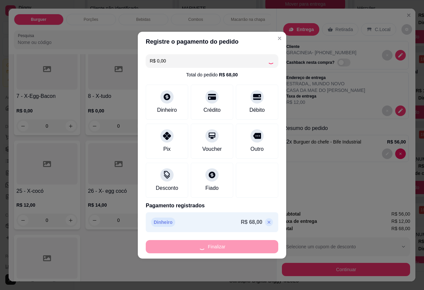
type input "0"
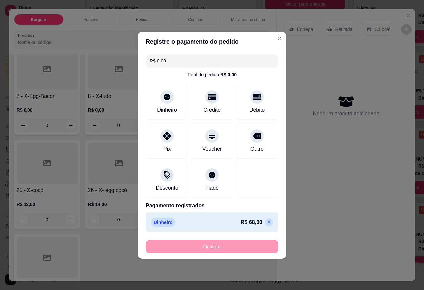
type input "-R$ 68,00"
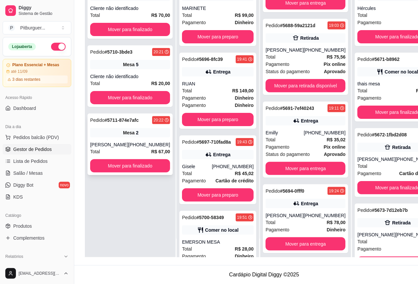
click at [121, 143] on div "Roberta" at bounding box center [109, 144] width 38 height 7
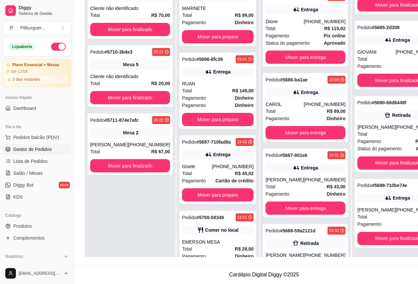
scroll to position [225, 0]
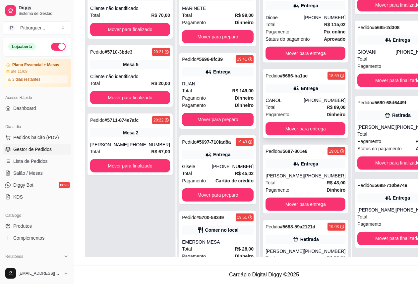
click at [280, 97] on div "CAROL" at bounding box center [284, 100] width 38 height 7
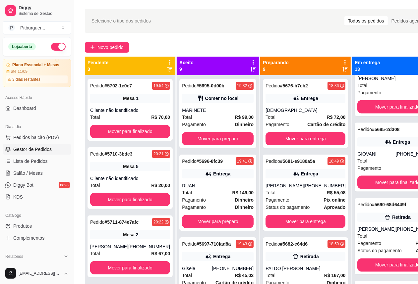
scroll to position [0, 0]
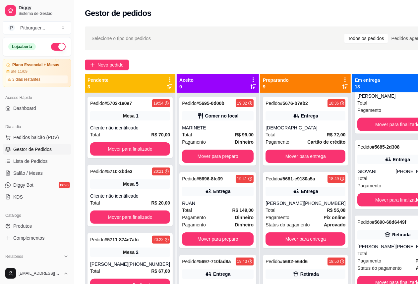
click at [342, 80] on icon at bounding box center [345, 80] width 6 height 6
click at [301, 60] on div "Novo pedido" at bounding box center [264, 65] width 358 height 11
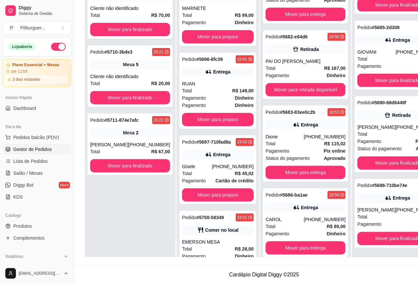
scroll to position [117, 0]
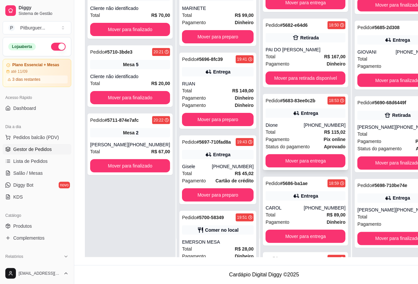
click at [283, 136] on div "Pagamento Pix online" at bounding box center [305, 139] width 80 height 7
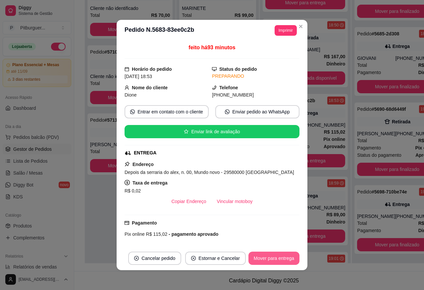
click at [256, 254] on button "Mover para entrega" at bounding box center [273, 258] width 51 height 13
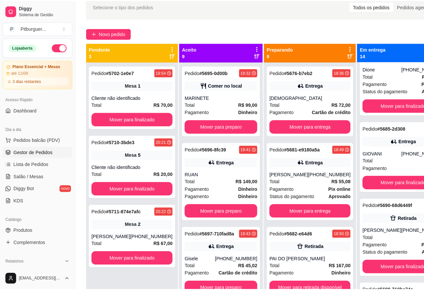
scroll to position [0, 0]
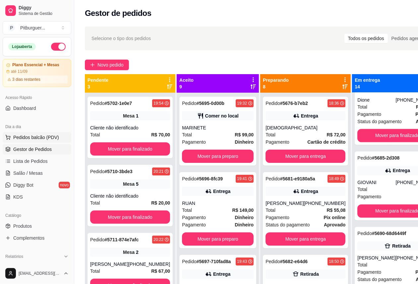
click at [42, 136] on span "Pedidos balcão (PDV)" at bounding box center [36, 137] width 46 height 7
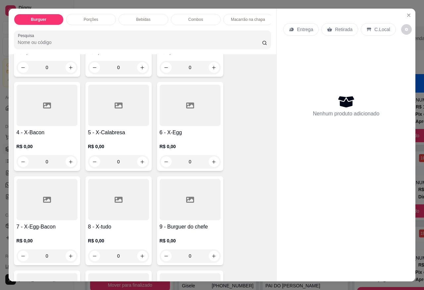
scroll to position [124, 0]
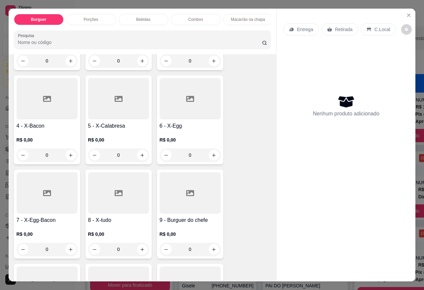
click at [113, 198] on div at bounding box center [118, 193] width 61 height 41
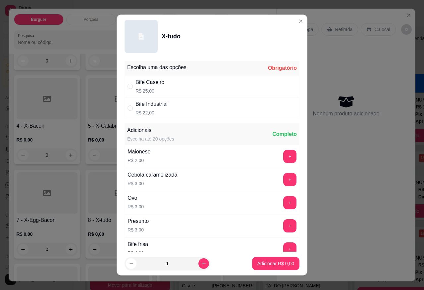
click at [125, 103] on div "Bife Industrial R$ 22,00" at bounding box center [212, 108] width 175 height 22
radio input "true"
click at [201, 264] on icon "increase-product-quantity" at bounding box center [203, 264] width 5 height 5
type input "2"
click at [255, 261] on p "Adicionar R$ 44,00" at bounding box center [274, 264] width 38 height 6
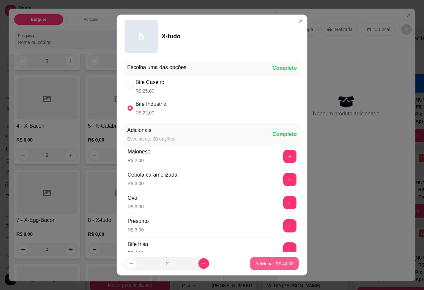
type input "2"
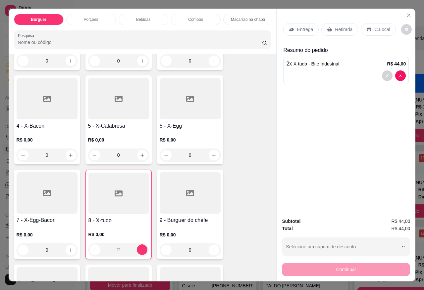
click at [44, 96] on icon at bounding box center [47, 99] width 8 height 6
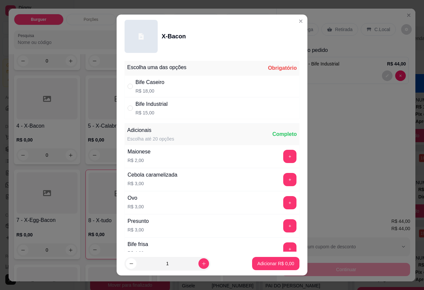
click at [155, 109] on div "Bife Industrial R$ 15,00" at bounding box center [151, 108] width 32 height 16
radio input "true"
click at [275, 263] on p "Adicionar R$ 15,00" at bounding box center [274, 264] width 39 height 7
type input "1"
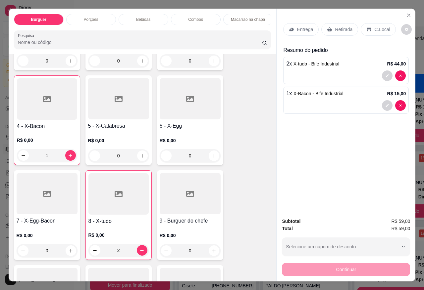
click at [290, 27] on icon at bounding box center [291, 29] width 5 height 5
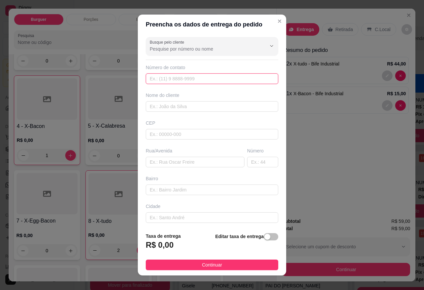
click at [163, 81] on input "text" at bounding box center [212, 79] width 132 height 11
type input "(28) 99930-9612"
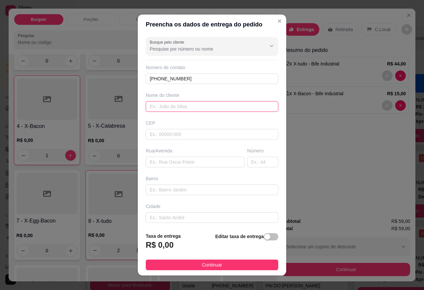
click at [171, 104] on input "text" at bounding box center [212, 106] width 132 height 11
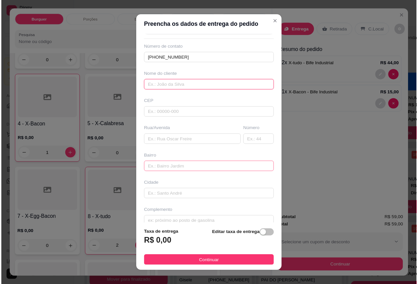
scroll to position [31, 0]
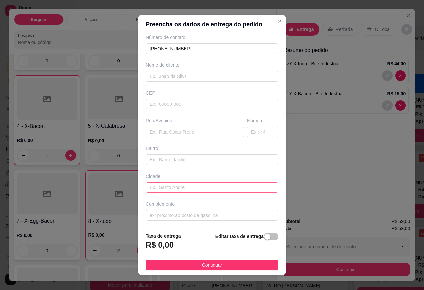
click at [181, 182] on div "Cidade" at bounding box center [211, 183] width 135 height 20
click at [190, 158] on input "text" at bounding box center [212, 160] width 132 height 11
type input "PATRIMONIO DA PENHA"
click at [264, 234] on span "button" at bounding box center [271, 236] width 15 height 7
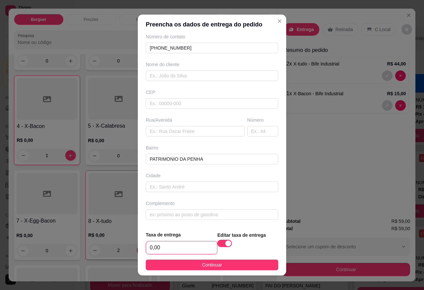
drag, startPoint x: 150, startPoint y: 249, endPoint x: 137, endPoint y: 251, distance: 12.4
click at [138, 251] on footer "Taxa de entrega 0,00 Editar taxa de entrega Continuar" at bounding box center [212, 251] width 148 height 50
type input "10,00"
drag, startPoint x: 189, startPoint y: 269, endPoint x: 197, endPoint y: 53, distance: 215.4
click at [197, 53] on section "Preencha os dados de entrega do pedido Busque pelo cliente Número de contato (2…" at bounding box center [212, 145] width 148 height 261
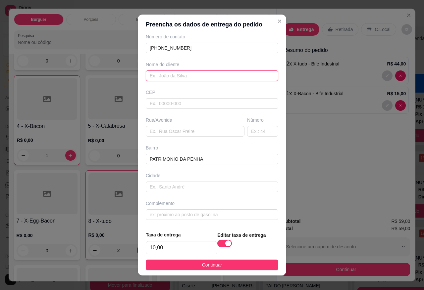
click at [184, 74] on input "text" at bounding box center [212, 76] width 132 height 11
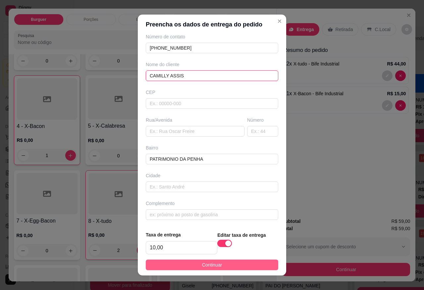
type input "CAMILLY ASSIS"
click at [225, 263] on button "Continuar" at bounding box center [212, 265] width 132 height 11
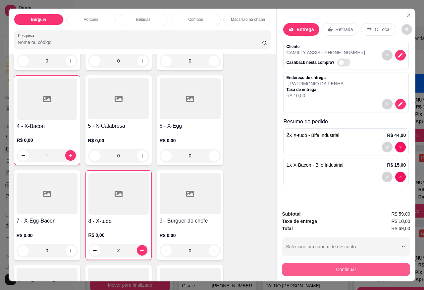
click at [300, 264] on button "Continuar" at bounding box center [346, 269] width 128 height 13
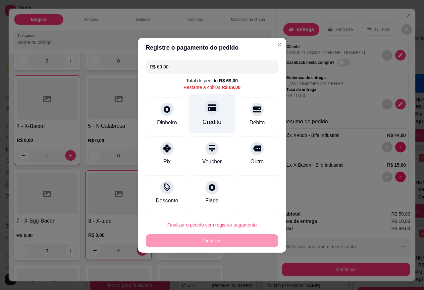
click at [207, 115] on div "Crédito" at bounding box center [212, 113] width 47 height 39
type input "R$ 0,00"
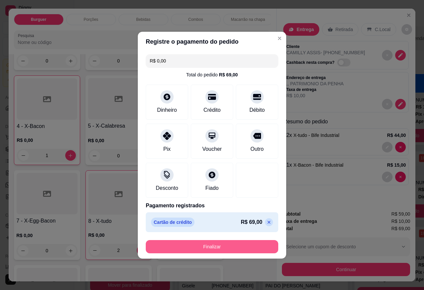
click at [196, 243] on button "Finalizar" at bounding box center [212, 246] width 132 height 13
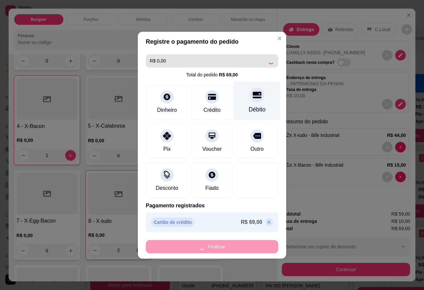
type input "0"
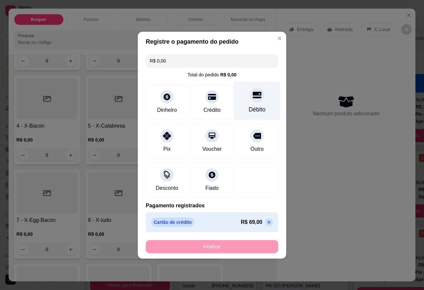
type input "-R$ 69,00"
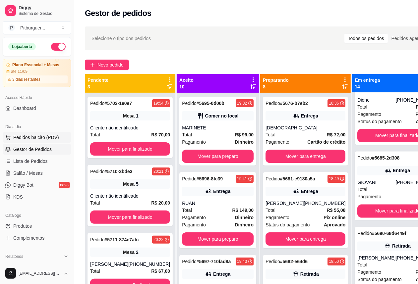
click at [40, 143] on button "Pedidos balcão (PDV)" at bounding box center [37, 137] width 69 height 11
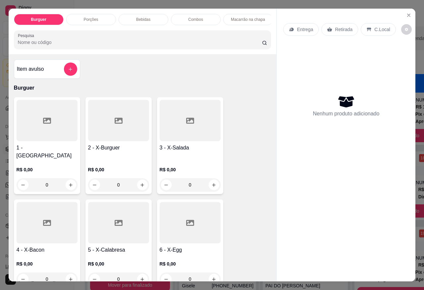
scroll to position [248, 0]
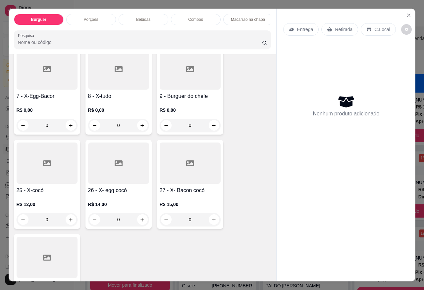
click at [194, 83] on div at bounding box center [190, 68] width 61 height 41
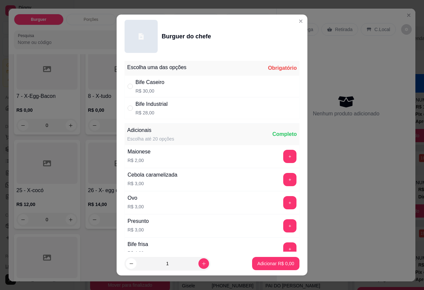
click at [135, 90] on p "R$ 30,00" at bounding box center [149, 91] width 29 height 7
radio input "true"
click at [198, 262] on button "increase-product-quantity" at bounding box center [203, 264] width 11 height 11
type input "2"
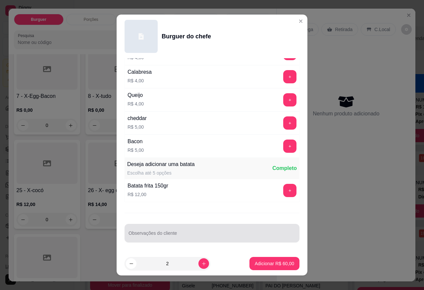
click at [159, 234] on div "Observações do cliente" at bounding box center [212, 233] width 175 height 19
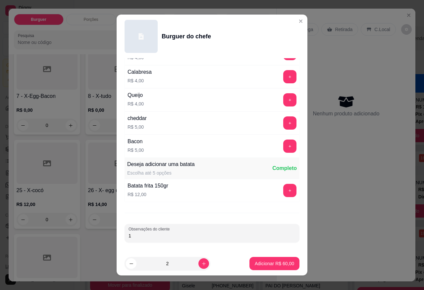
type input "1"
type input "SEM SALADA"
click at [129, 264] on icon "decrease-product-quantity" at bounding box center [131, 264] width 5 height 5
type input "1"
click at [262, 259] on button "Adicionar R$ 30,00" at bounding box center [274, 263] width 50 height 13
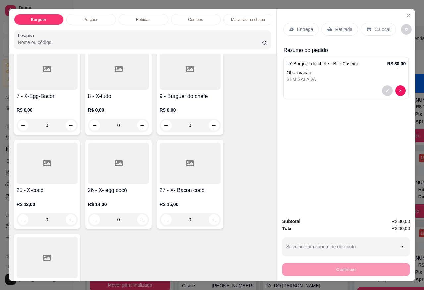
click at [179, 73] on div at bounding box center [190, 68] width 61 height 41
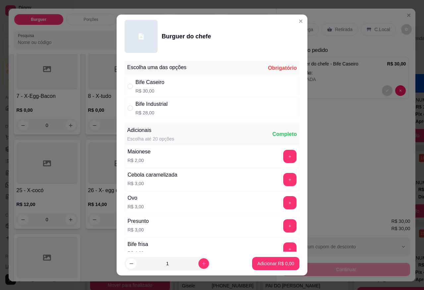
click at [147, 91] on p "R$ 30,00" at bounding box center [149, 91] width 29 height 7
radio input "true"
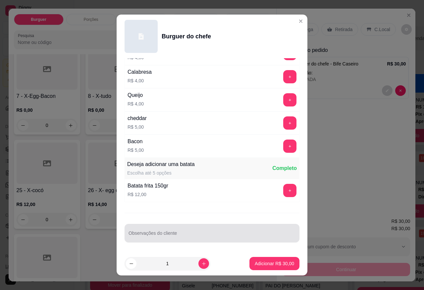
click at [186, 236] on input "Observações do cliente" at bounding box center [211, 236] width 167 height 7
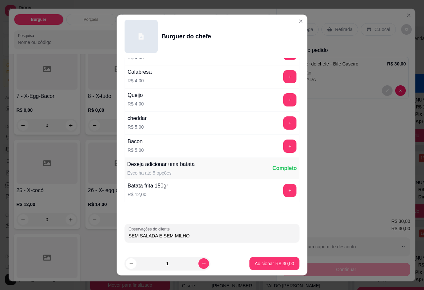
scroll to position [0, 0]
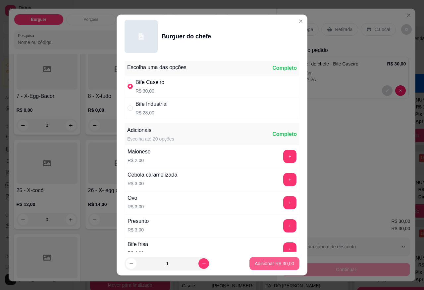
type input "SEM SALADA E SEM MILHO"
click at [270, 263] on p "Adicionar R$ 30,00" at bounding box center [274, 264] width 39 height 7
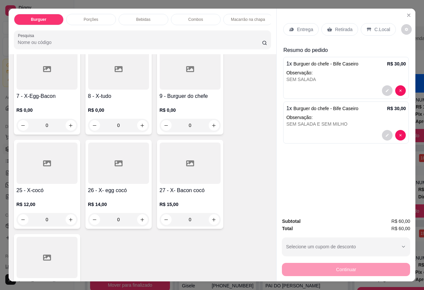
click at [133, 14] on div "Bebidas" at bounding box center [144, 19] width 50 height 11
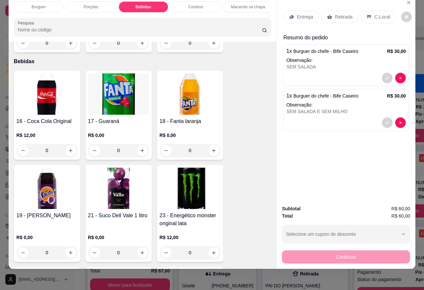
click at [35, 75] on img at bounding box center [47, 94] width 61 height 41
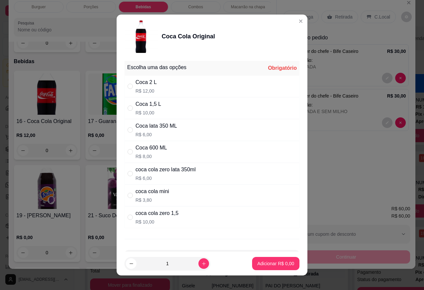
click at [169, 139] on div "Coca lata 350 ML R$ 6,00" at bounding box center [212, 130] width 175 height 22
click at [169, 150] on div "Coca 600 ML R$ 8,00" at bounding box center [212, 152] width 175 height 22
radio input "false"
radio input "true"
click at [269, 265] on p "Adicionar R$ 8,00" at bounding box center [275, 264] width 37 height 7
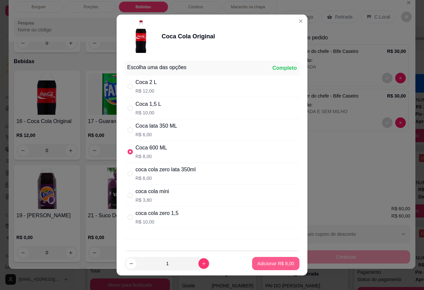
type input "1"
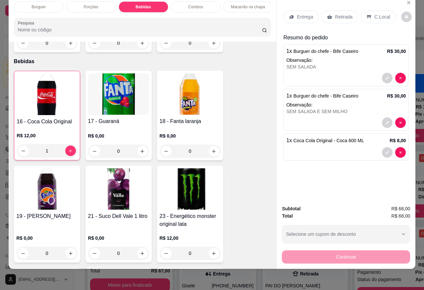
click at [341, 14] on p "Retirada" at bounding box center [344, 17] width 18 height 7
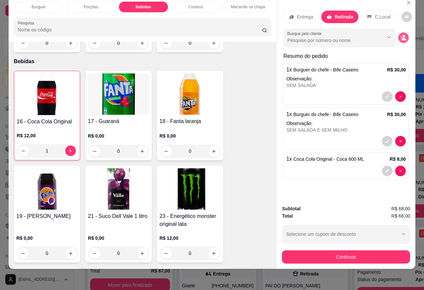
click at [400, 35] on icon "decrease-product-quantity" at bounding box center [403, 38] width 6 height 6
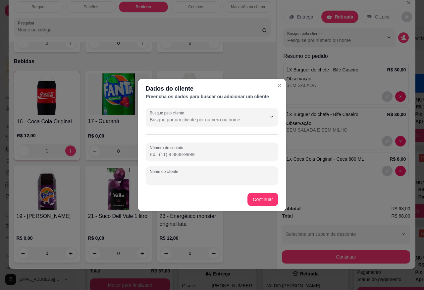
click at [181, 178] on input "Nome do cliente" at bounding box center [212, 178] width 125 height 7
type input "kelly"
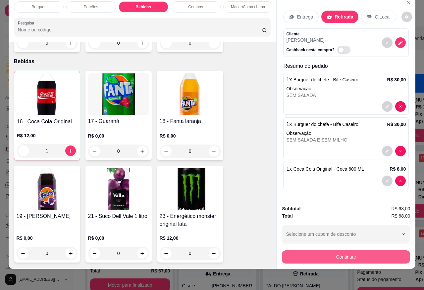
click at [345, 253] on button "Continuar" at bounding box center [346, 257] width 128 height 13
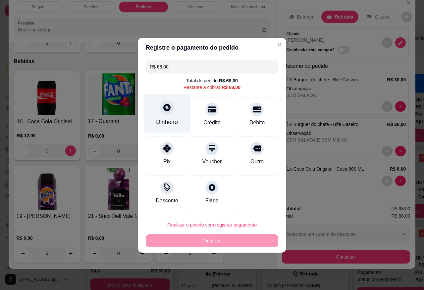
click at [161, 99] on div "Dinheiro" at bounding box center [167, 113] width 47 height 39
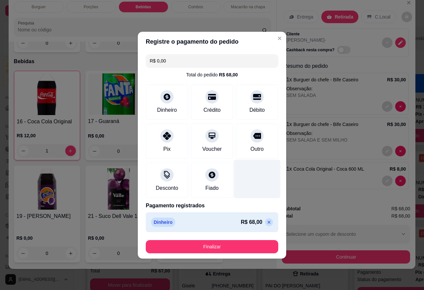
type input "R$ 0,00"
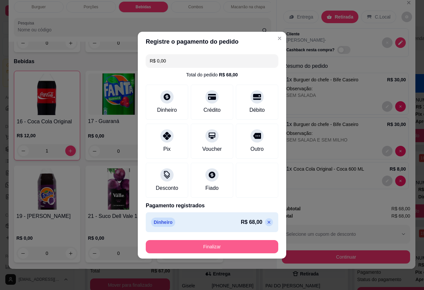
click at [230, 249] on button "Finalizar" at bounding box center [212, 246] width 132 height 13
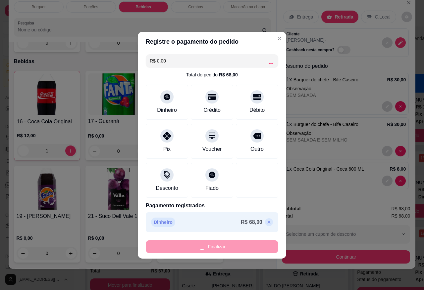
type input "0"
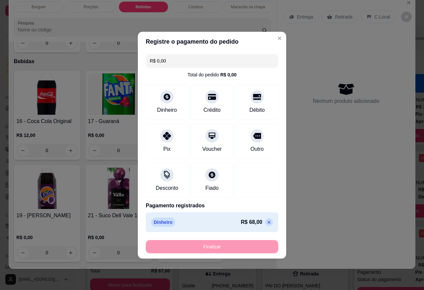
type input "-R$ 68,00"
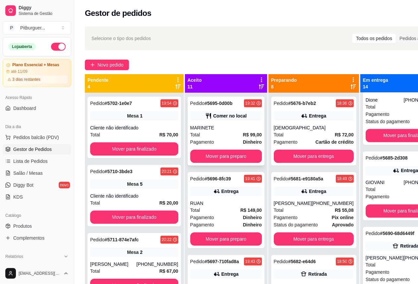
click at [221, 129] on div "MARINETE" at bounding box center [226, 128] width 72 height 7
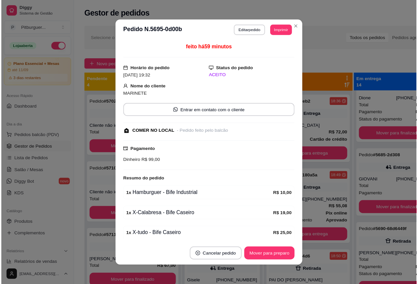
scroll to position [88, 0]
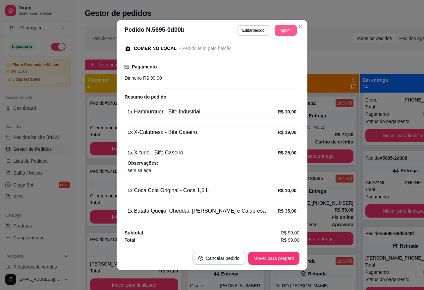
click at [275, 28] on button "Imprimir" at bounding box center [286, 30] width 22 height 11
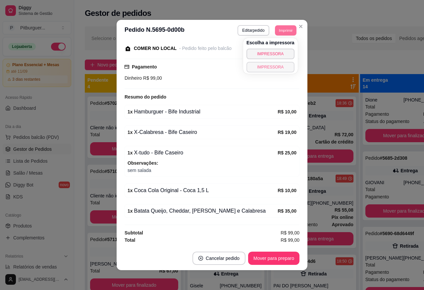
click at [267, 67] on button "IMPRESSORA" at bounding box center [270, 67] width 48 height 11
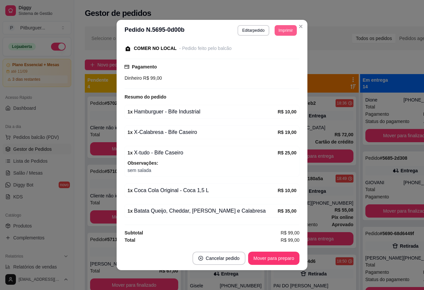
click at [277, 31] on button "Imprimir" at bounding box center [286, 30] width 22 height 11
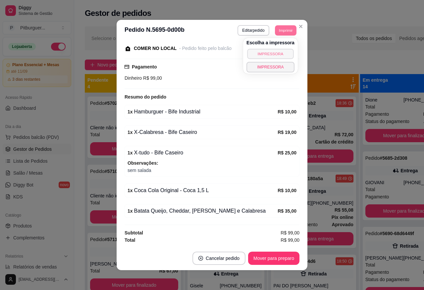
click at [263, 51] on button "IMPRESSORA" at bounding box center [270, 54] width 46 height 10
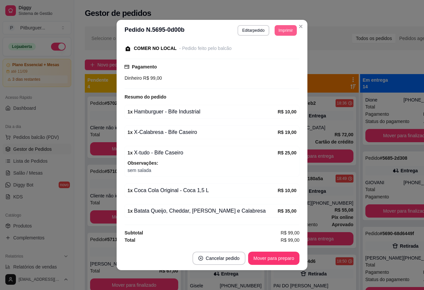
click at [283, 33] on button "Imprimir" at bounding box center [286, 30] width 22 height 11
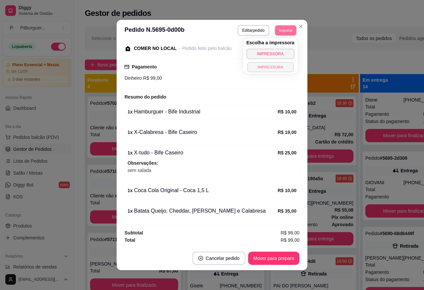
click at [272, 68] on button "IMPRESSORA" at bounding box center [270, 67] width 46 height 10
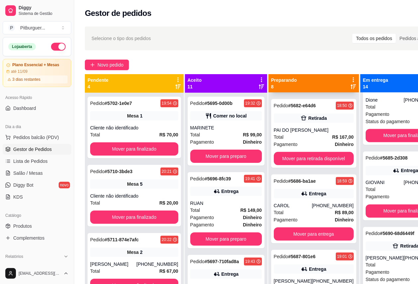
scroll to position [0, 0]
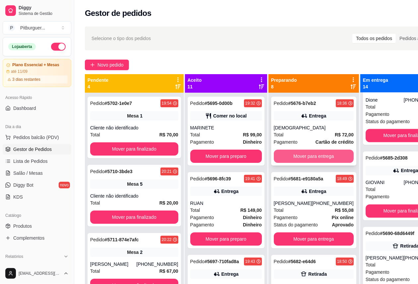
click at [340, 156] on button "Mover para entrega" at bounding box center [314, 156] width 80 height 13
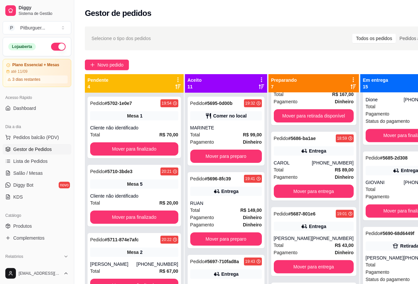
scroll to position [133, 0]
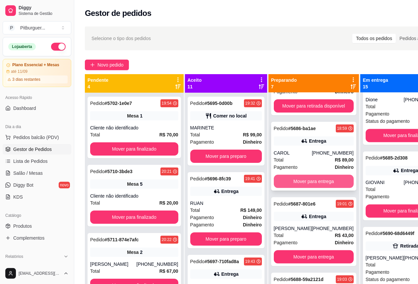
click at [326, 182] on button "Mover para entrega" at bounding box center [314, 181] width 80 height 13
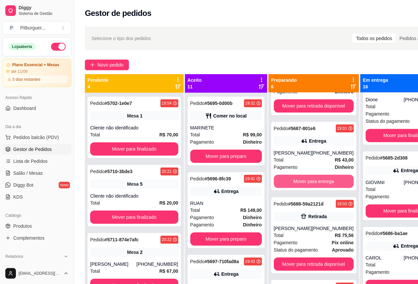
click at [326, 182] on button "Mover para entrega" at bounding box center [314, 181] width 80 height 13
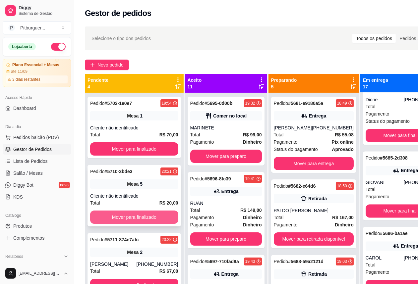
scroll to position [3, 0]
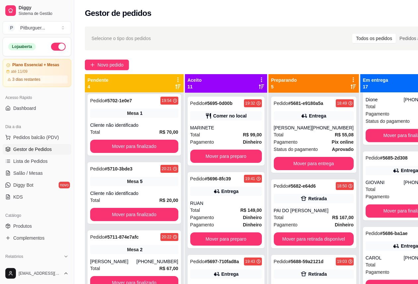
click at [180, 52] on div "Selecione o tipo dos pedidos Todos os pedidos Pedidos agendados Novo pedido Pen…" at bounding box center [267, 195] width 387 height 344
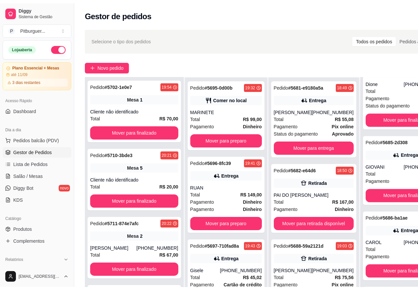
scroll to position [0, 0]
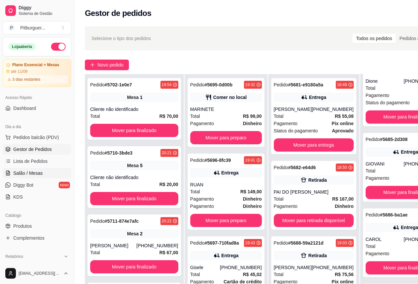
click at [25, 171] on span "Salão / Mesas" at bounding box center [27, 173] width 29 height 7
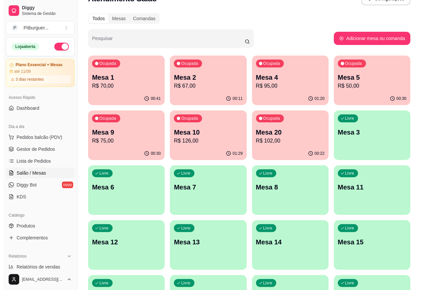
scroll to position [22, 0]
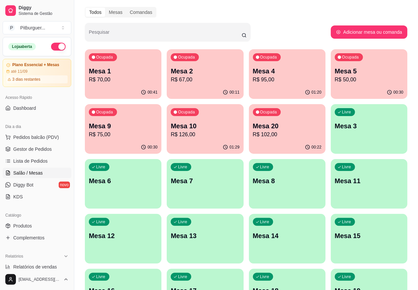
click at [253, 127] on p "Mesa 20" at bounding box center [287, 126] width 69 height 9
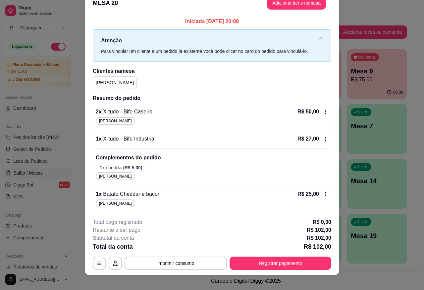
scroll to position [0, 0]
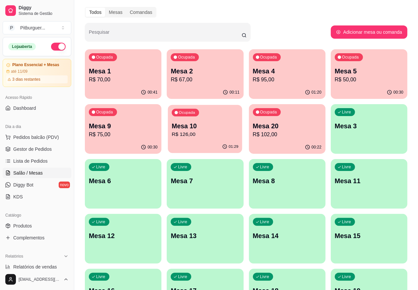
click at [172, 136] on p "R$ 126,00" at bounding box center [205, 135] width 67 height 8
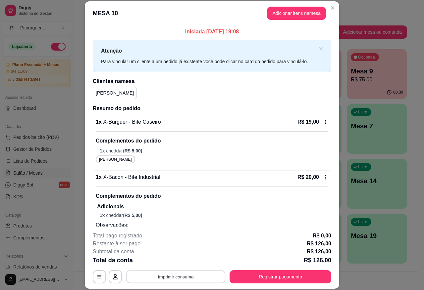
click at [166, 277] on button "Imprimir consumo" at bounding box center [175, 277] width 99 height 13
click at [175, 262] on button "IMPRESSORA" at bounding box center [175, 262] width 48 height 11
click at [98, 272] on button "button" at bounding box center [99, 277] width 13 height 13
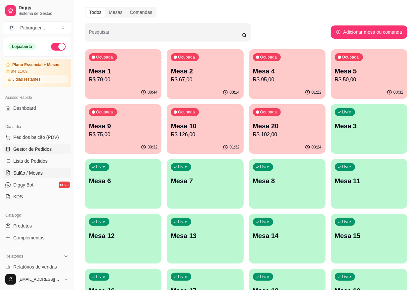
click at [20, 152] on span "Gestor de Pedidos" at bounding box center [32, 149] width 38 height 7
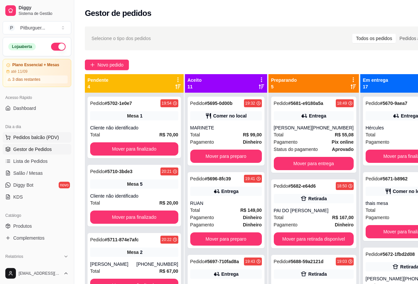
click at [25, 138] on span "Pedidos balcão (PDV)" at bounding box center [36, 137] width 46 height 7
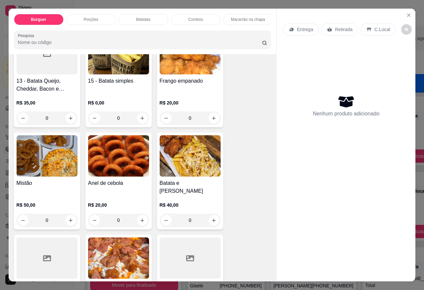
scroll to position [207, 0]
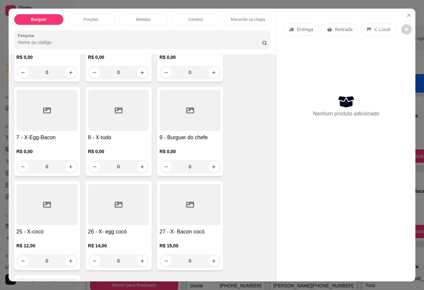
click at [194, 111] on div at bounding box center [190, 110] width 61 height 41
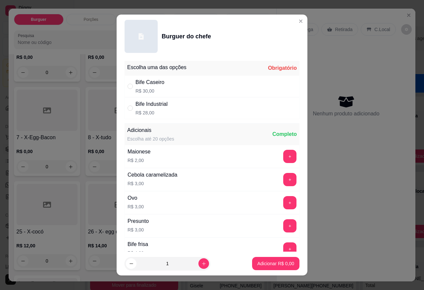
click at [132, 88] on div "" at bounding box center [131, 86] width 8 height 7
radio input "true"
click at [197, 257] on footer "1 Adicionar R$ 30,00" at bounding box center [212, 264] width 191 height 24
click at [198, 261] on button "increase-product-quantity" at bounding box center [203, 264] width 11 height 11
type input "2"
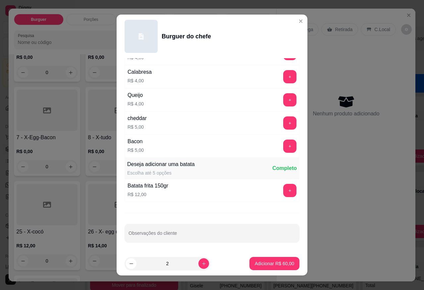
scroll to position [221, 0]
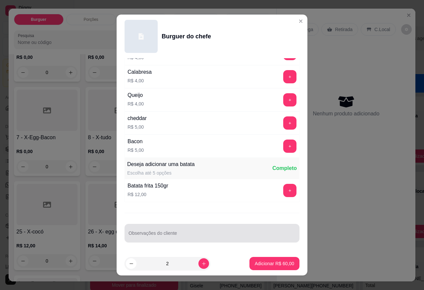
click at [194, 232] on div at bounding box center [211, 233] width 167 height 13
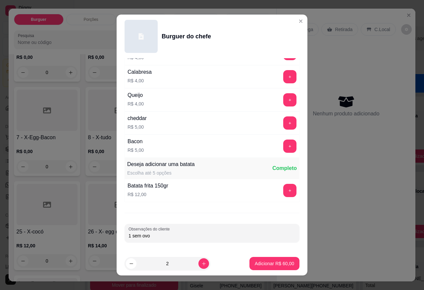
type input "1 sem ovo"
click at [250, 260] on button "Adicionar R$ 60,00" at bounding box center [274, 264] width 49 height 13
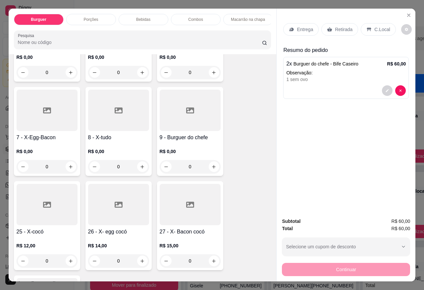
click at [155, 17] on div "Bebidas" at bounding box center [144, 19] width 50 height 11
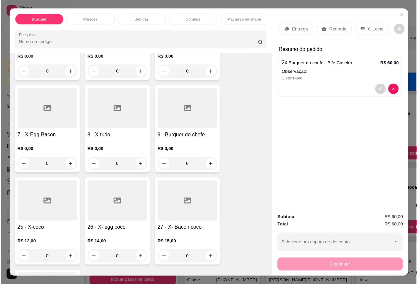
scroll to position [16, 0]
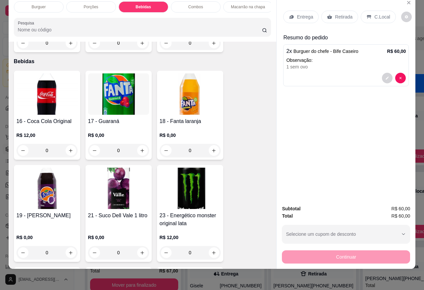
click at [45, 74] on img at bounding box center [47, 94] width 61 height 41
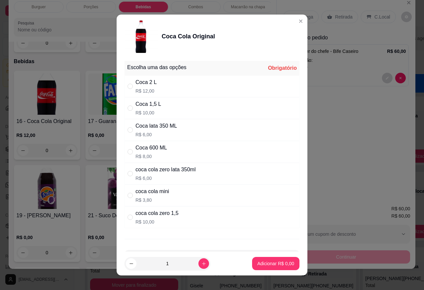
drag, startPoint x: 151, startPoint y: 103, endPoint x: 152, endPoint y: 106, distance: 3.5
click at [152, 103] on div "Coca 1,5 L" at bounding box center [147, 104] width 25 height 8
radio input "true"
click at [262, 261] on p "Adicionar R$ 10,00" at bounding box center [274, 264] width 39 height 7
type input "1"
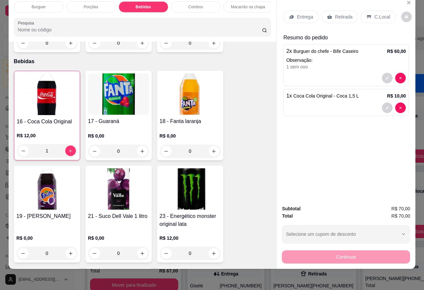
drag, startPoint x: 336, startPoint y: 8, endPoint x: 335, endPoint y: 21, distance: 12.3
click at [335, 14] on p "Retirada" at bounding box center [344, 17] width 18 height 7
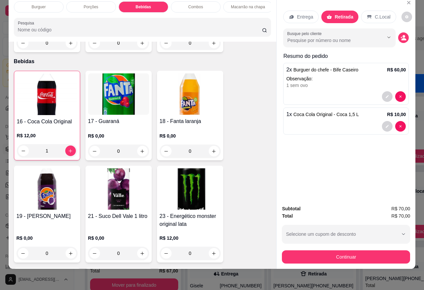
click at [403, 35] on circle "decrease-product-quantity" at bounding box center [404, 36] width 3 height 3
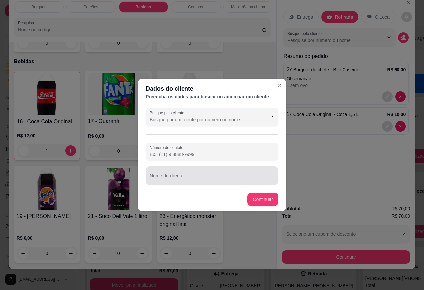
click at [189, 172] on div at bounding box center [212, 175] width 125 height 13
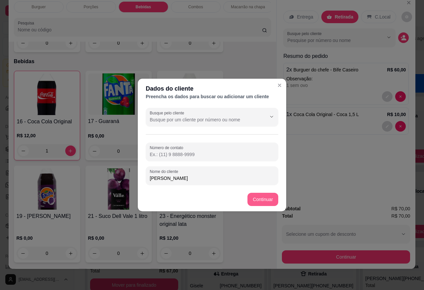
type input "daniel"
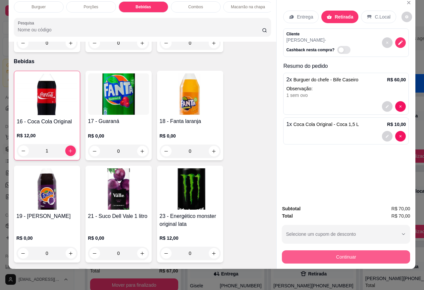
click at [343, 251] on button "Continuar" at bounding box center [346, 257] width 128 height 13
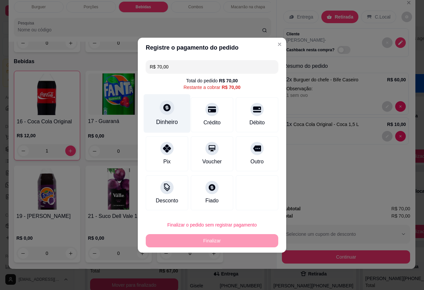
click at [171, 117] on div "Dinheiro" at bounding box center [167, 113] width 47 height 39
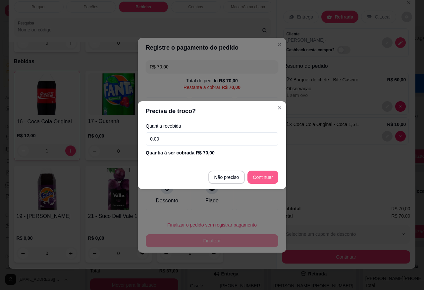
type input "R$ 0,00"
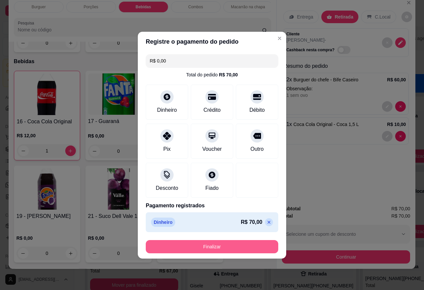
click at [225, 248] on button "Finalizar" at bounding box center [212, 246] width 132 height 13
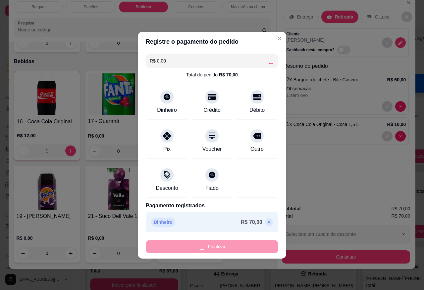
type input "0"
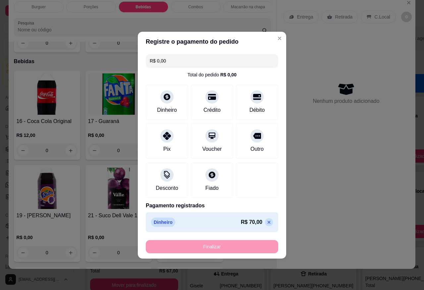
type input "-R$ 70,00"
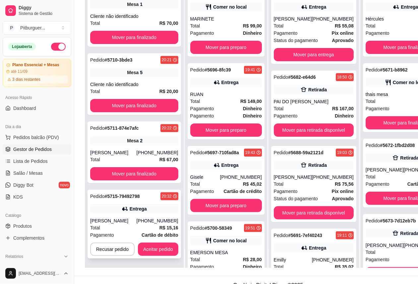
scroll to position [107, 0]
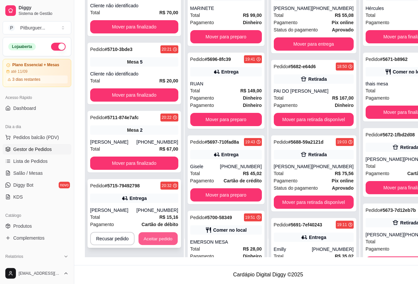
click at [158, 242] on button "Aceitar pedido" at bounding box center [157, 238] width 39 height 13
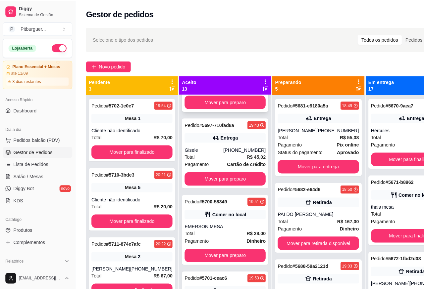
scroll to position [0, 0]
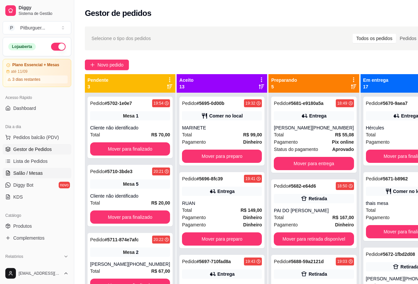
click at [37, 176] on span "Salão / Mesas" at bounding box center [27, 173] width 29 height 7
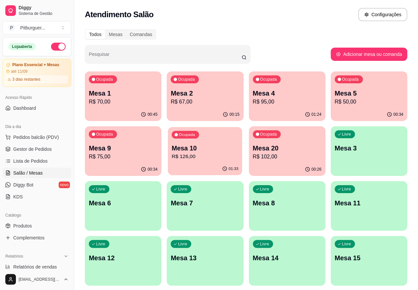
click at [172, 153] on p "R$ 126,00" at bounding box center [205, 157] width 67 height 8
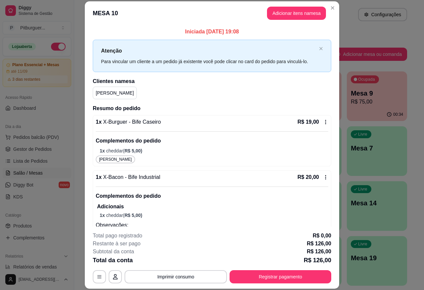
scroll to position [282, 0]
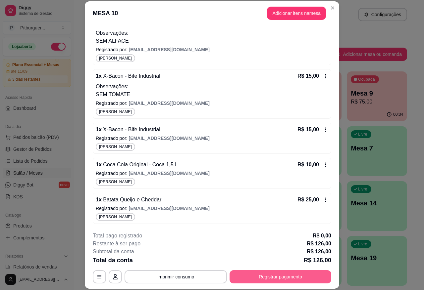
click at [263, 274] on button "Registrar pagamento" at bounding box center [280, 277] width 102 height 13
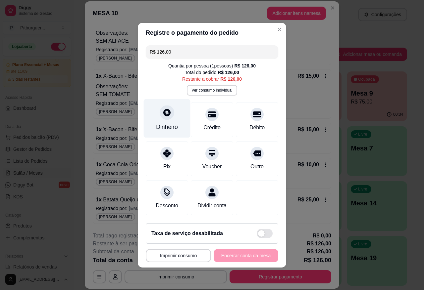
click at [165, 115] on div at bounding box center [167, 112] width 15 height 15
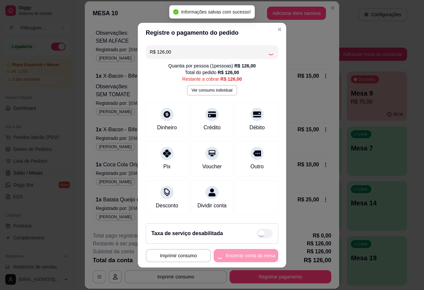
type input "R$ 0,00"
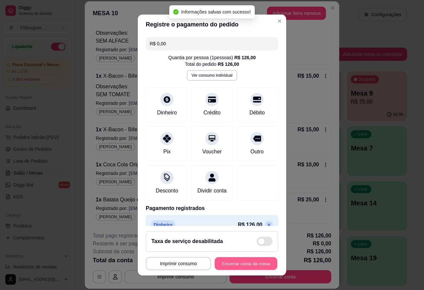
click at [233, 265] on button "Encerrar conta da mesa" at bounding box center [246, 264] width 63 height 13
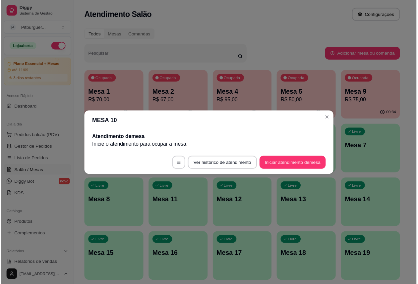
scroll to position [0, 0]
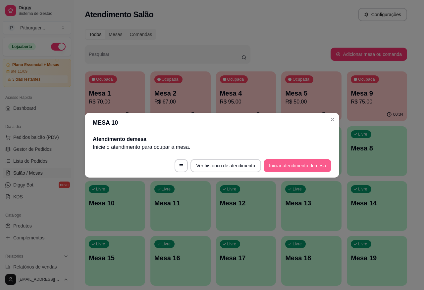
click at [286, 167] on button "Iniciar atendimento de mesa" at bounding box center [298, 165] width 68 height 13
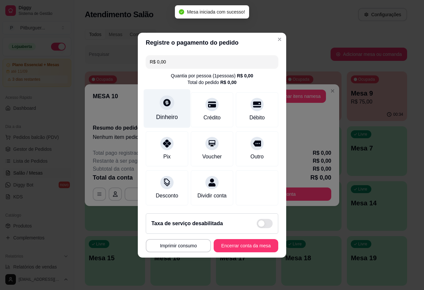
click at [161, 98] on div at bounding box center [167, 102] width 15 height 15
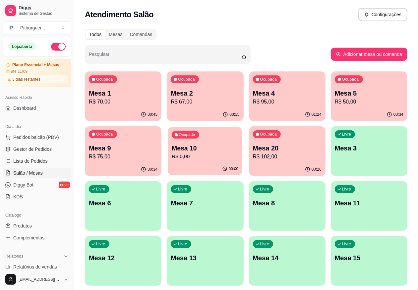
click at [172, 150] on p "Mesa 10" at bounding box center [205, 148] width 67 height 9
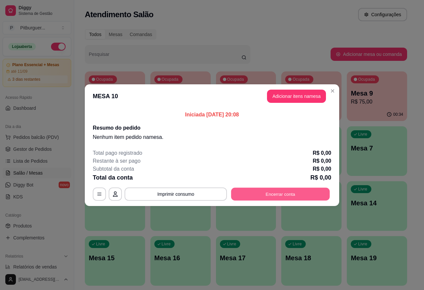
click at [281, 195] on button "Encerrar conta" at bounding box center [280, 194] width 99 height 13
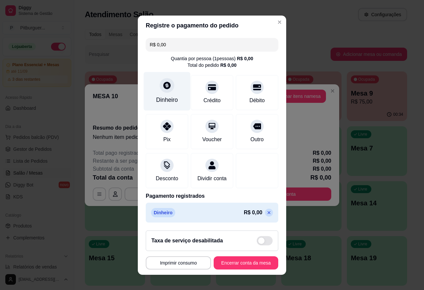
click at [172, 97] on div "Dinheiro" at bounding box center [167, 100] width 22 height 9
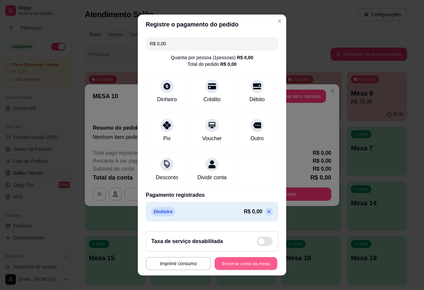
click at [235, 261] on button "Encerrar conta da mesa" at bounding box center [246, 264] width 63 height 13
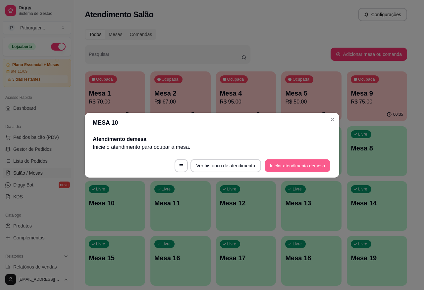
click at [279, 163] on button "Iniciar atendimento de mesa" at bounding box center [298, 165] width 66 height 13
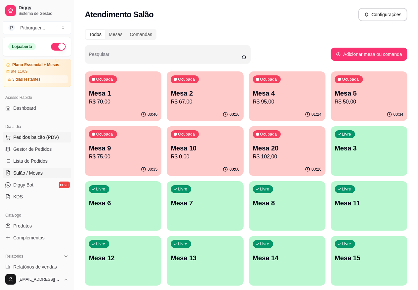
click at [39, 141] on button "Pedidos balcão (PDV)" at bounding box center [37, 137] width 69 height 11
click at [31, 148] on span "Gestor de Pedidos" at bounding box center [32, 149] width 38 height 7
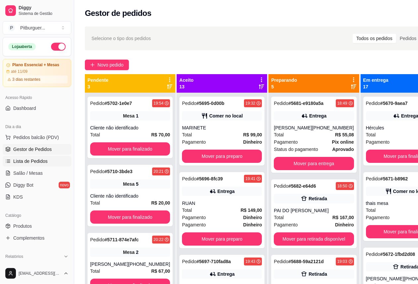
click at [24, 166] on link "Lista de Pedidos" at bounding box center [37, 161] width 69 height 11
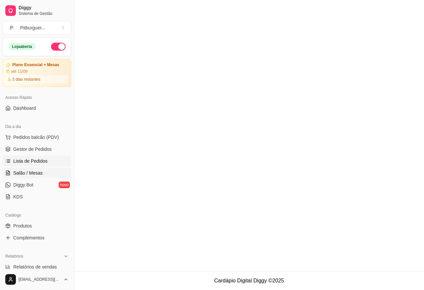
click at [24, 176] on span "Salão / Mesas" at bounding box center [27, 173] width 29 height 7
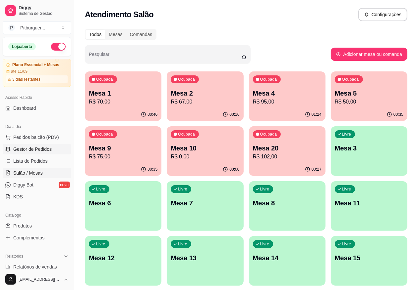
click at [27, 144] on link "Gestor de Pedidos" at bounding box center [37, 149] width 69 height 11
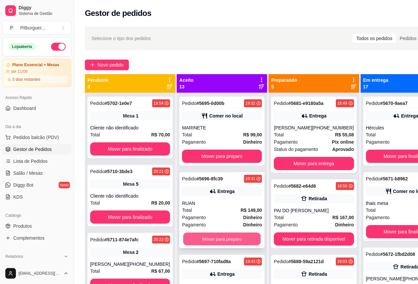
click at [199, 237] on button "Mover para preparo" at bounding box center [221, 239] width 77 height 13
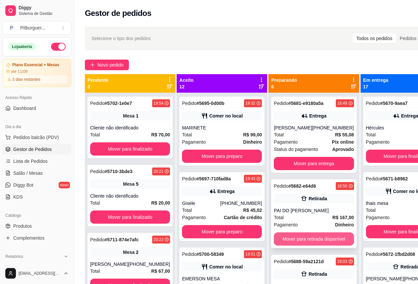
click at [295, 240] on button "Mover para retirada disponível" at bounding box center [314, 238] width 80 height 13
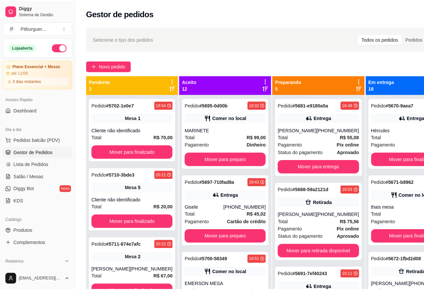
scroll to position [123, 0]
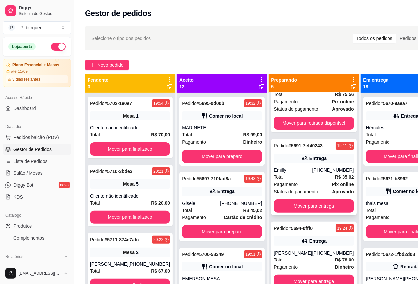
click at [299, 183] on div "Pagamento Pix online" at bounding box center [314, 184] width 80 height 7
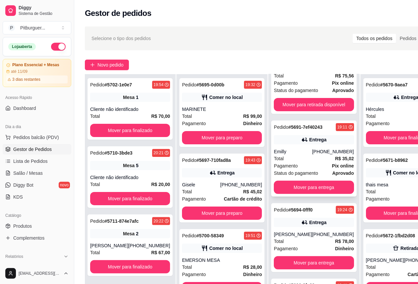
scroll to position [107, 0]
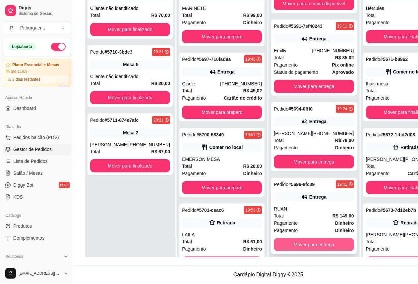
click at [286, 240] on button "Mover para entrega" at bounding box center [314, 244] width 80 height 13
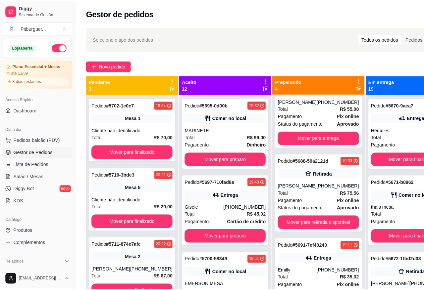
scroll to position [40, 0]
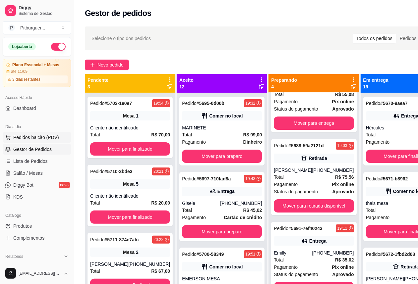
click at [42, 137] on span "Pedidos balcão (PDV)" at bounding box center [36, 137] width 46 height 7
click at [25, 161] on span "Lista de Pedidos" at bounding box center [30, 161] width 34 height 7
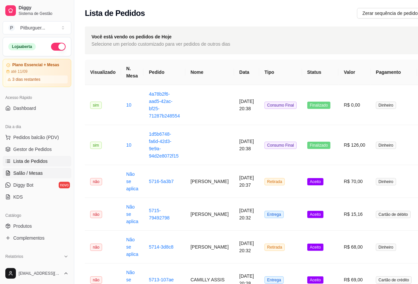
click at [25, 177] on link "Salão / Mesas" at bounding box center [37, 173] width 69 height 11
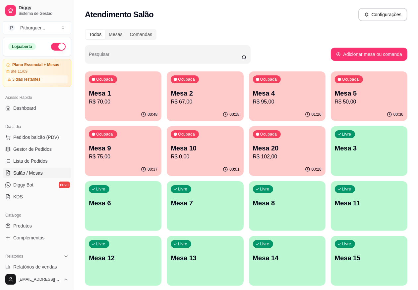
click at [109, 91] on p "Mesa 1" at bounding box center [123, 93] width 69 height 9
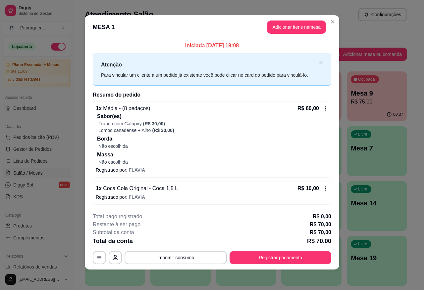
scroll to position [3, 0]
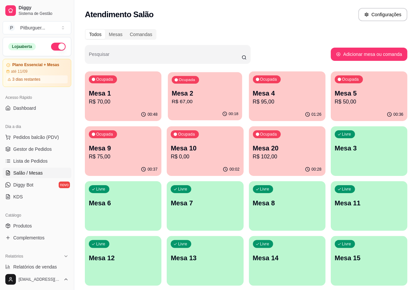
click at [172, 95] on p "Mesa 2" at bounding box center [205, 93] width 67 height 9
click at [256, 99] on p "R$ 95,00" at bounding box center [287, 102] width 69 height 8
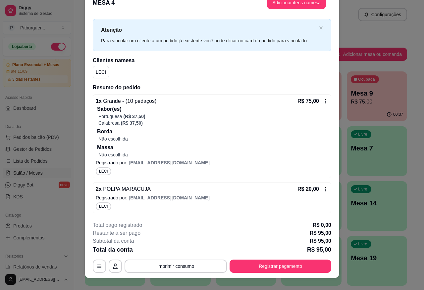
scroll to position [20, 0]
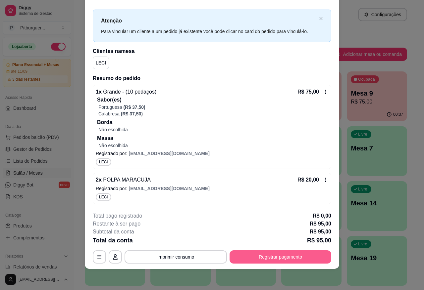
click at [272, 261] on button "Registrar pagamento" at bounding box center [280, 257] width 102 height 13
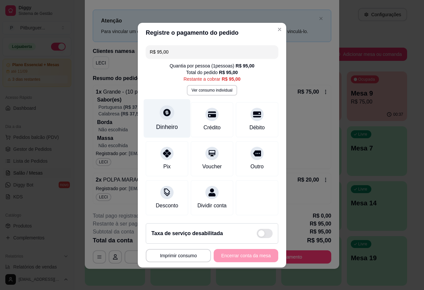
click at [153, 103] on div "Dinheiro" at bounding box center [167, 118] width 47 height 39
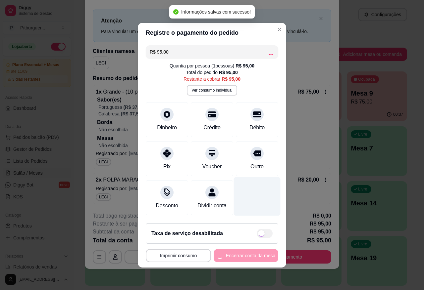
type input "R$ 0,00"
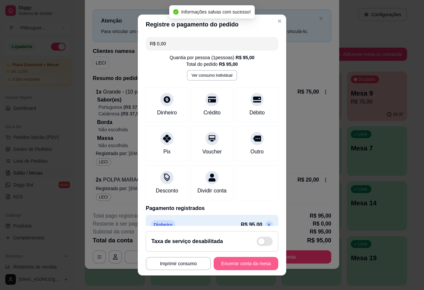
click at [246, 264] on button "Encerrar conta da mesa" at bounding box center [246, 263] width 65 height 13
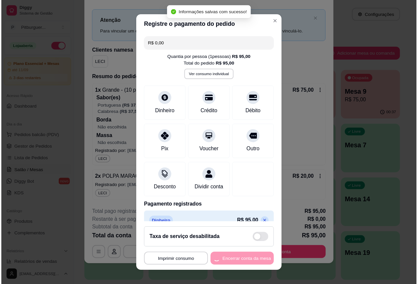
scroll to position [0, 0]
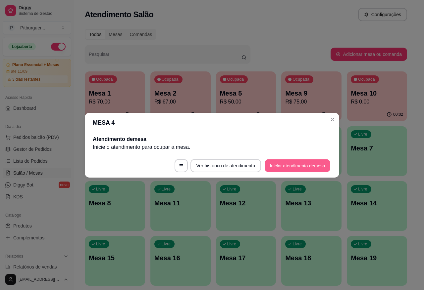
click at [301, 169] on button "Iniciar atendimento de mesa" at bounding box center [298, 165] width 66 height 13
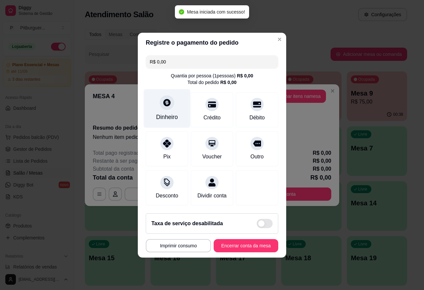
click at [166, 109] on div "Dinheiro" at bounding box center [167, 108] width 47 height 39
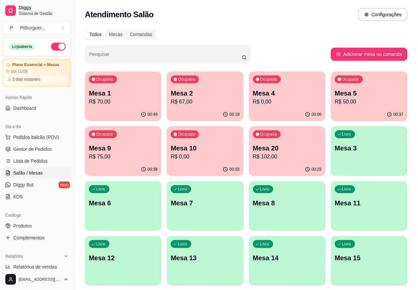
click at [30, 143] on ul "Pedidos balcão (PDV) Gestor de Pedidos Lista de Pedidos Salão / Mesas Diggy Bot…" at bounding box center [37, 167] width 69 height 70
click at [32, 151] on span "Gestor de Pedidos" at bounding box center [32, 149] width 38 height 7
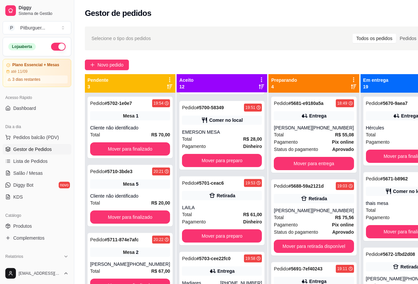
scroll to position [150, 0]
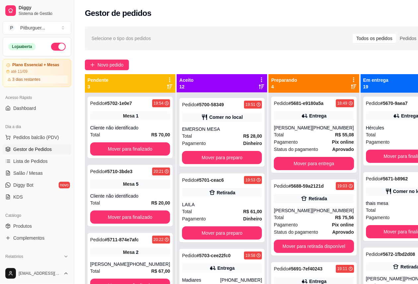
click at [240, 181] on div "Pedido # 5695-0d00b 19:32 Comer no local MARINETE Total R$ 99,00 Pagamento Dinh…" at bounding box center [221, 235] width 90 height 284
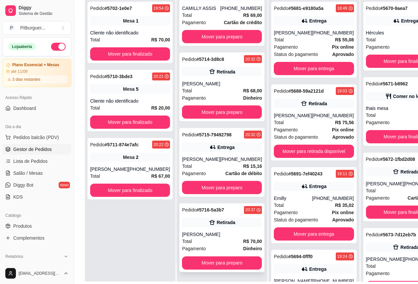
scroll to position [107, 0]
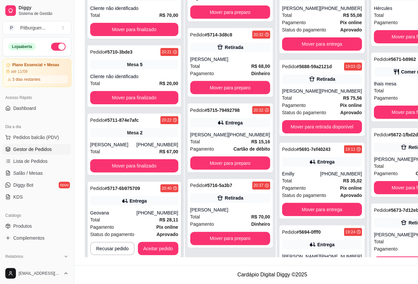
click at [35, 207] on div "Diggy Sistema de Gestão P Pitburguer ... Loja aberta Plano Essencial + Mesas at…" at bounding box center [209, 91] width 418 height 385
click at [124, 194] on div "Pedido # 5717-6b975709 20:40 Entrega Geovana (28) 99933-8357 Total R$ 28,11 Pag…" at bounding box center [133, 220] width 93 height 76
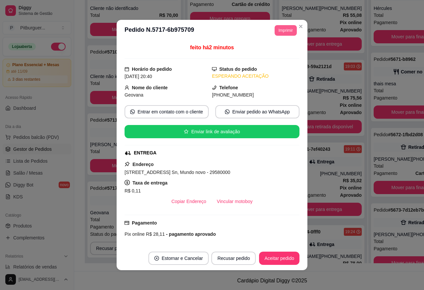
click at [275, 31] on button "Imprimir" at bounding box center [286, 30] width 22 height 11
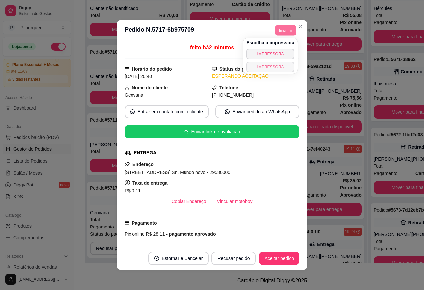
click at [260, 66] on button "IMPRESSORA" at bounding box center [270, 67] width 48 height 11
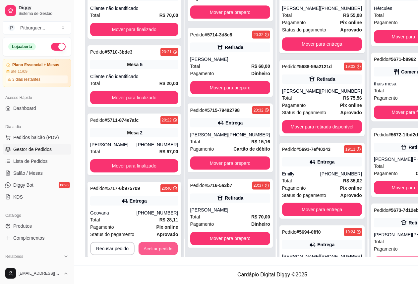
click at [150, 242] on button "Aceitar pedido" at bounding box center [157, 248] width 39 height 13
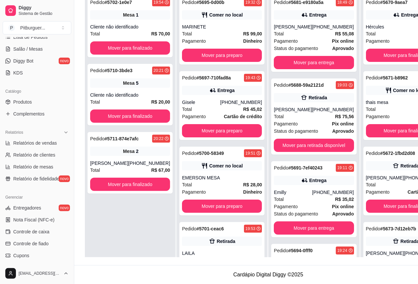
scroll to position [0, 0]
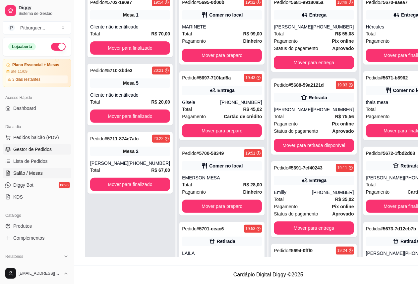
click at [33, 173] on span "Salão / Mesas" at bounding box center [27, 173] width 29 height 7
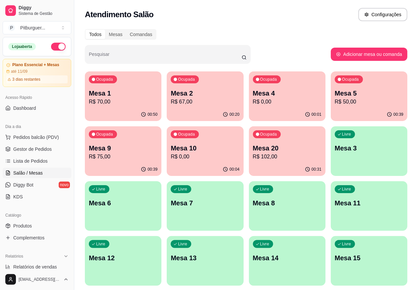
click at [253, 157] on p "R$ 102,00" at bounding box center [287, 157] width 69 height 8
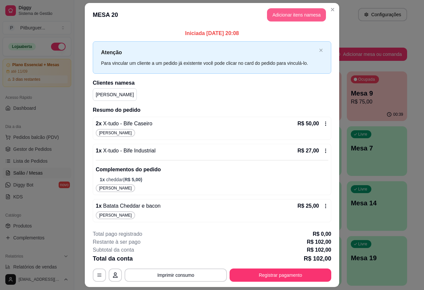
click at [298, 13] on button "Adicionar itens na mesa" at bounding box center [296, 14] width 59 height 13
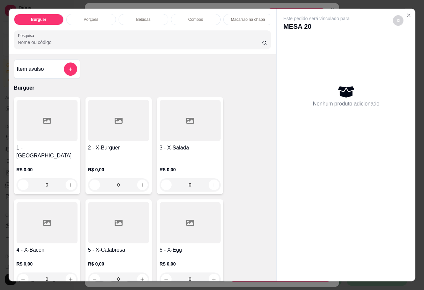
click at [134, 14] on div "Bebidas" at bounding box center [144, 19] width 50 height 11
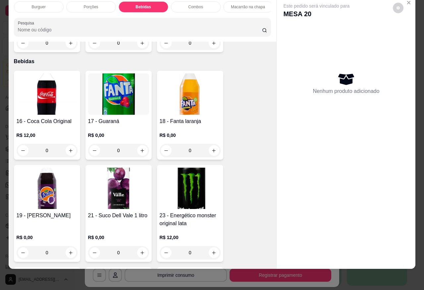
scroll to position [1178, 0]
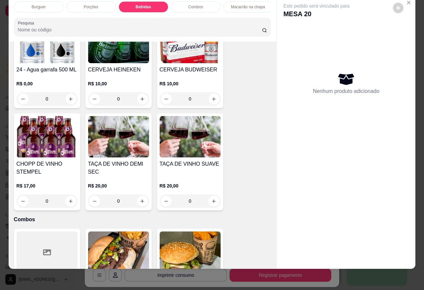
click at [114, 74] on div "R$ 10,00 0" at bounding box center [118, 90] width 61 height 32
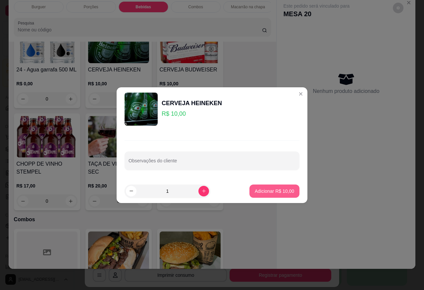
click at [281, 189] on p "Adicionar R$ 10,00" at bounding box center [274, 191] width 39 height 7
type input "1"
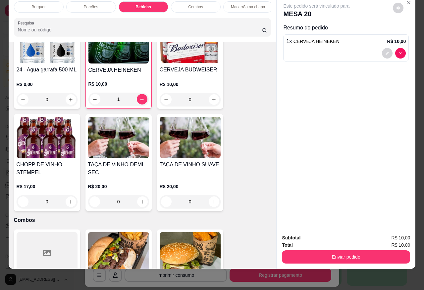
click at [166, 66] on h4 "CERVEJA BUDWEISER" at bounding box center [190, 70] width 61 height 8
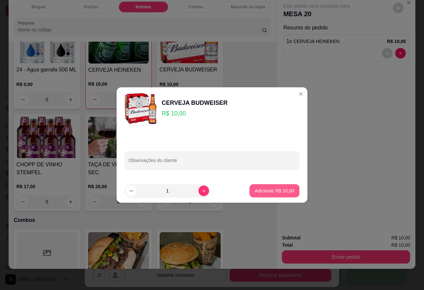
click at [261, 192] on p "Adicionar R$ 10,00" at bounding box center [274, 191] width 39 height 7
type input "1"
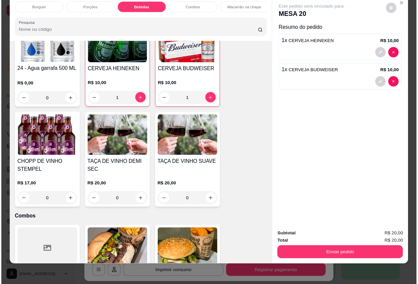
scroll to position [888, 0]
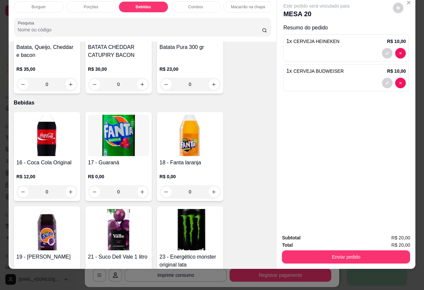
click at [59, 117] on img at bounding box center [47, 135] width 61 height 41
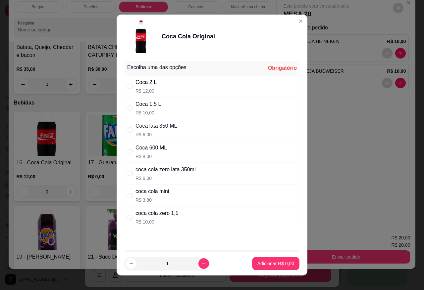
click at [189, 111] on div "Coca 1,5 L R$ 10,00" at bounding box center [212, 108] width 175 height 22
radio input "true"
click at [255, 266] on p "Adicionar R$ 10,00" at bounding box center [274, 264] width 39 height 7
type input "1"
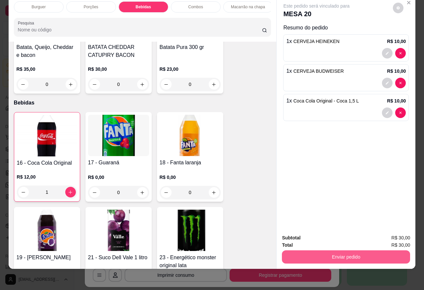
click at [298, 251] on button "Enviar pedido" at bounding box center [346, 257] width 128 height 13
click at [373, 233] on button "Sim, quero registrar" at bounding box center [386, 234] width 49 height 13
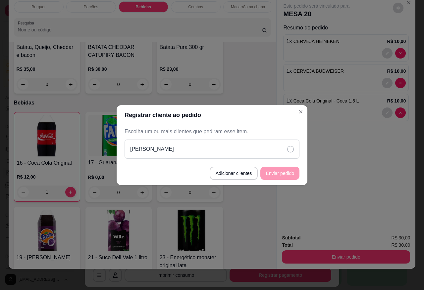
click at [292, 152] on icon at bounding box center [290, 149] width 7 height 7
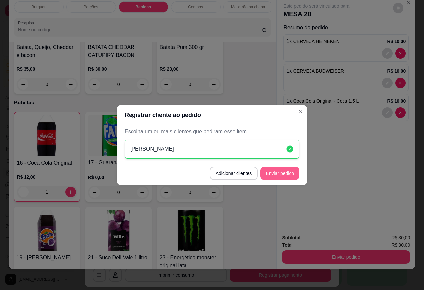
click at [287, 174] on button "Enviar pedido" at bounding box center [279, 173] width 39 height 13
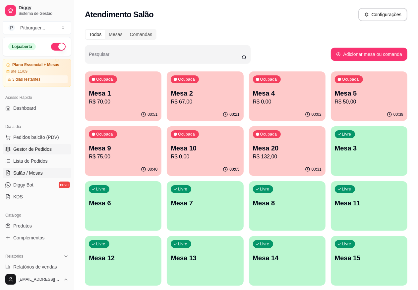
click at [23, 149] on span "Gestor de Pedidos" at bounding box center [32, 149] width 38 height 7
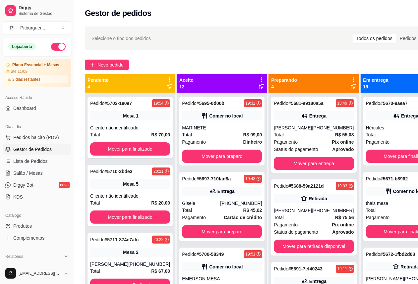
click at [36, 147] on span "Gestor de Pedidos" at bounding box center [32, 149] width 38 height 7
click at [33, 173] on span "Salão / Mesas" at bounding box center [27, 173] width 29 height 7
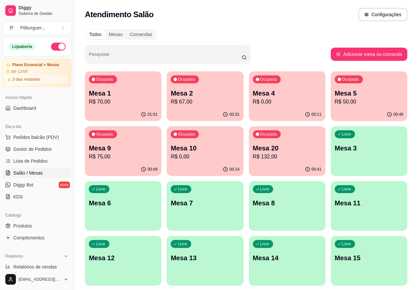
click at [189, 100] on p "R$ 67,00" at bounding box center [205, 102] width 69 height 8
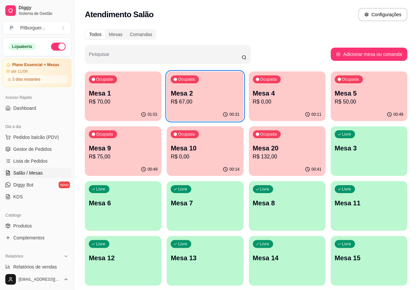
click at [253, 102] on p "R$ 0,00" at bounding box center [287, 102] width 69 height 8
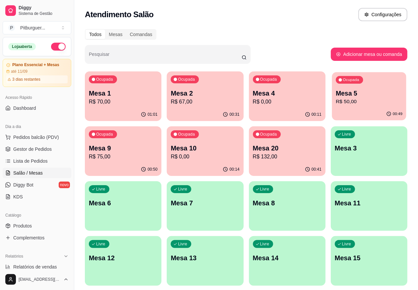
click at [335, 103] on p "R$ 50,00" at bounding box center [368, 102] width 67 height 8
click at [156, 153] on p "R$ 75,00" at bounding box center [123, 157] width 67 height 8
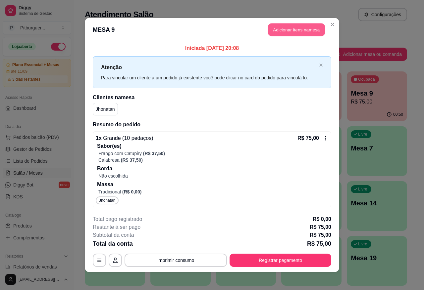
click at [292, 31] on button "Adicionar itens na mesa" at bounding box center [296, 30] width 57 height 13
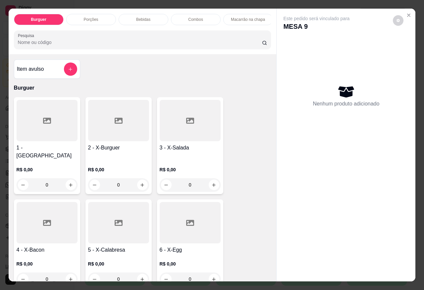
click at [129, 17] on div "Bebidas" at bounding box center [144, 19] width 50 height 11
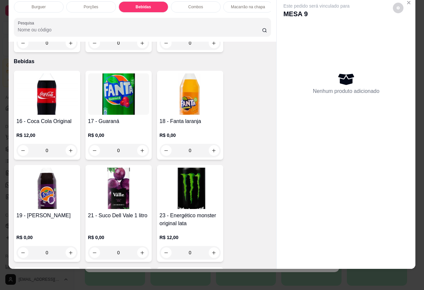
click at [56, 126] on div "R$ 12,00 0" at bounding box center [47, 142] width 61 height 32
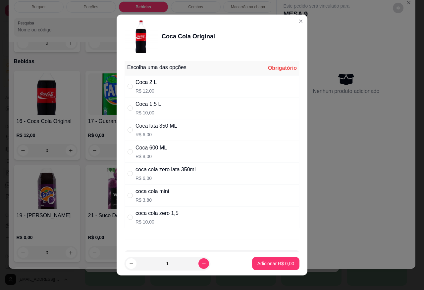
click at [158, 112] on div "Coca 1,5 L R$ 10,00" at bounding box center [212, 108] width 175 height 22
radio input "true"
click at [198, 267] on button "increase-product-quantity" at bounding box center [203, 264] width 10 height 10
type input "2"
click at [267, 264] on p "Adicionar R$ 20,00" at bounding box center [274, 264] width 39 height 7
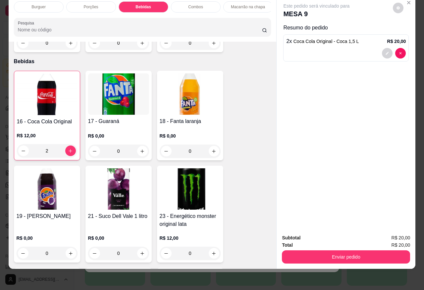
type input "2"
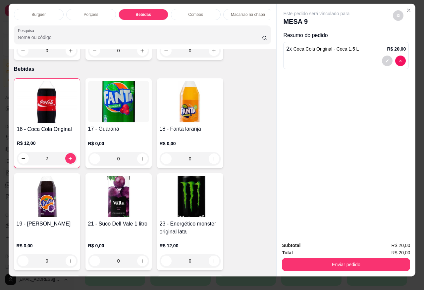
scroll to position [0, 0]
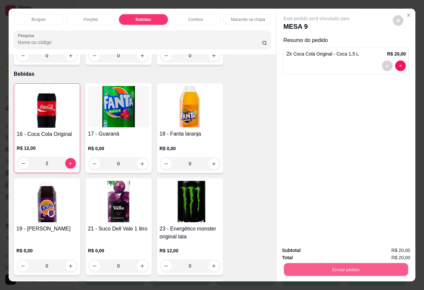
click at [335, 270] on button "Enviar pedido" at bounding box center [346, 269] width 124 height 13
click at [392, 254] on button "Sim, quero registrar" at bounding box center [387, 250] width 48 height 12
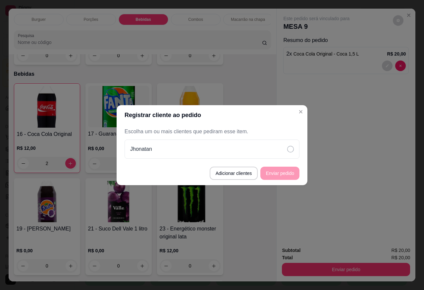
click at [258, 134] on p "Escolha um ou mais clientes que pediram esse item." at bounding box center [212, 132] width 175 height 8
click at [258, 145] on div "Jhonatan" at bounding box center [212, 149] width 175 height 19
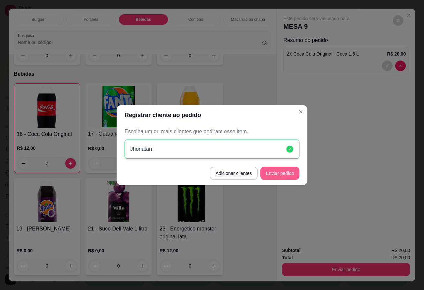
click at [272, 171] on button "Enviar pedido" at bounding box center [279, 173] width 39 height 13
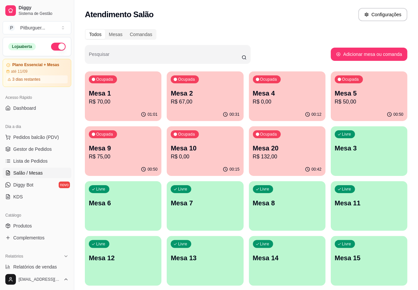
click at [157, 153] on p "R$ 75,00" at bounding box center [123, 157] width 69 height 8
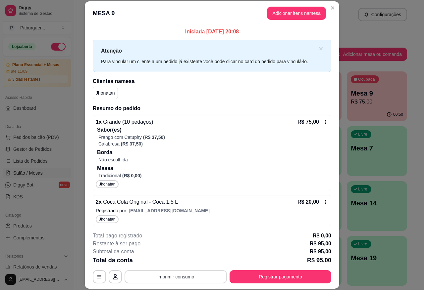
click at [182, 277] on button "Imprimir consumo" at bounding box center [176, 277] width 102 height 13
click at [176, 262] on button "IMPRESSORA" at bounding box center [174, 262] width 46 height 10
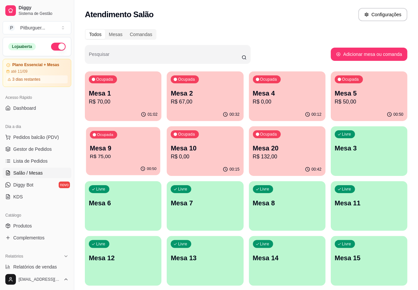
click at [156, 144] on p "Mesa 9" at bounding box center [123, 148] width 67 height 9
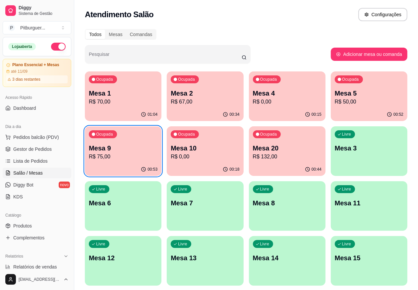
click at [171, 156] on p "R$ 0,00" at bounding box center [205, 157] width 69 height 8
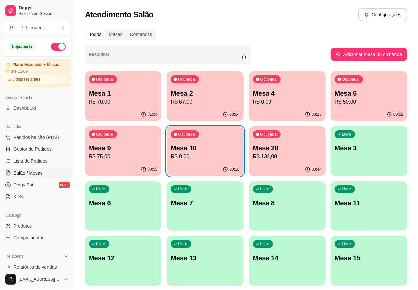
click at [334, 94] on p "Mesa 5" at bounding box center [368, 93] width 69 height 9
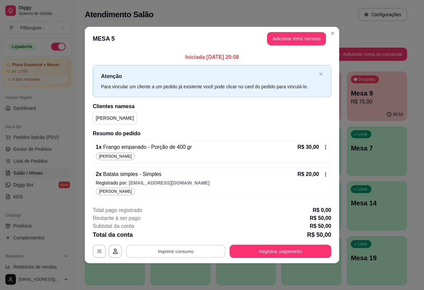
click at [179, 256] on button "Imprimir consumo" at bounding box center [175, 251] width 99 height 13
click at [175, 238] on button "IMPRESSORA" at bounding box center [178, 236] width 48 height 11
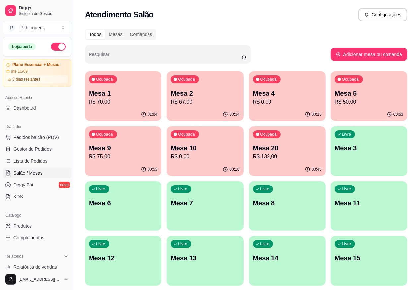
click at [157, 153] on p "R$ 75,00" at bounding box center [123, 157] width 69 height 8
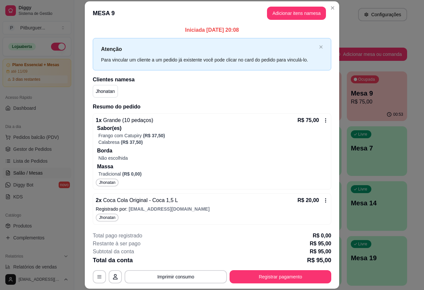
scroll to position [2, 0]
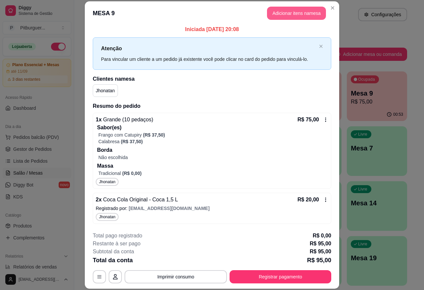
click at [290, 9] on button "Adicionar itens na mesa" at bounding box center [296, 13] width 59 height 13
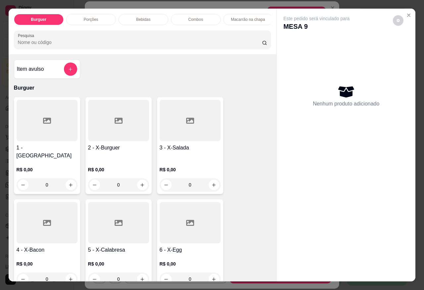
click at [131, 18] on div "Bebidas" at bounding box center [144, 19] width 50 height 11
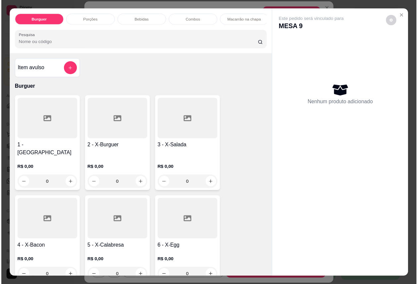
scroll to position [16, 0]
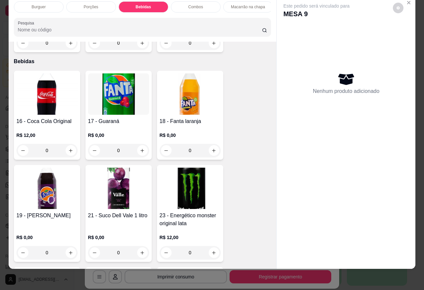
click at [42, 90] on img at bounding box center [47, 94] width 61 height 41
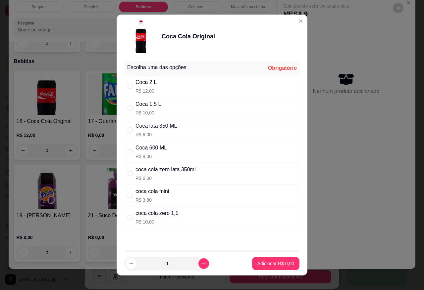
click at [176, 109] on div "Coca 1,5 L R$ 10,00" at bounding box center [212, 108] width 175 height 22
radio input "true"
click at [253, 257] on footer "1 Adicionar R$ 10,00" at bounding box center [212, 264] width 191 height 24
click at [257, 264] on p "Adicionar R$ 10,00" at bounding box center [274, 264] width 38 height 6
type input "1"
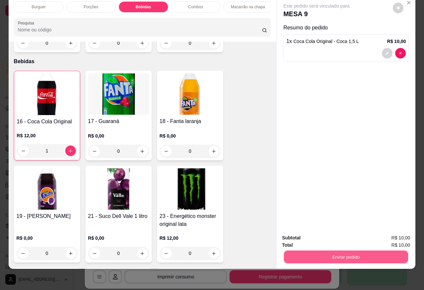
click at [349, 254] on button "Enviar pedido" at bounding box center [346, 257] width 124 height 13
click at [383, 235] on button "Sim, quero registrar" at bounding box center [386, 234] width 49 height 13
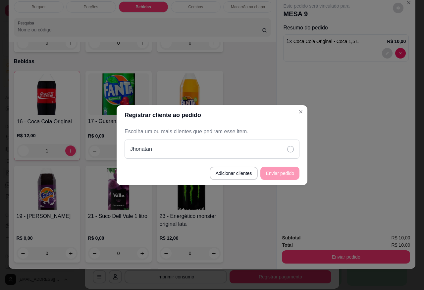
click at [290, 150] on icon at bounding box center [290, 149] width 7 height 7
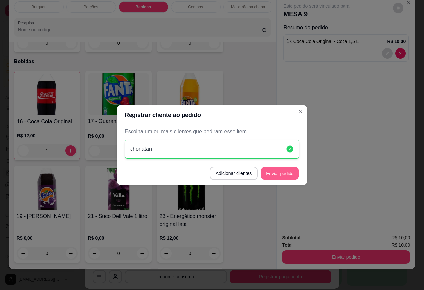
click at [278, 176] on button "Enviar pedido" at bounding box center [280, 173] width 38 height 13
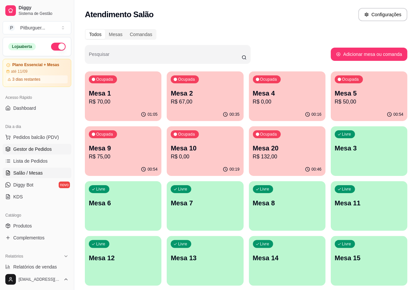
click at [38, 149] on span "Gestor de Pedidos" at bounding box center [32, 149] width 38 height 7
